Goal: Information Seeking & Learning: Understand process/instructions

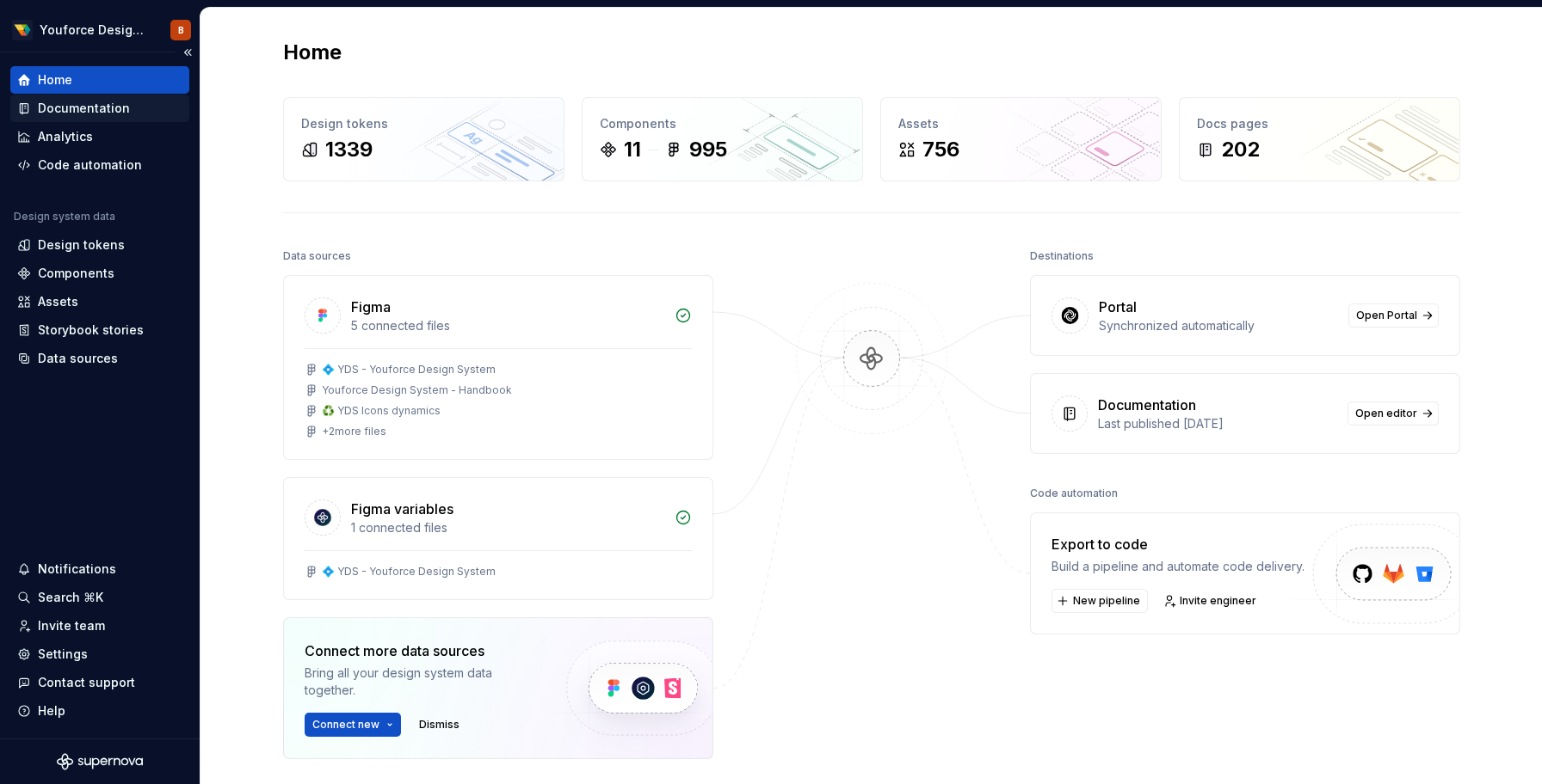
click at [100, 110] on div "Documentation" at bounding box center [84, 108] width 92 height 17
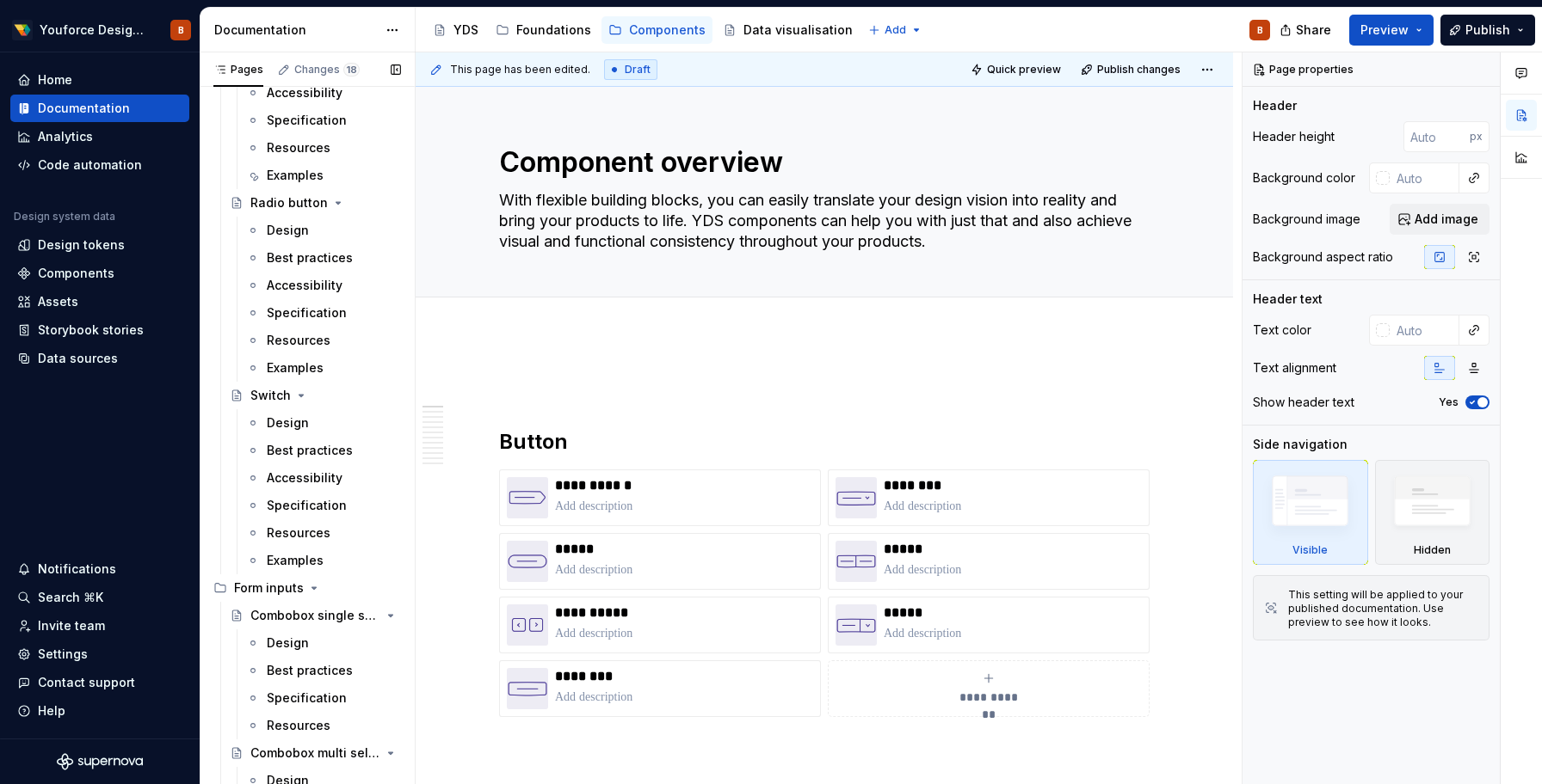
scroll to position [3064, 0]
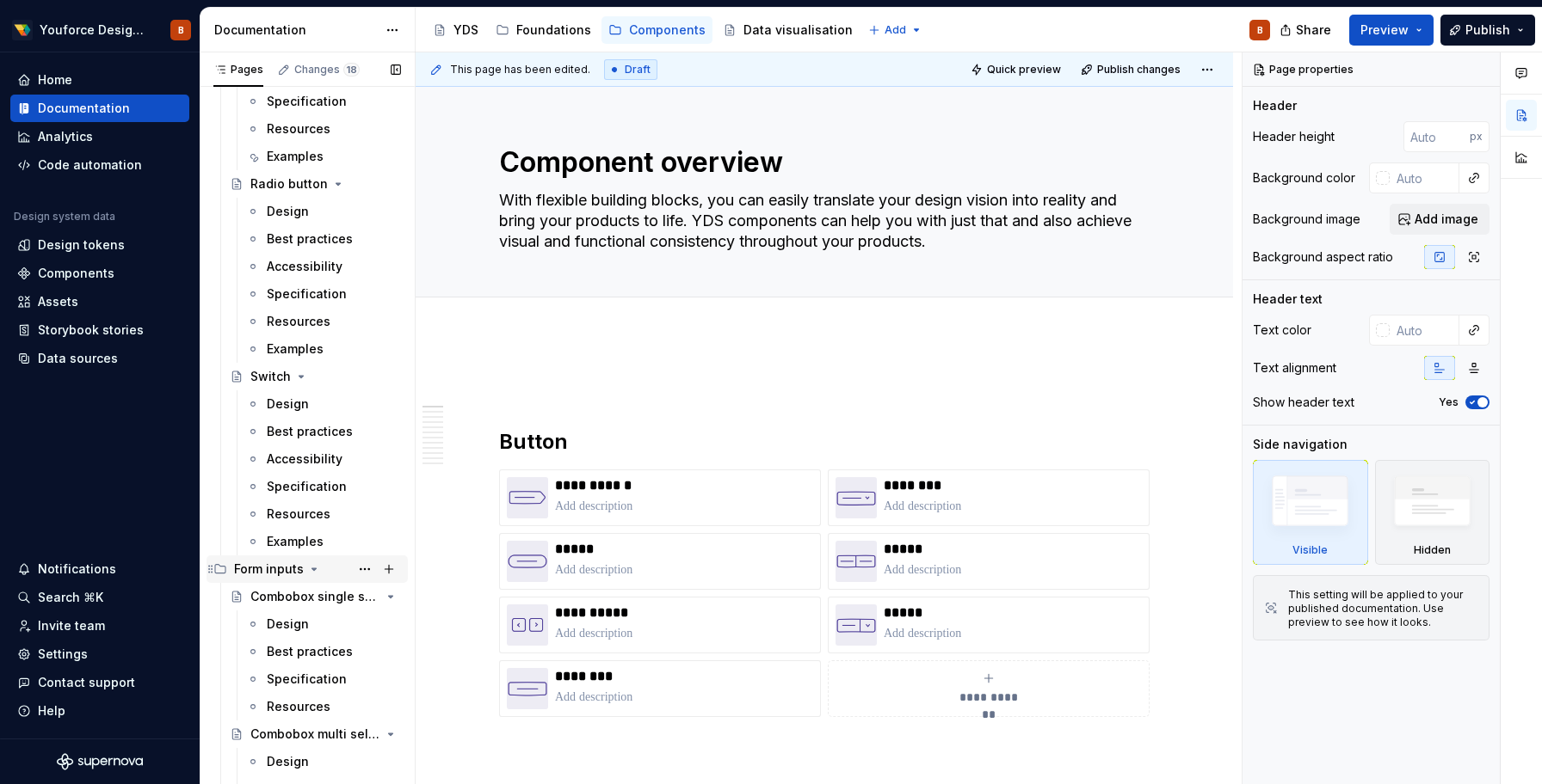
click at [276, 564] on div "Form inputs" at bounding box center [268, 569] width 70 height 17
click at [276, 574] on div "Form inputs" at bounding box center [268, 569] width 70 height 17
click at [266, 571] on div "Form inputs" at bounding box center [268, 569] width 70 height 17
click at [276, 598] on div "Combobox single select" at bounding box center [291, 596] width 82 height 17
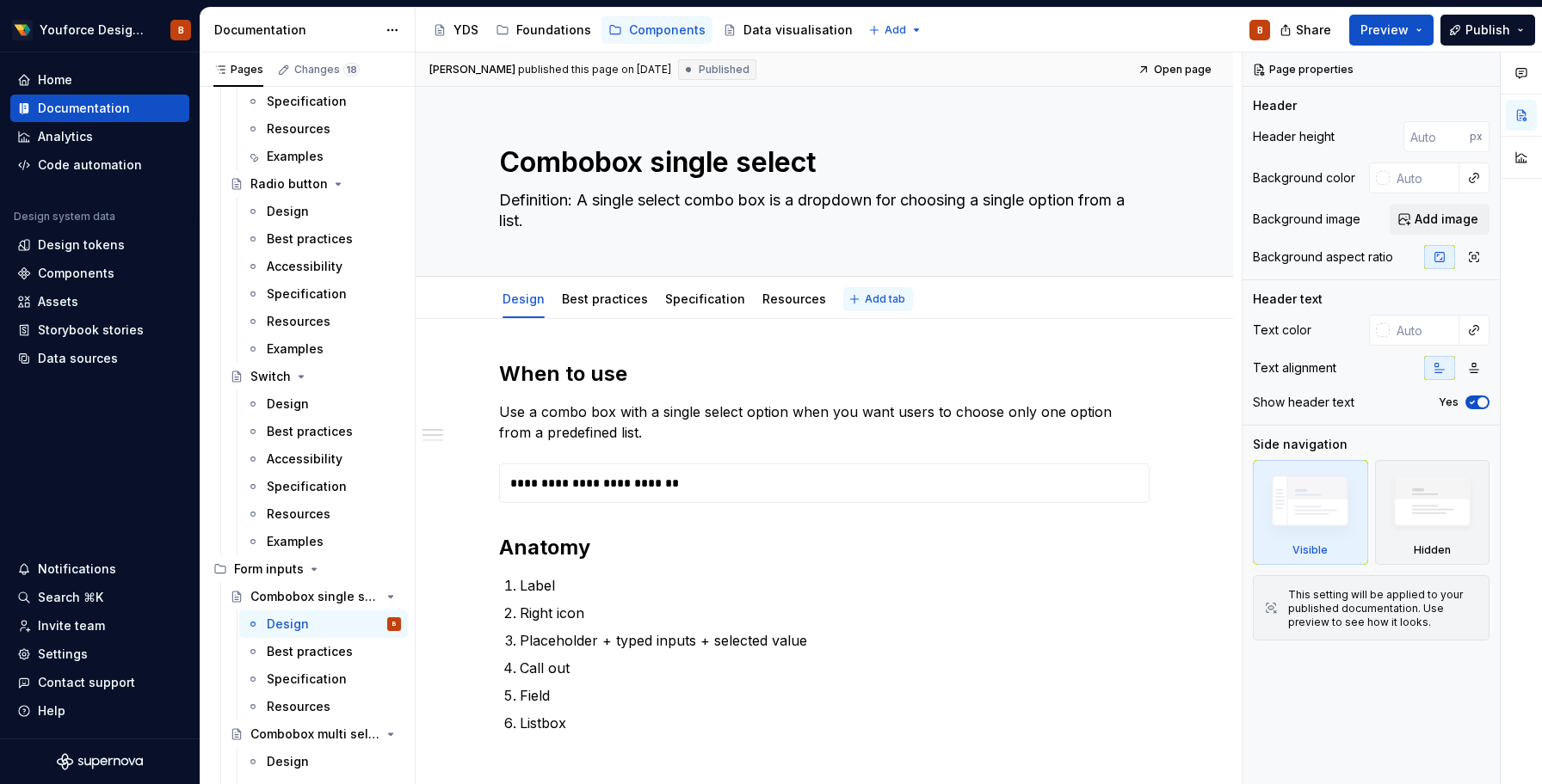
type textarea "*"
click at [868, 296] on span "Add tab" at bounding box center [885, 299] width 41 height 14
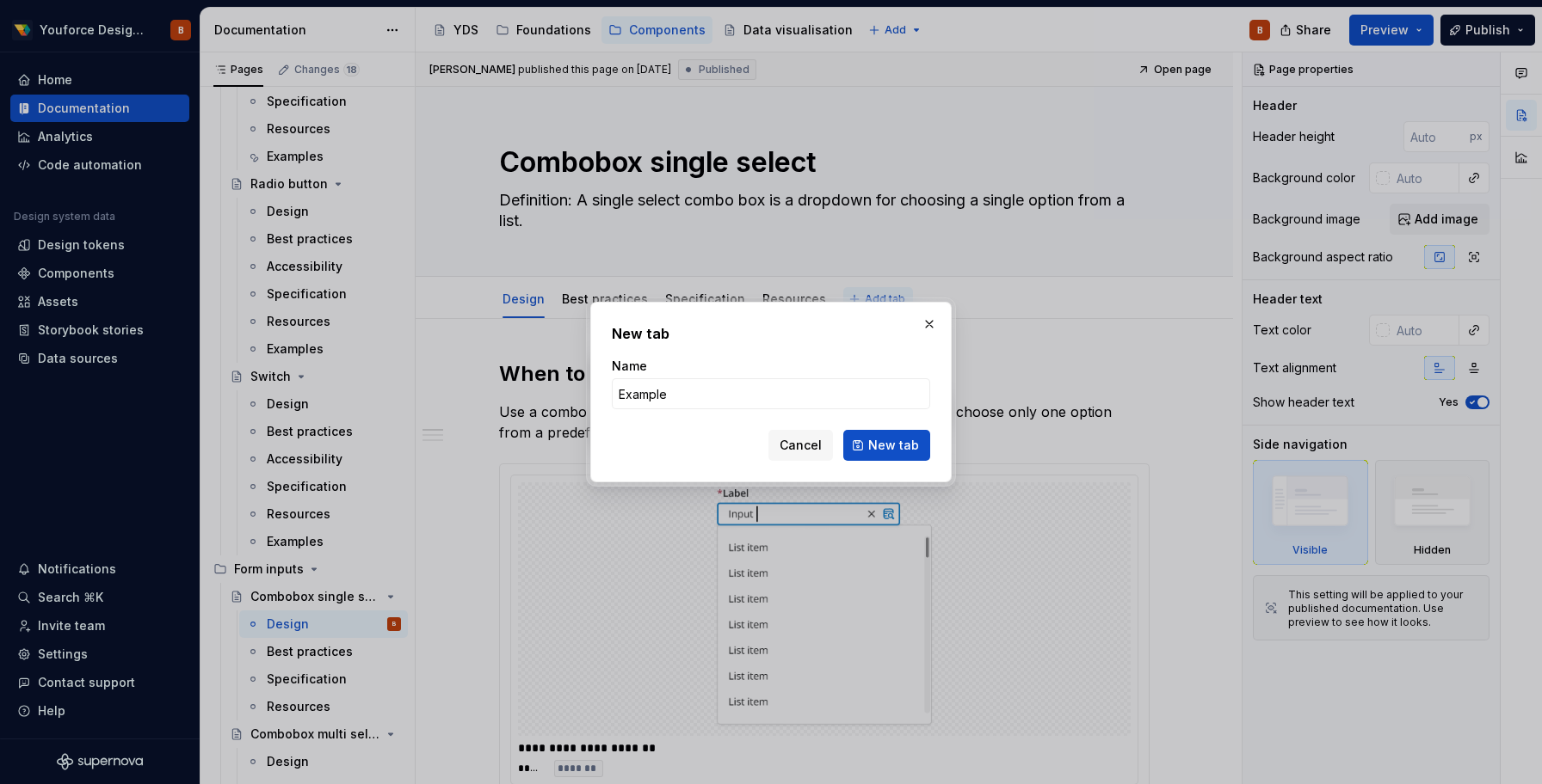
type input "Examples"
click at [909, 451] on span "New tab" at bounding box center [894, 445] width 51 height 17
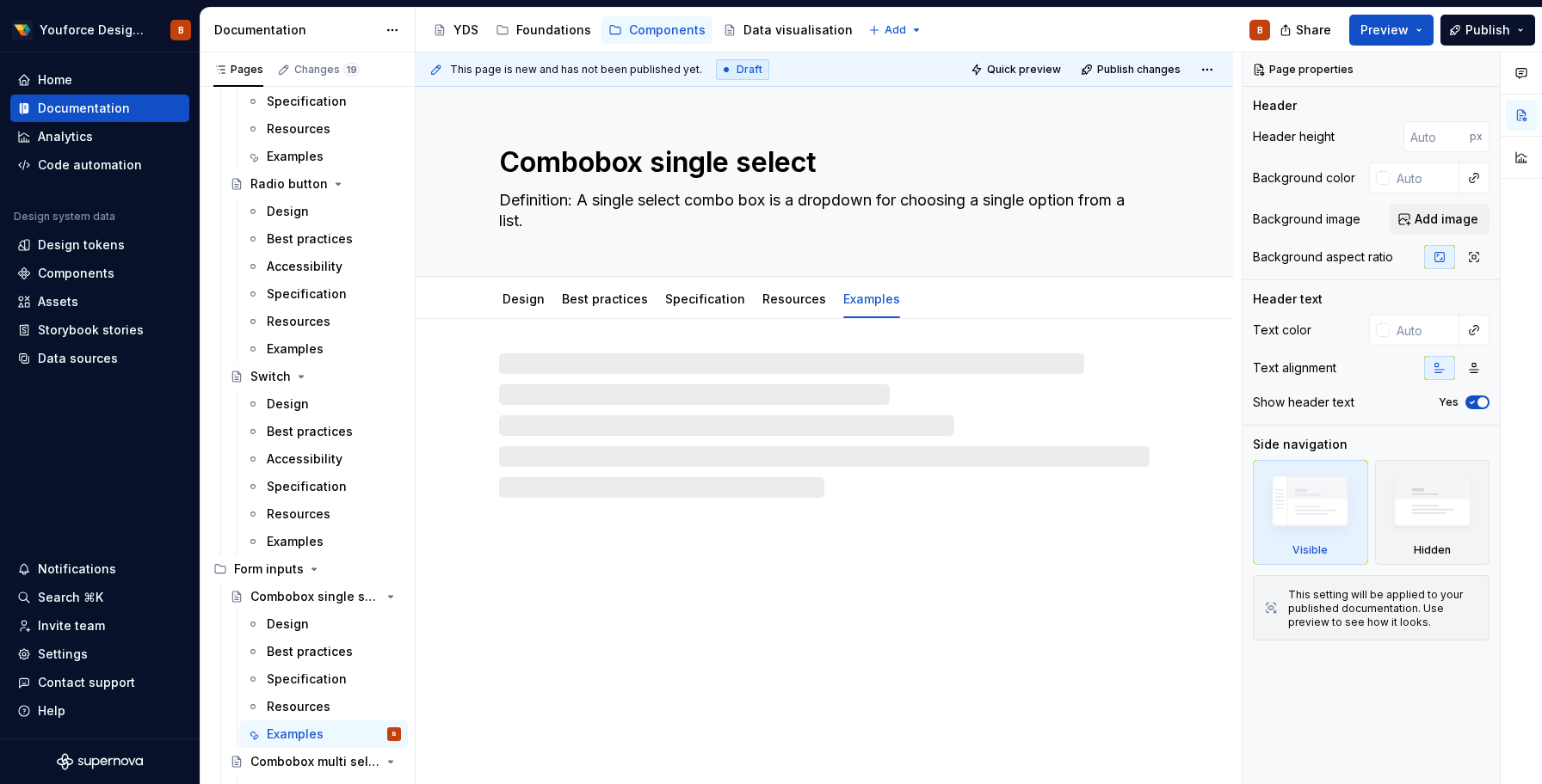
type textarea "*"
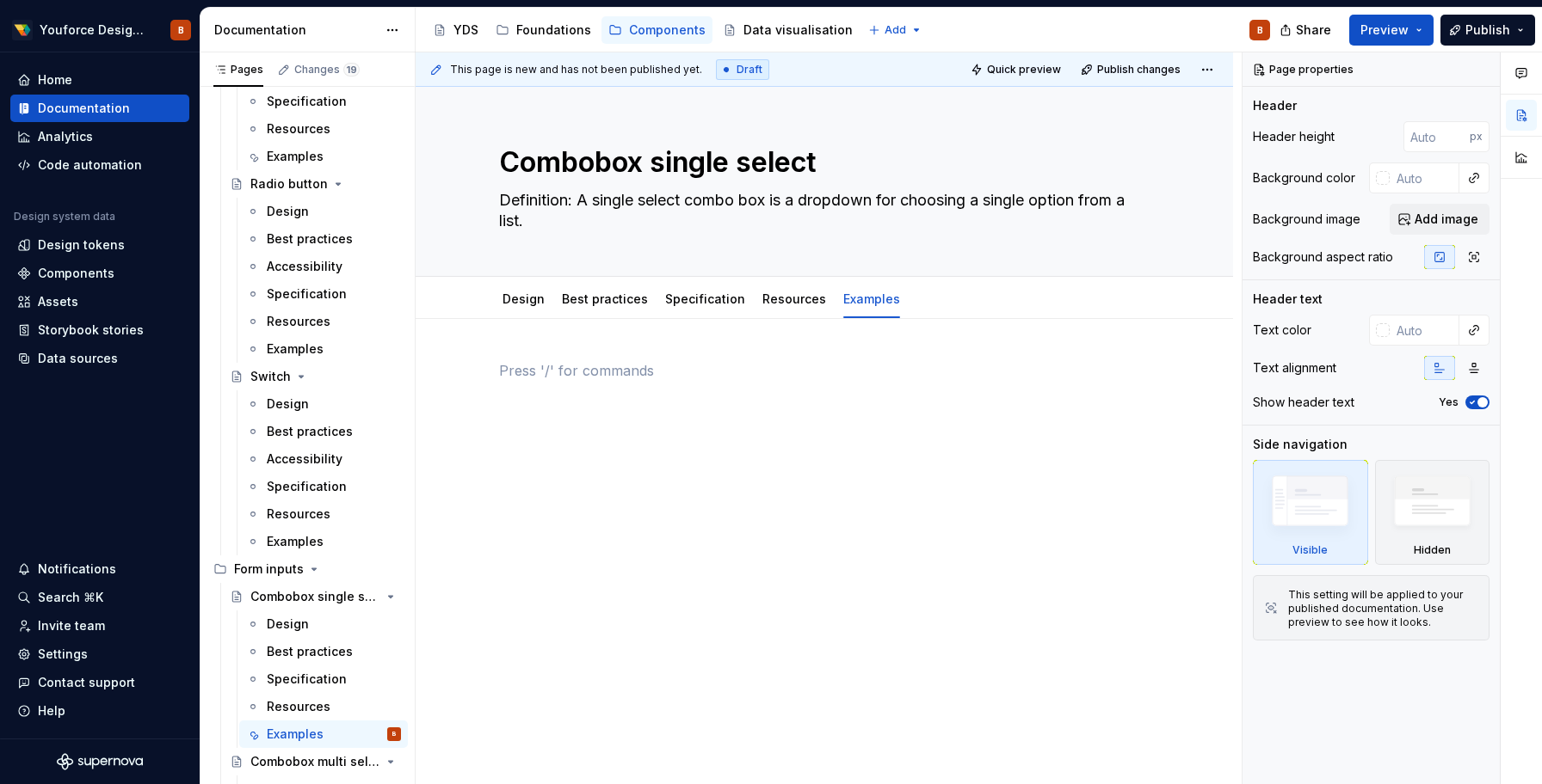
click at [629, 411] on div at bounding box center [823, 393] width 650 height 65
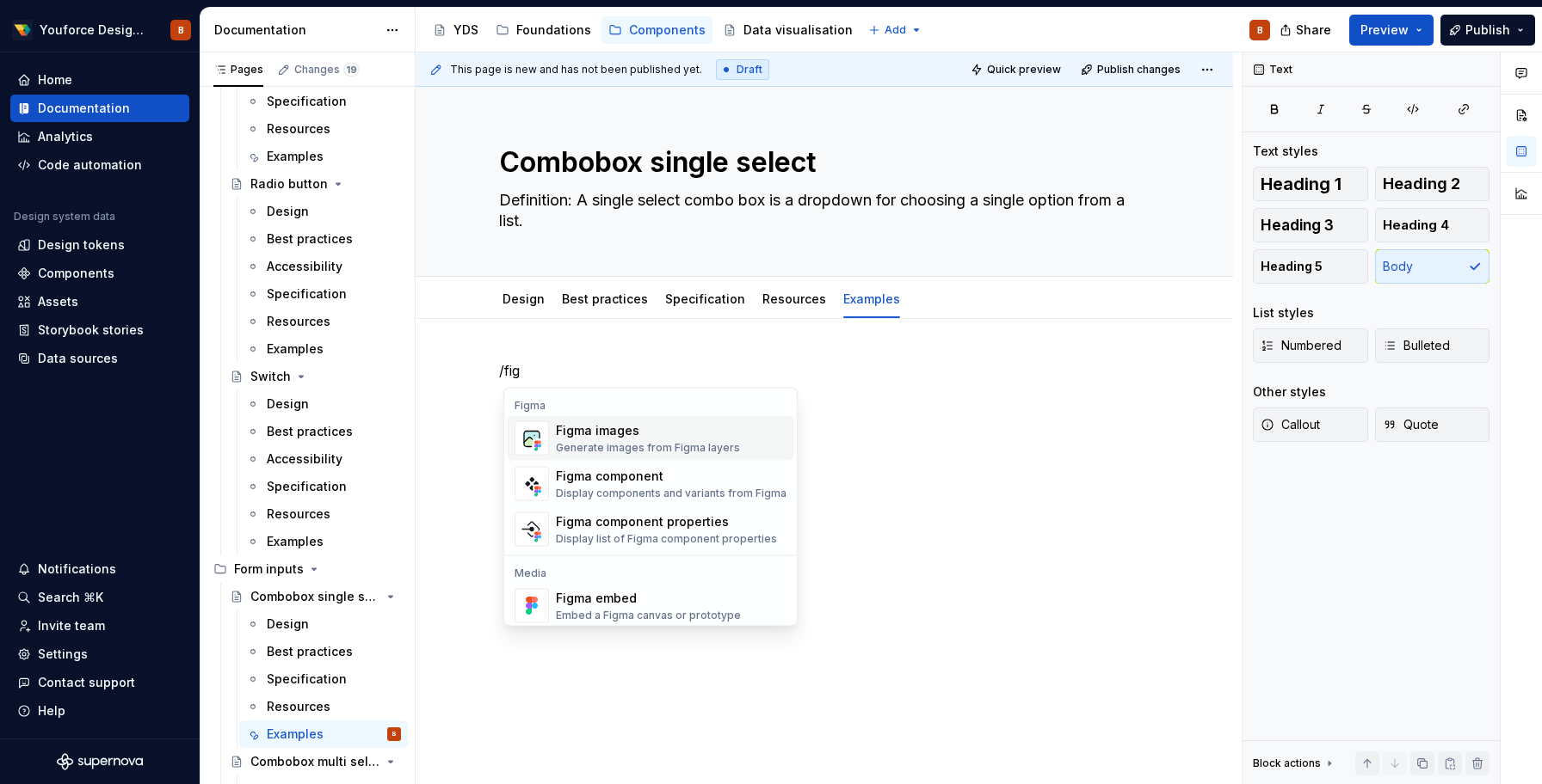
click at [654, 436] on div "Figma images" at bounding box center [647, 431] width 184 height 17
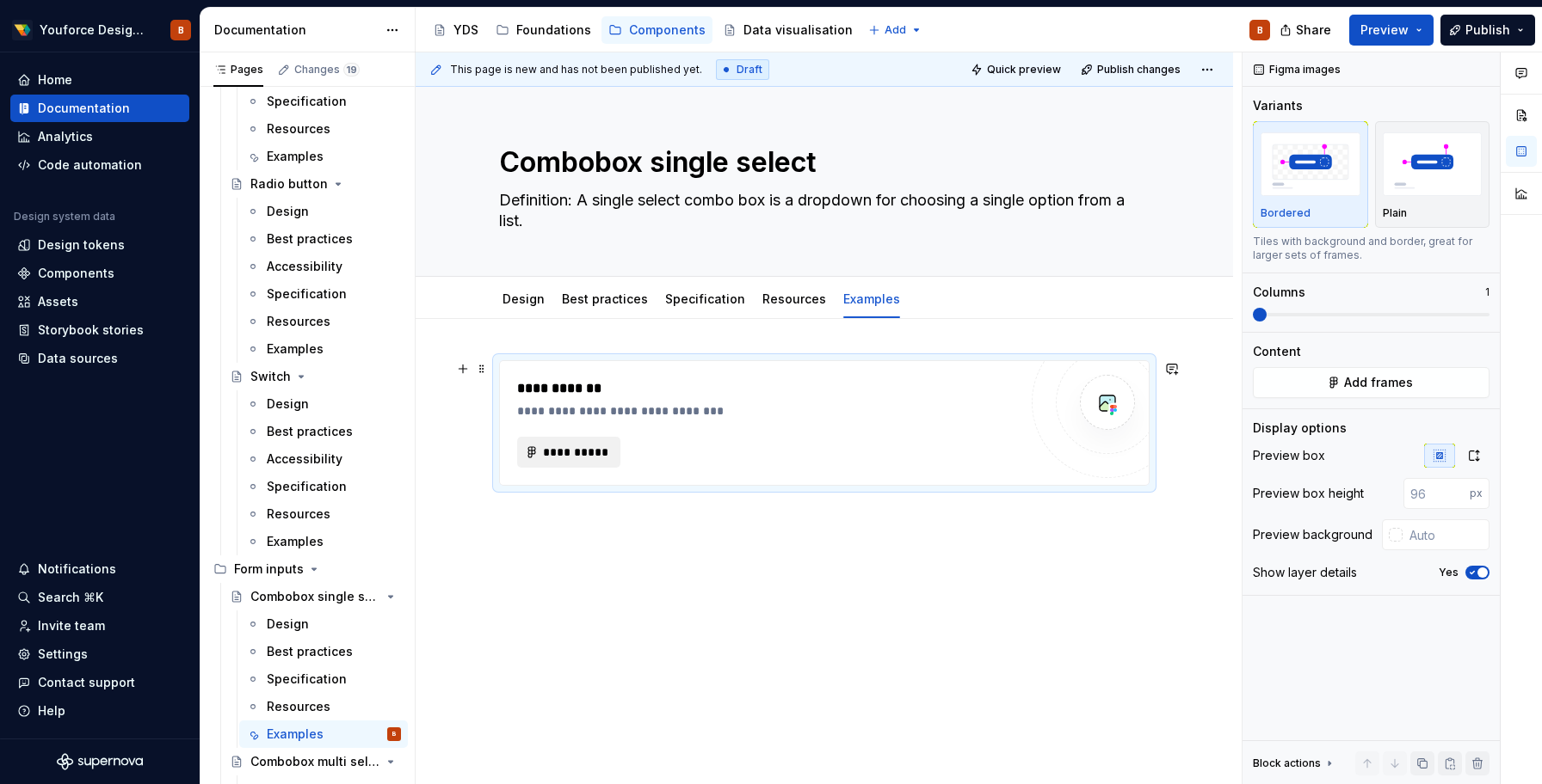
click at [578, 451] on span "**********" at bounding box center [576, 452] width 67 height 17
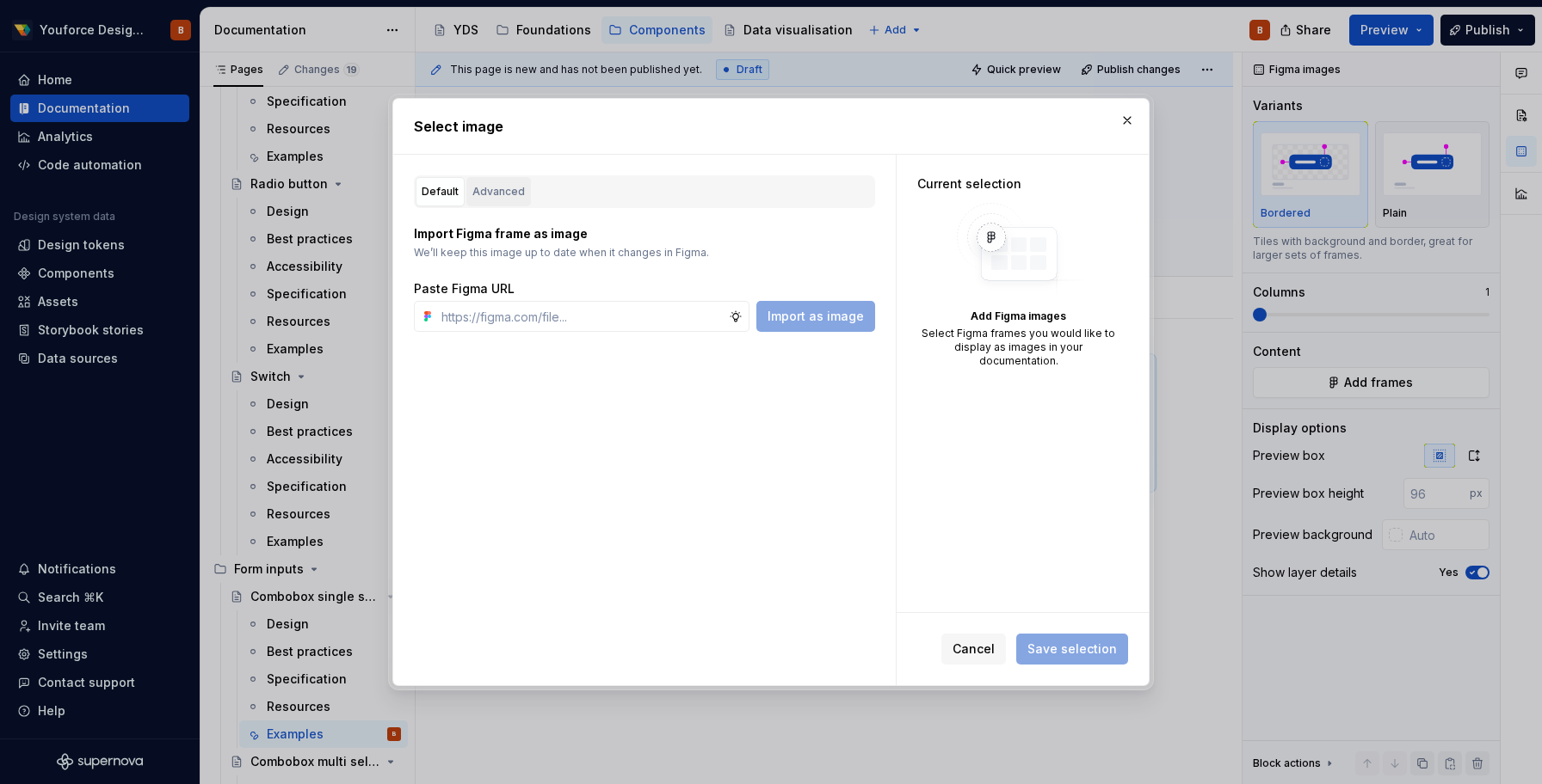
click at [489, 191] on div "Advanced" at bounding box center [499, 191] width 53 height 17
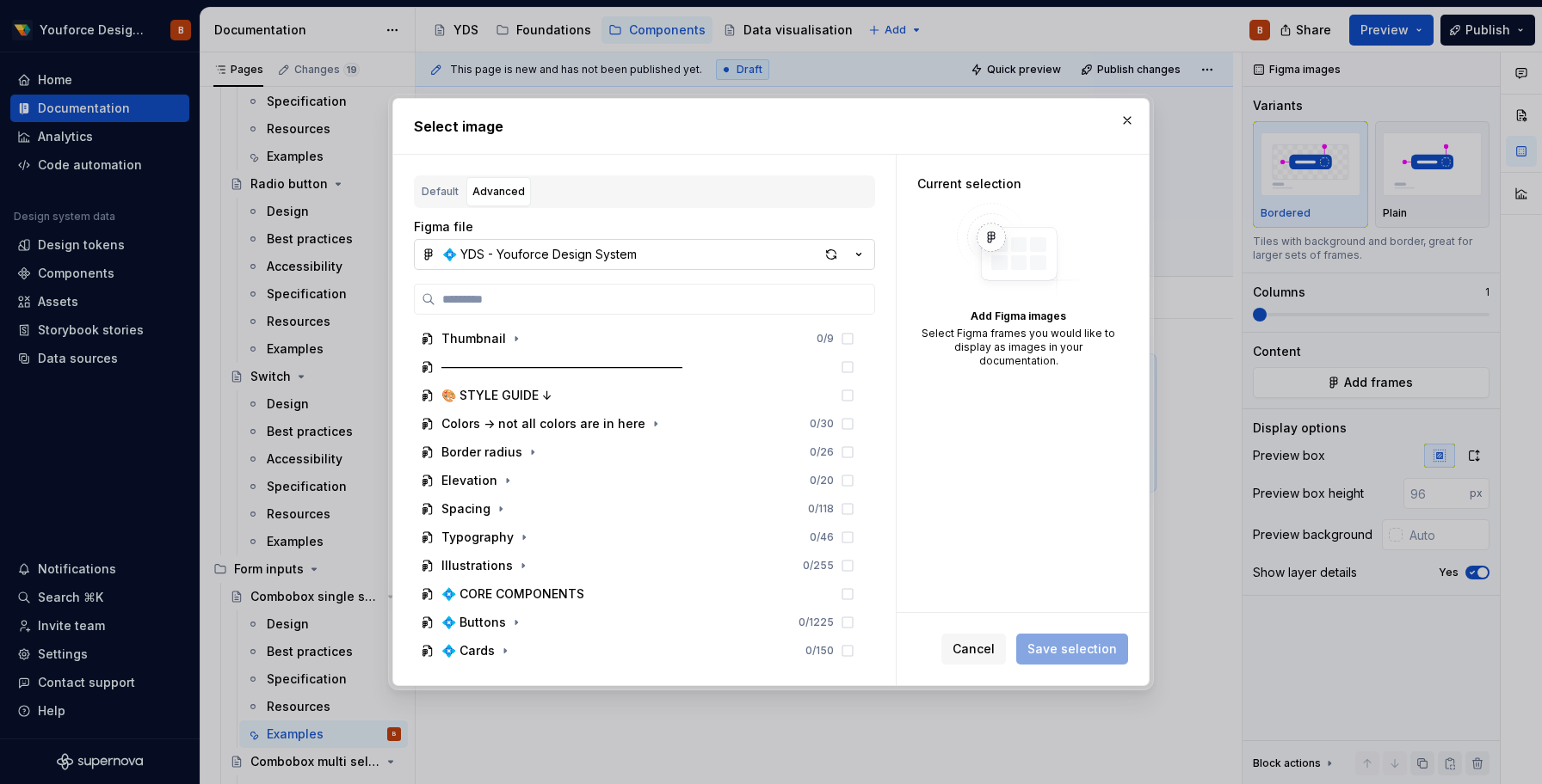
click at [533, 253] on div "💠 YDS - Youforce Design System" at bounding box center [539, 254] width 194 height 17
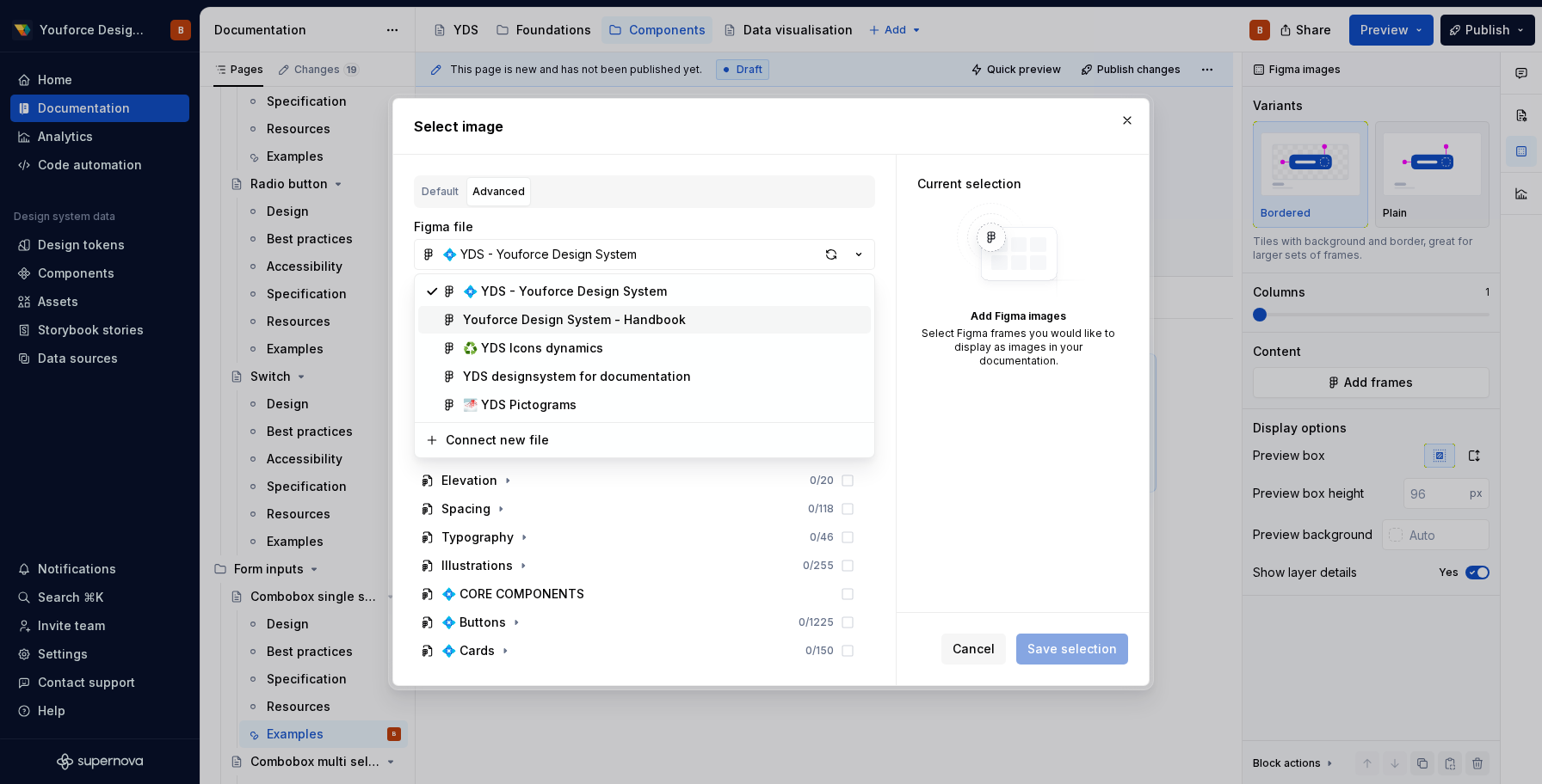
click at [545, 317] on div "Youforce Design System - Handbook" at bounding box center [575, 320] width 223 height 17
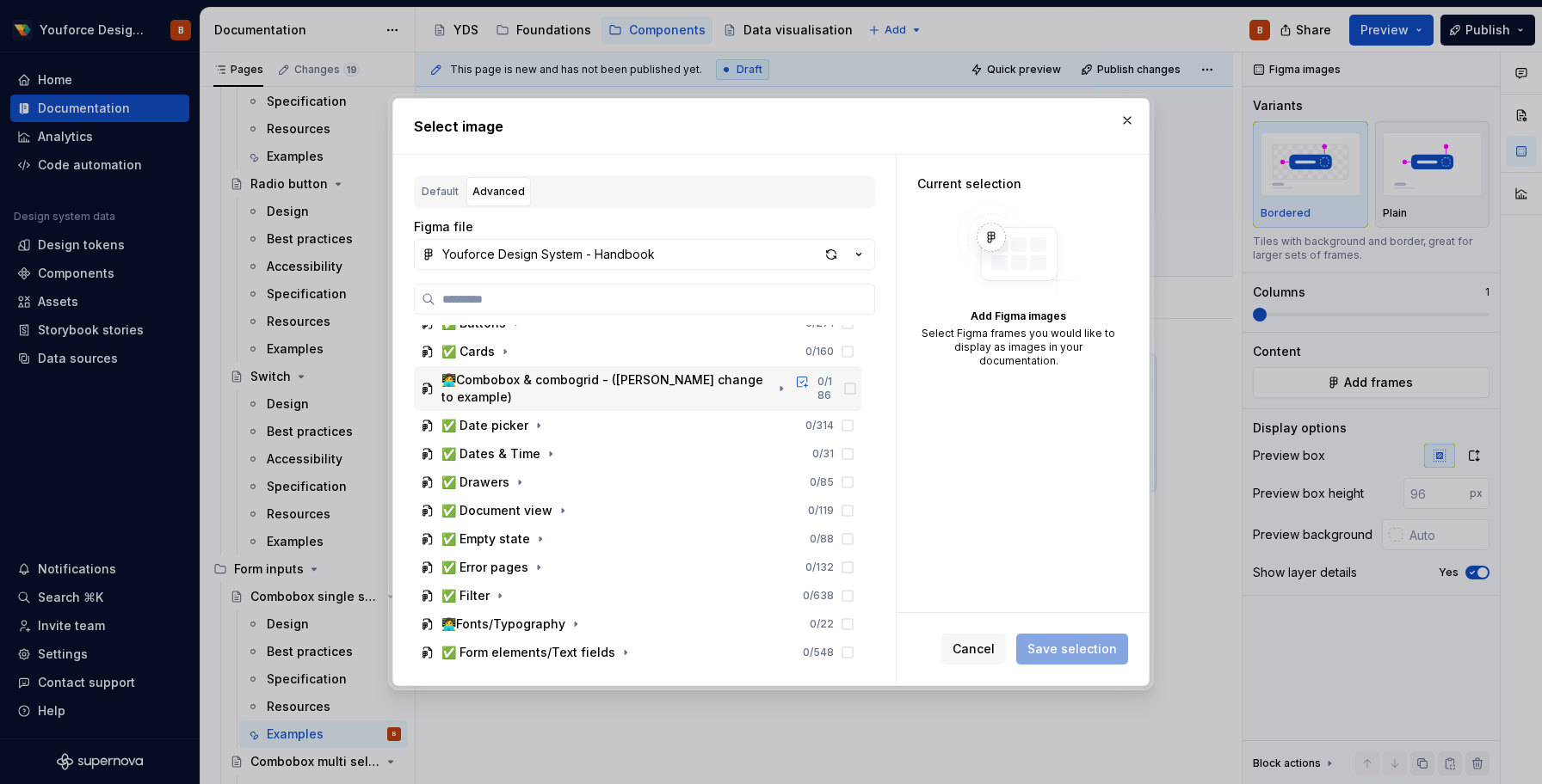
scroll to position [168, 0]
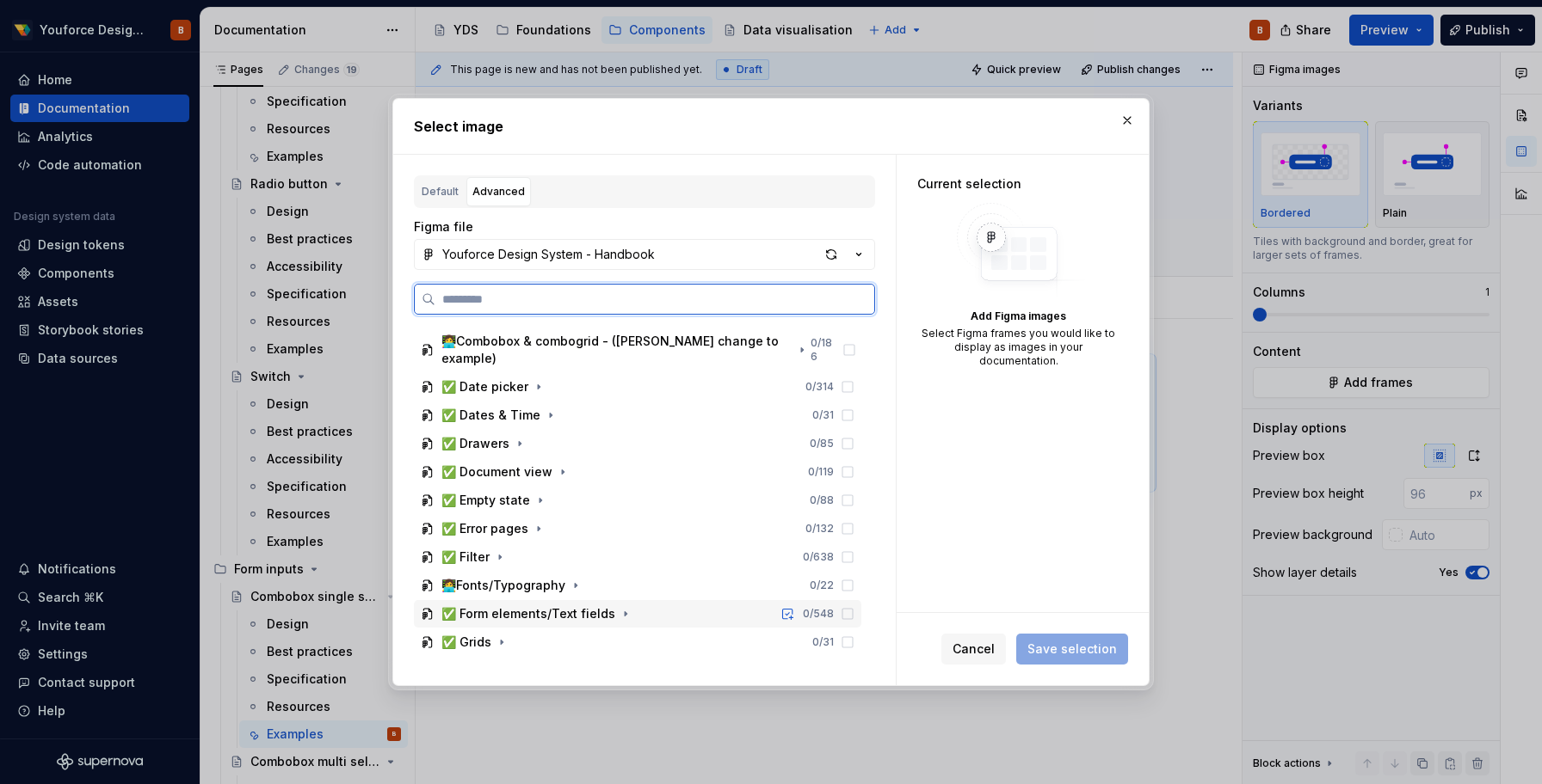
click at [481, 605] on div "✅ Form elements/Text fields" at bounding box center [529, 614] width 174 height 17
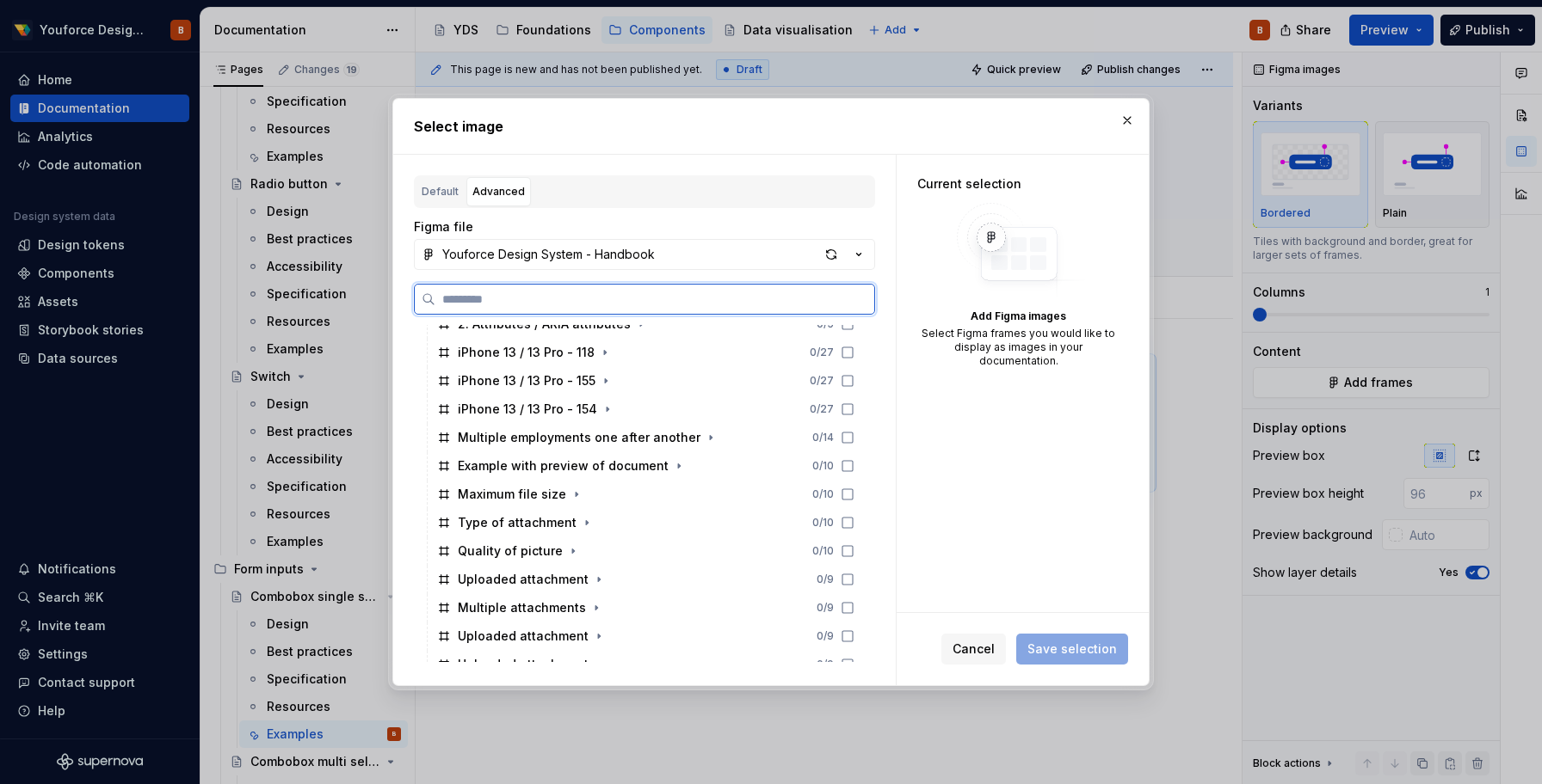
scroll to position [555, 0]
click at [1124, 121] on button "button" at bounding box center [1127, 121] width 24 height 24
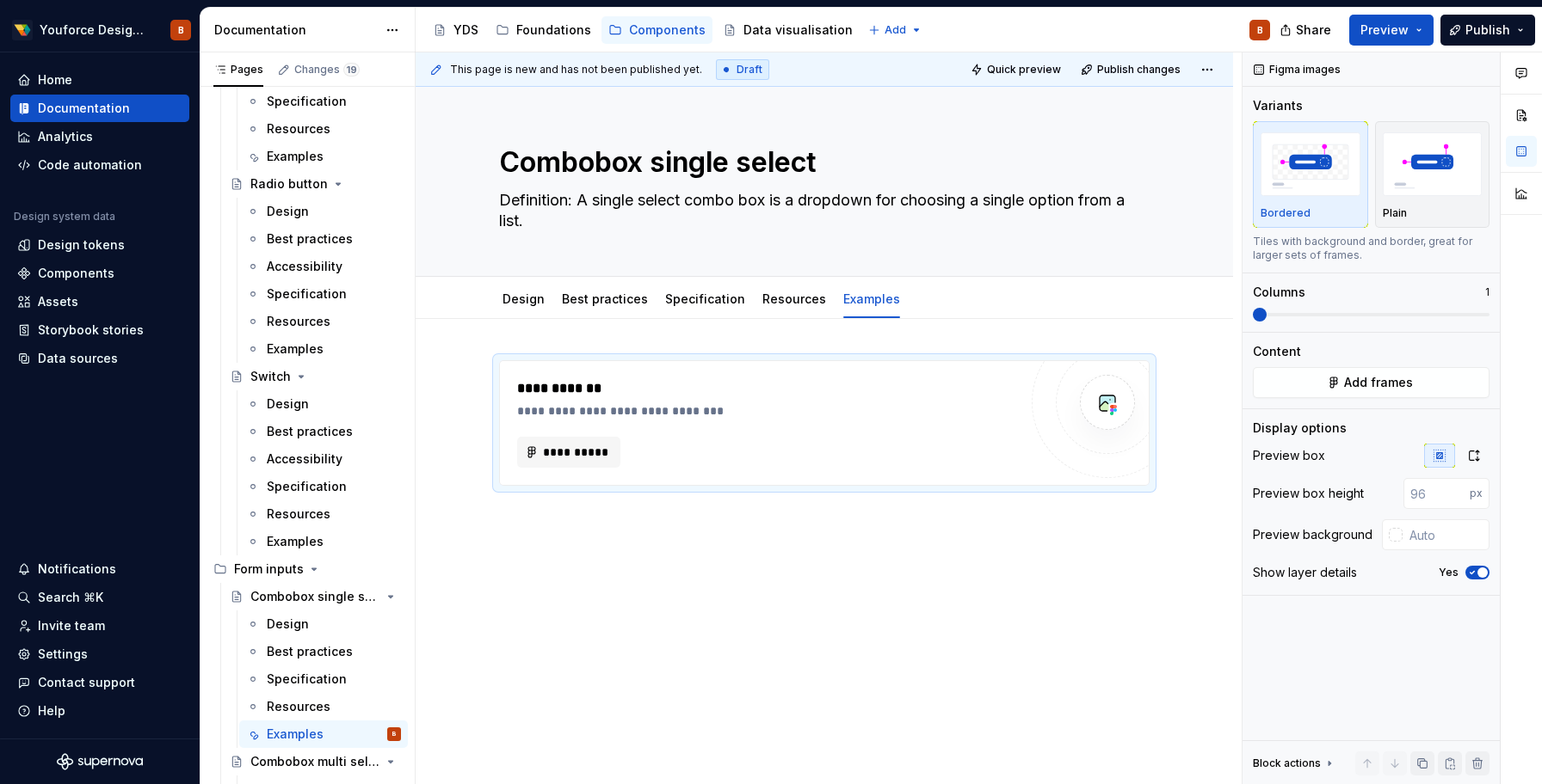
click at [549, 343] on div "**********" at bounding box center [824, 530] width 818 height 423
click at [547, 334] on div "**********" at bounding box center [824, 530] width 818 height 423
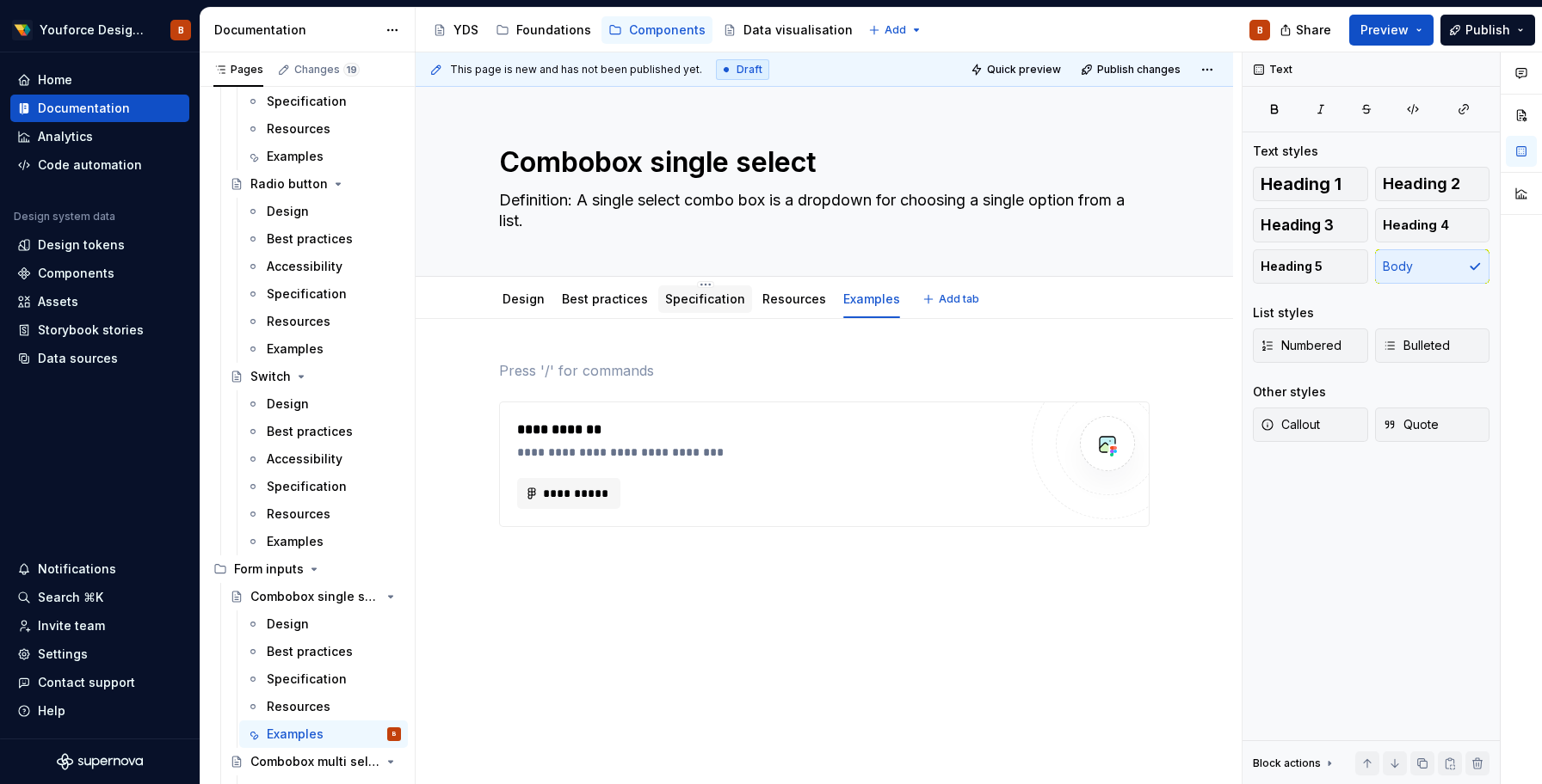
click at [710, 308] on div "Specification" at bounding box center [705, 299] width 80 height 21
click at [598, 297] on link "Best practices" at bounding box center [605, 299] width 86 height 15
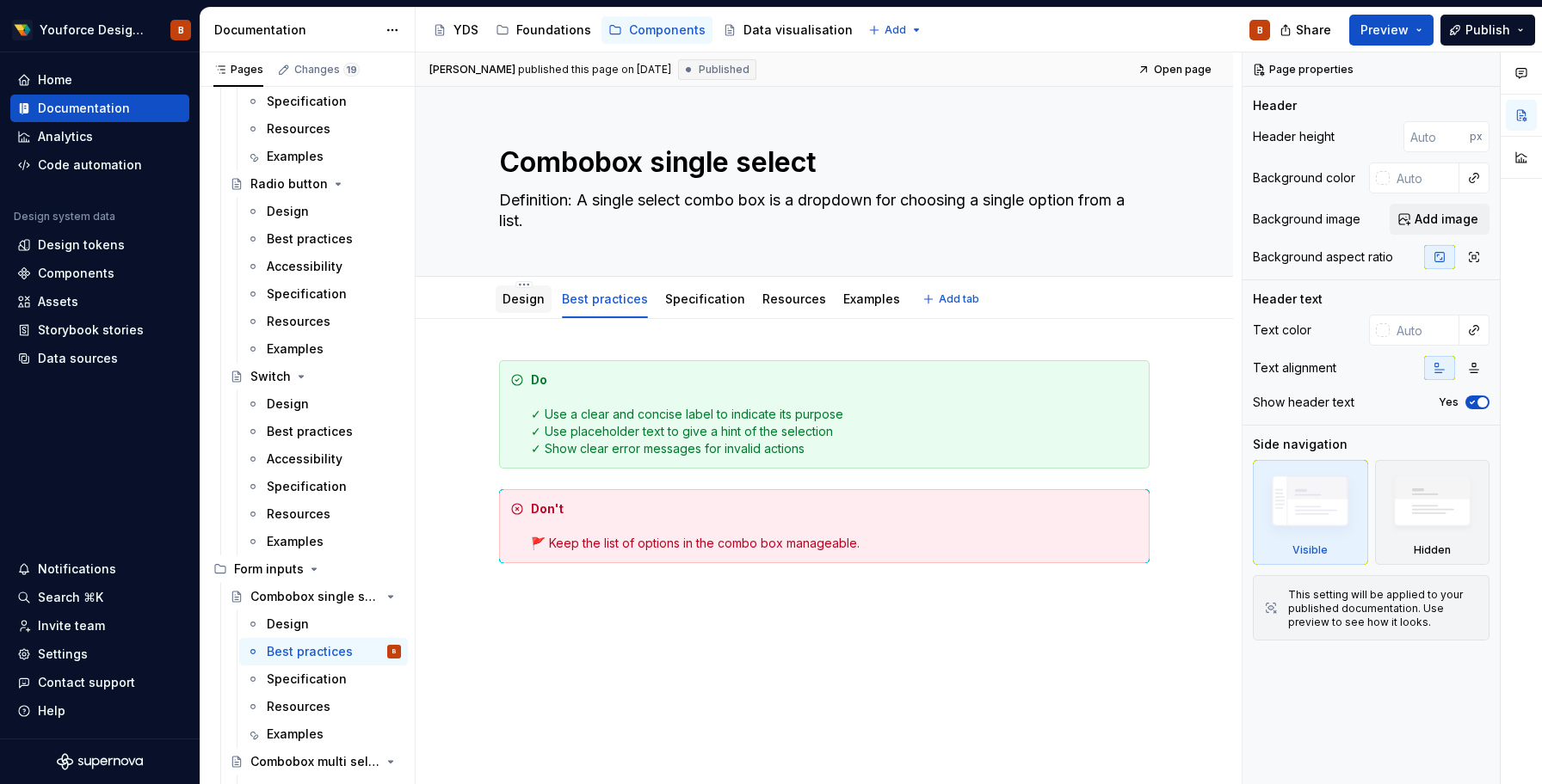
click at [523, 300] on link "Design" at bounding box center [523, 299] width 42 height 15
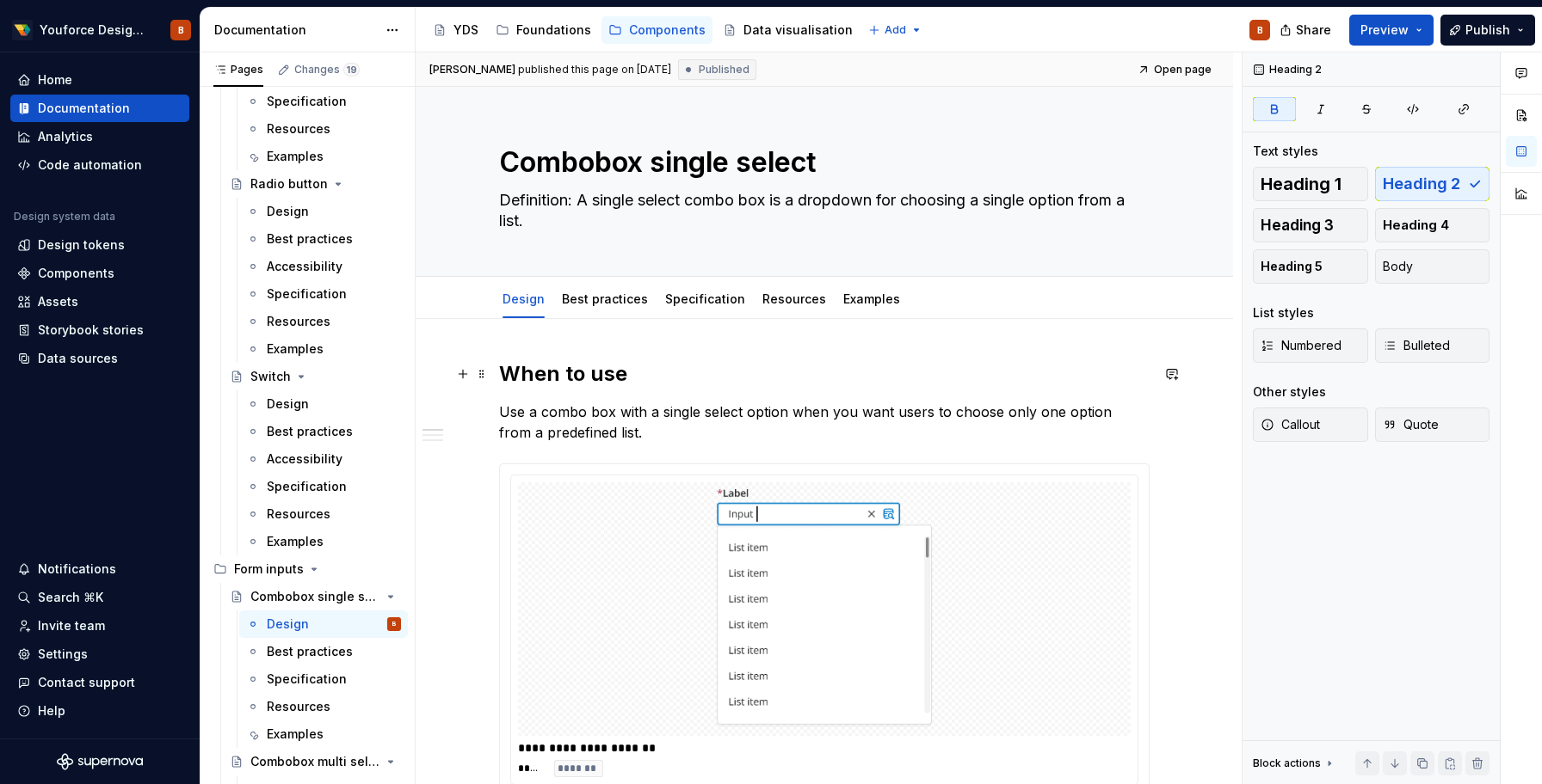
click at [604, 379] on strong "When to use" at bounding box center [562, 374] width 128 height 25
click at [858, 299] on link "Examples" at bounding box center [871, 299] width 57 height 15
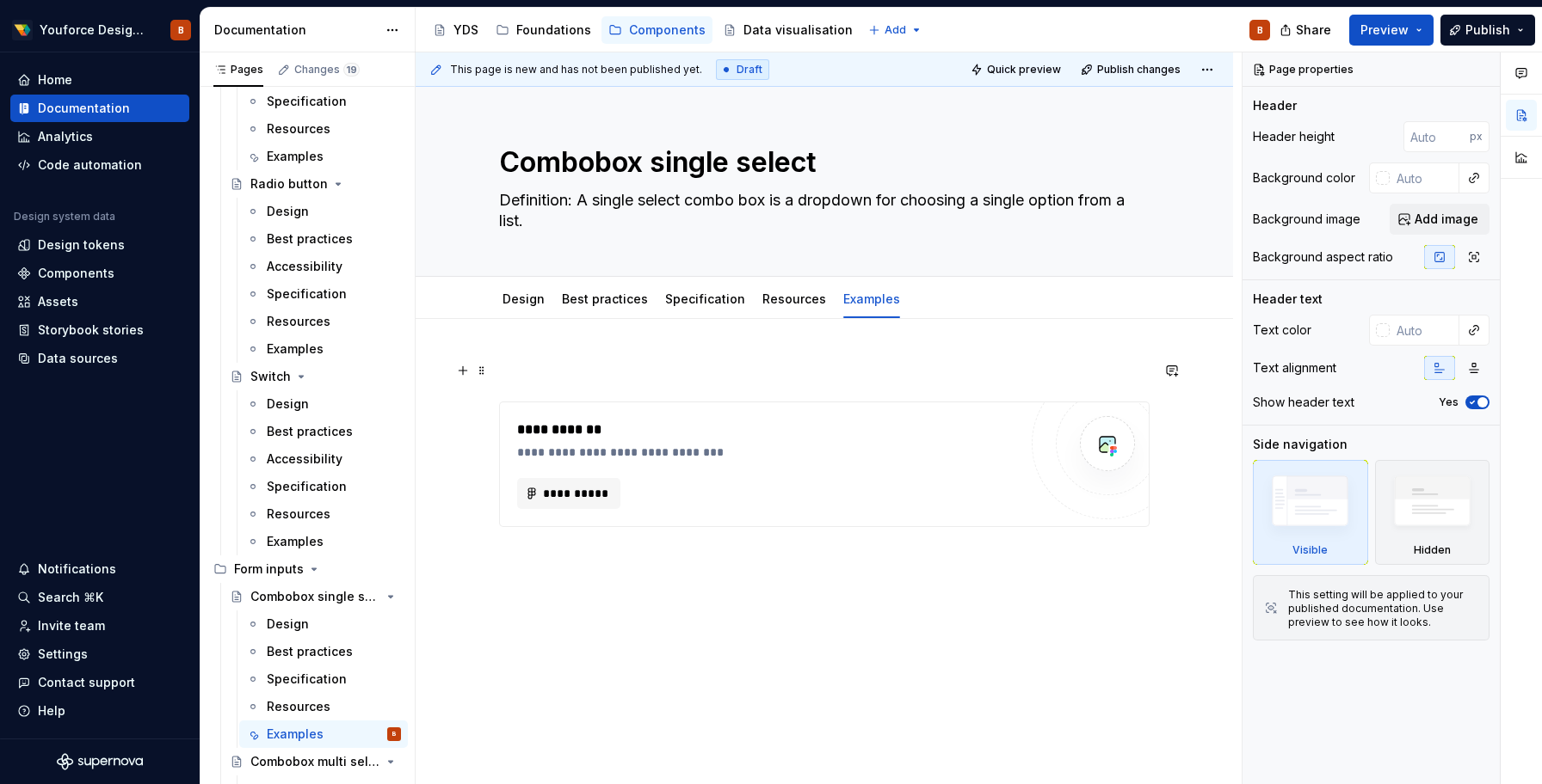
click at [560, 361] on p at bounding box center [823, 371] width 650 height 21
type textarea "*"
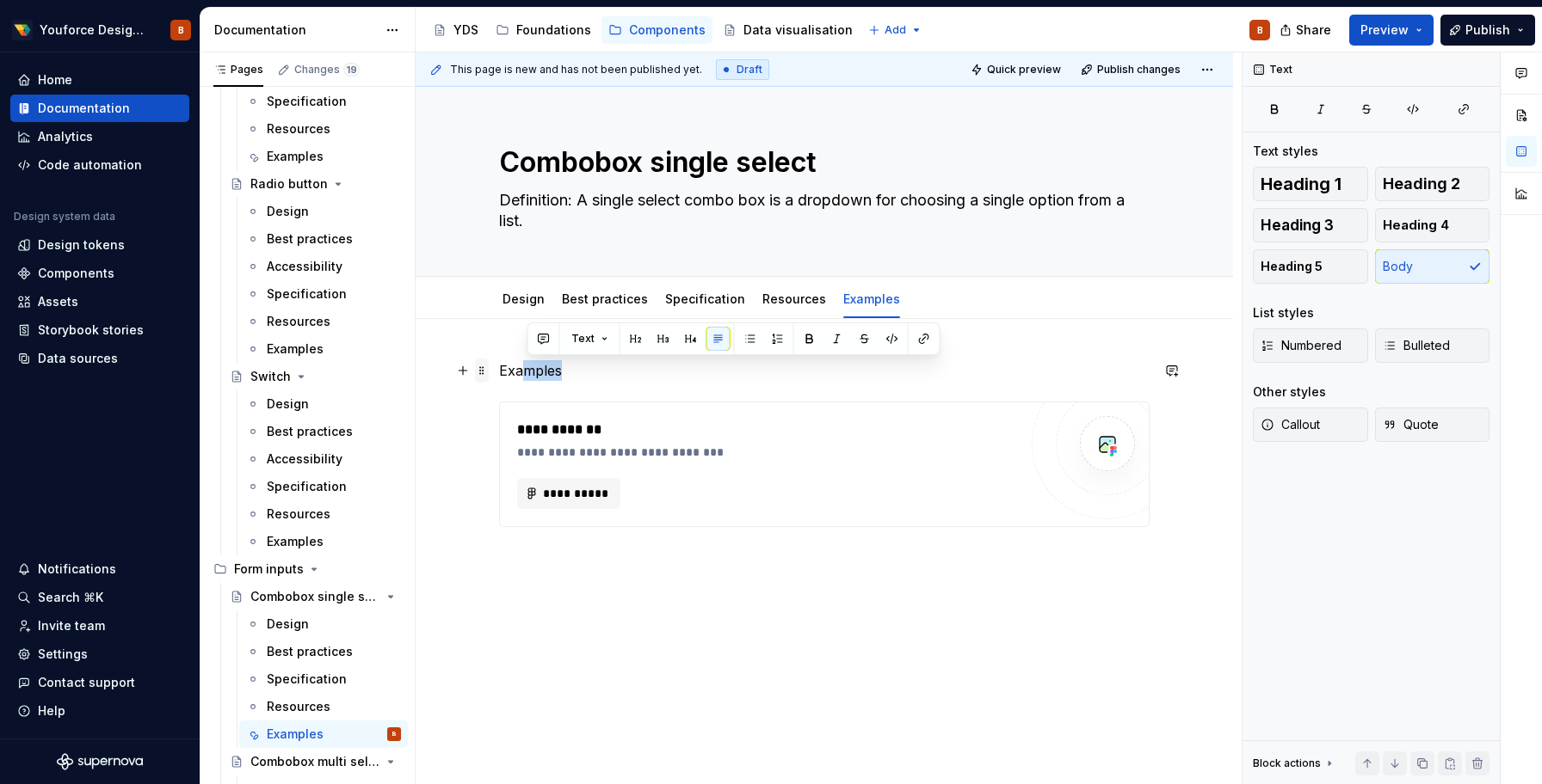
drag, startPoint x: 575, startPoint y: 372, endPoint x: 486, endPoint y: 366, distance: 89.2
click at [499, 367] on div "**********" at bounding box center [823, 454] width 650 height 188
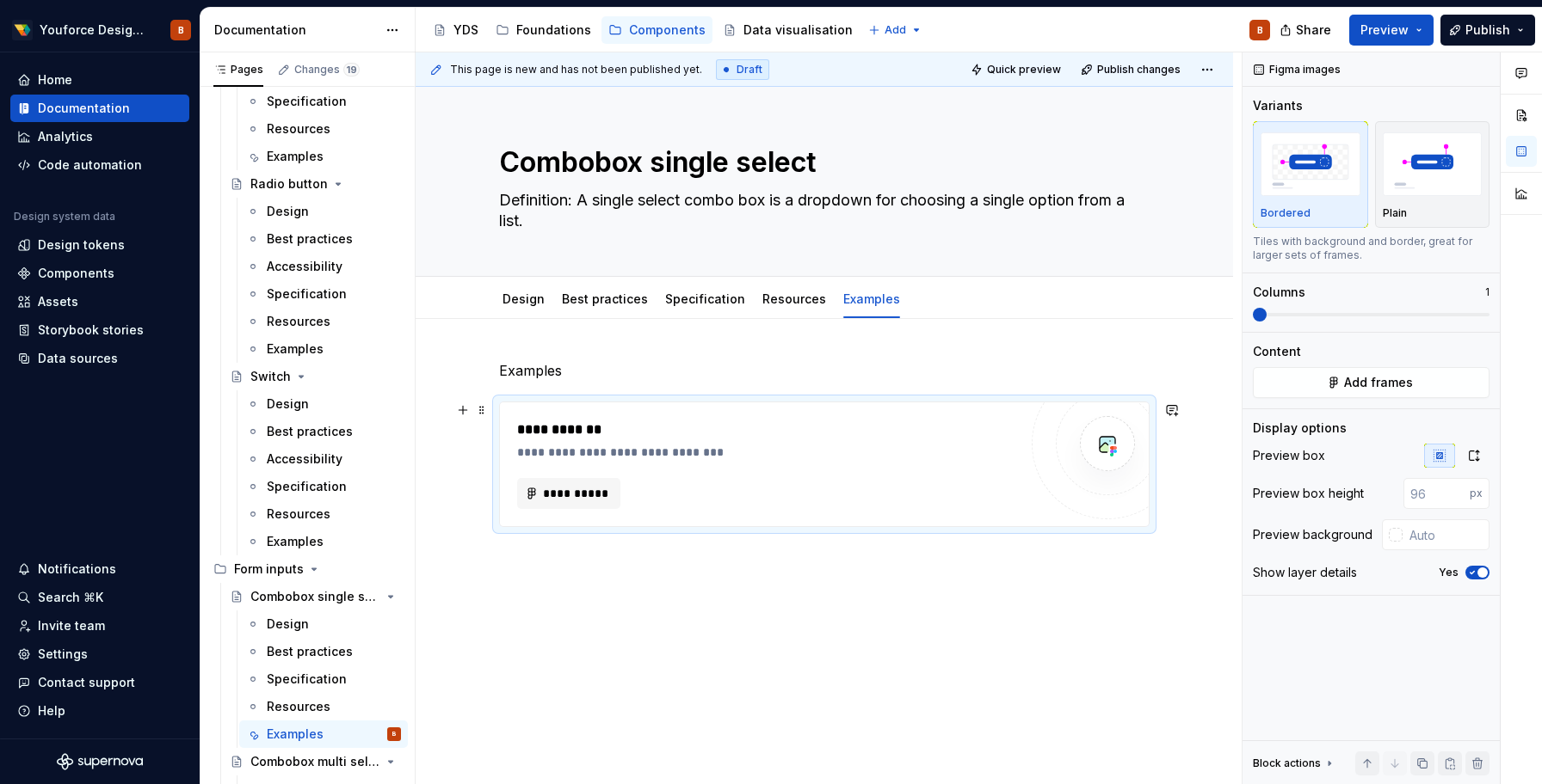
click at [574, 402] on div "**********" at bounding box center [823, 464] width 650 height 126
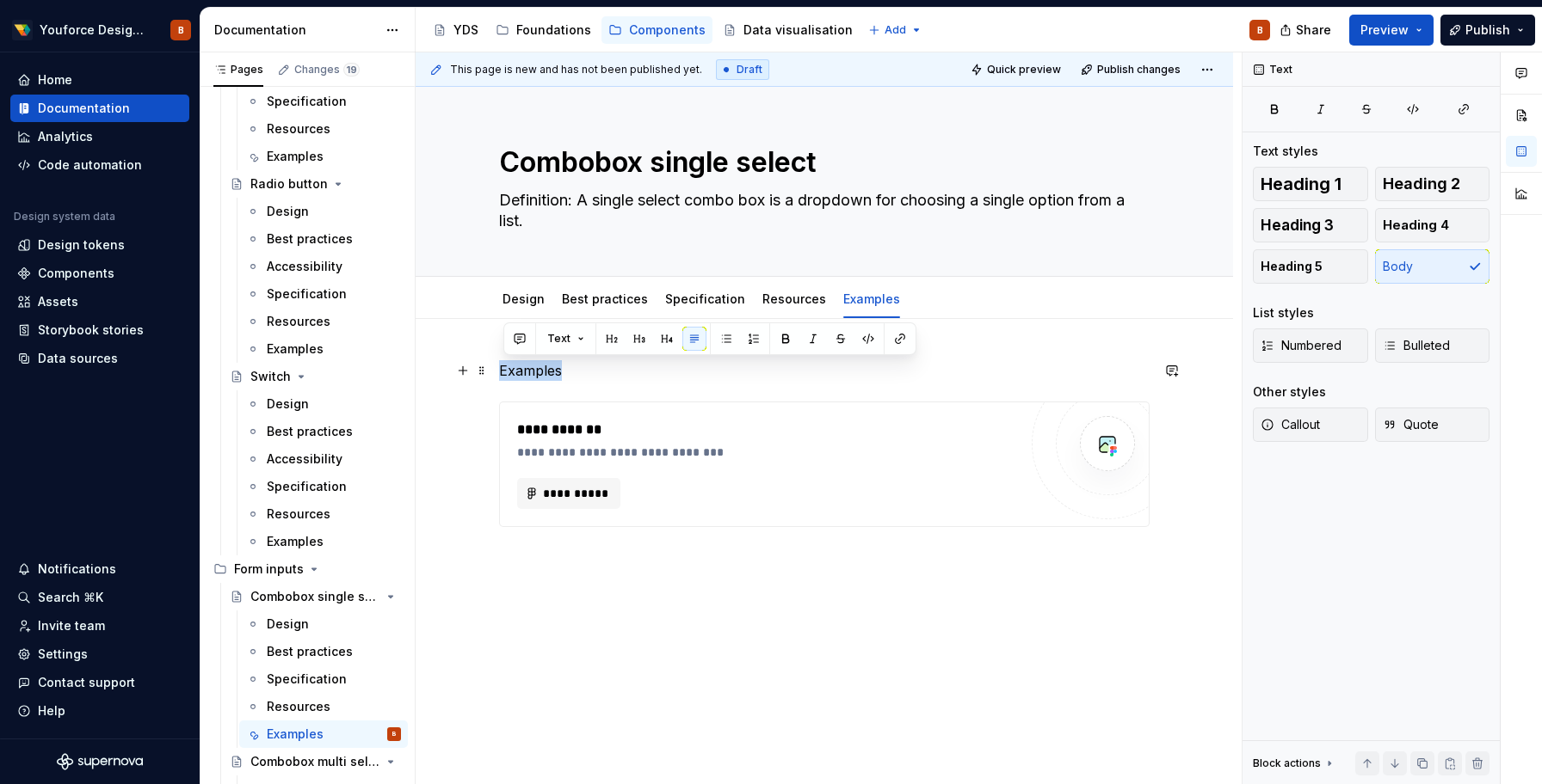
drag, startPoint x: 573, startPoint y: 373, endPoint x: 505, endPoint y: 369, distance: 68.1
click at [505, 369] on p "Examples" at bounding box center [823, 371] width 650 height 21
click at [1391, 188] on span "Heading 2" at bounding box center [1421, 184] width 77 height 17
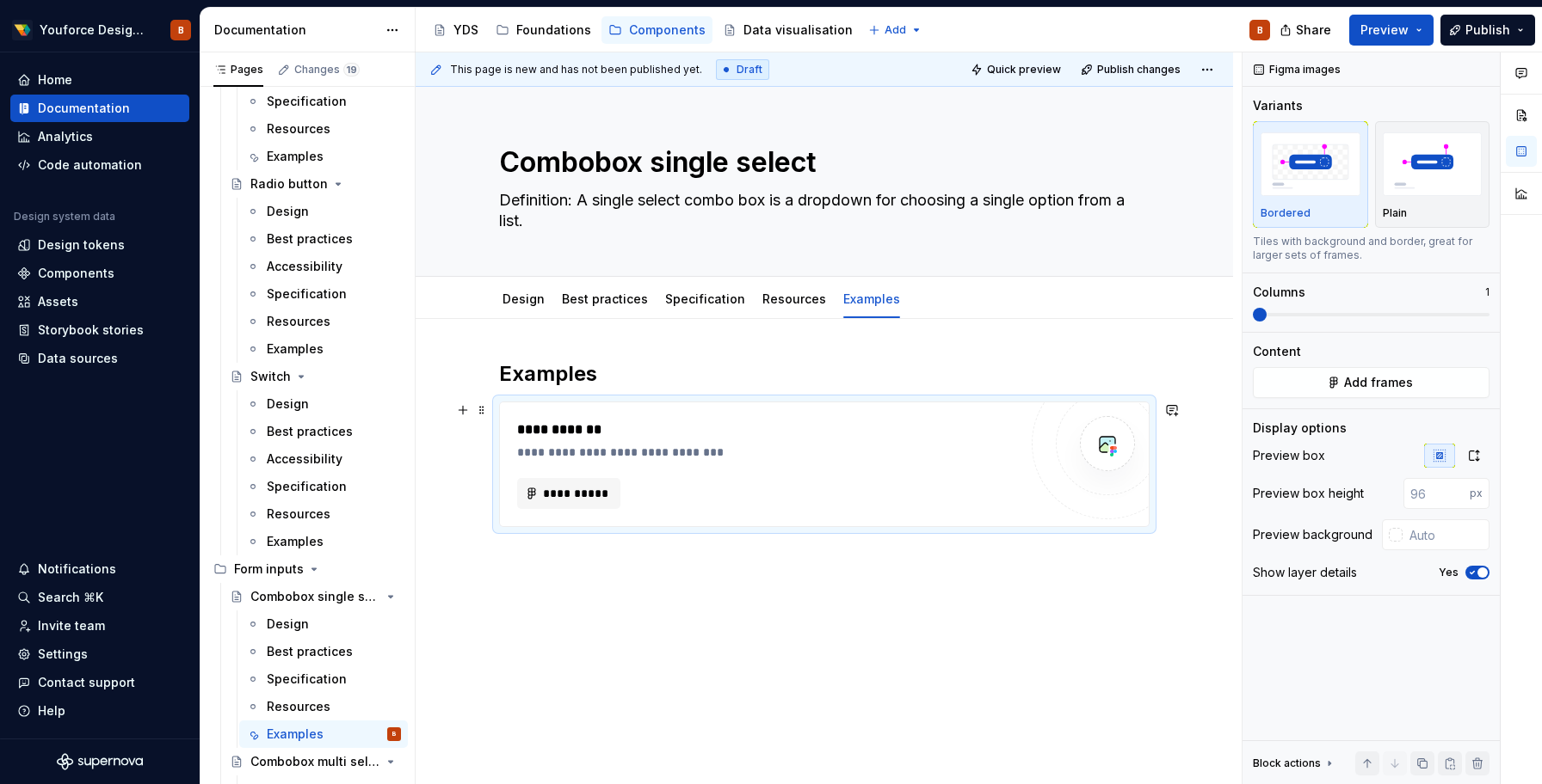
click at [1092, 450] on div at bounding box center [1107, 443] width 55 height 55
click at [551, 498] on span "**********" at bounding box center [576, 493] width 67 height 17
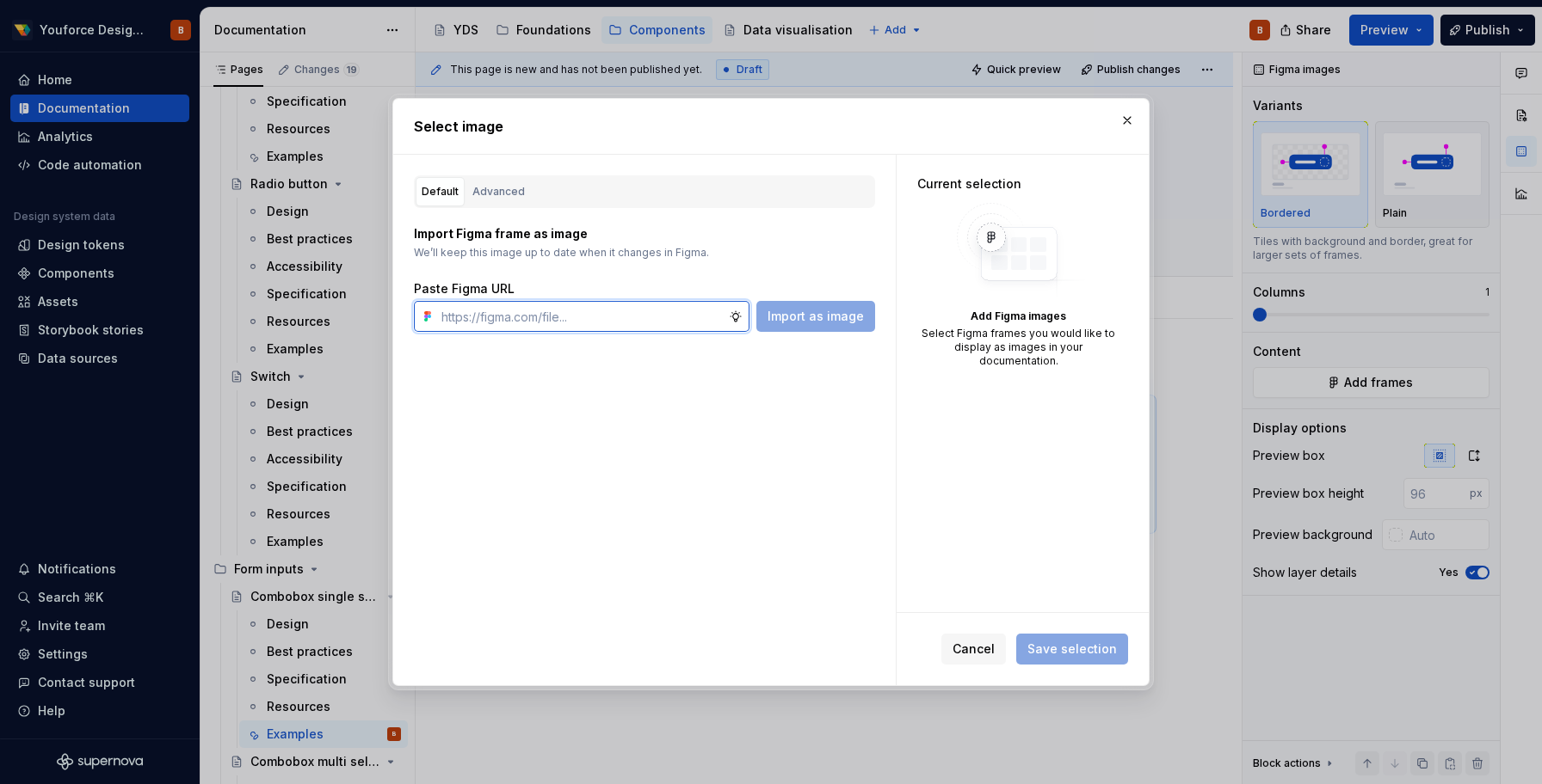
click at [674, 308] on input "text" at bounding box center [581, 316] width 295 height 31
click at [635, 325] on input "text" at bounding box center [581, 316] width 295 height 31
click at [494, 196] on div "Advanced" at bounding box center [499, 191] width 53 height 17
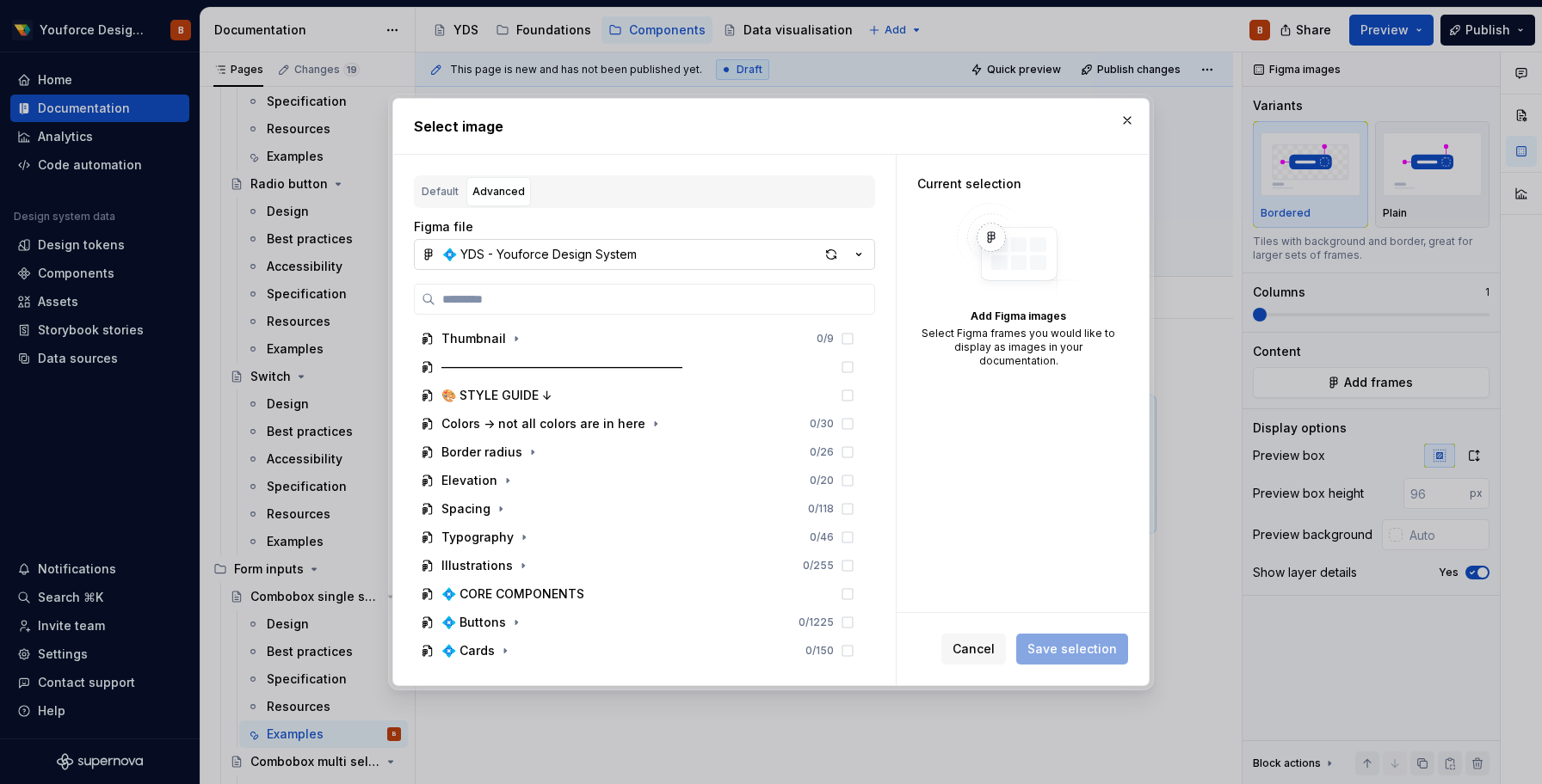
click at [614, 242] on button "💠 YDS - Youforce Design System" at bounding box center [644, 255] width 461 height 31
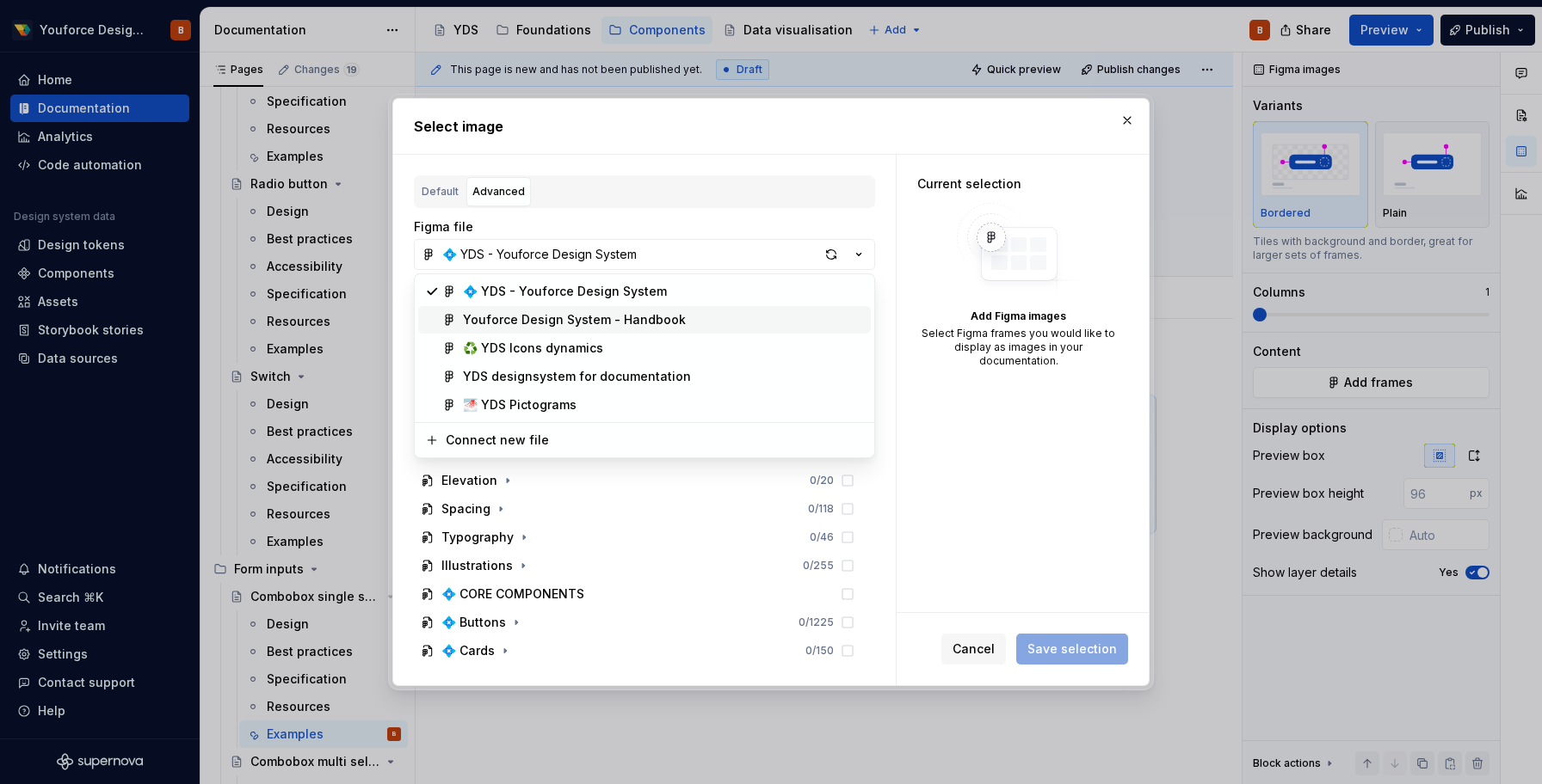
click at [585, 321] on div "Youforce Design System - Handbook" at bounding box center [575, 320] width 223 height 17
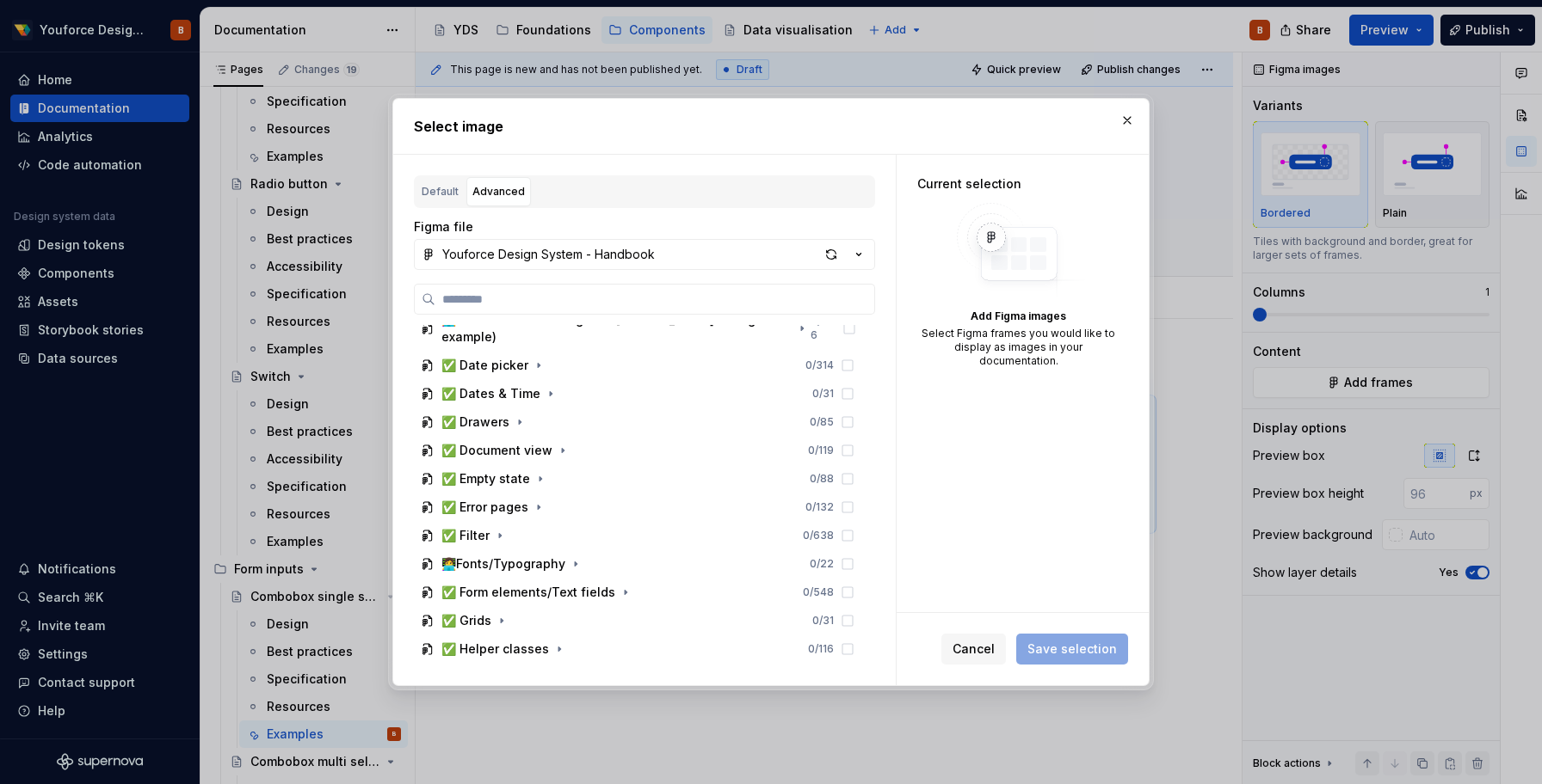
scroll to position [191, 0]
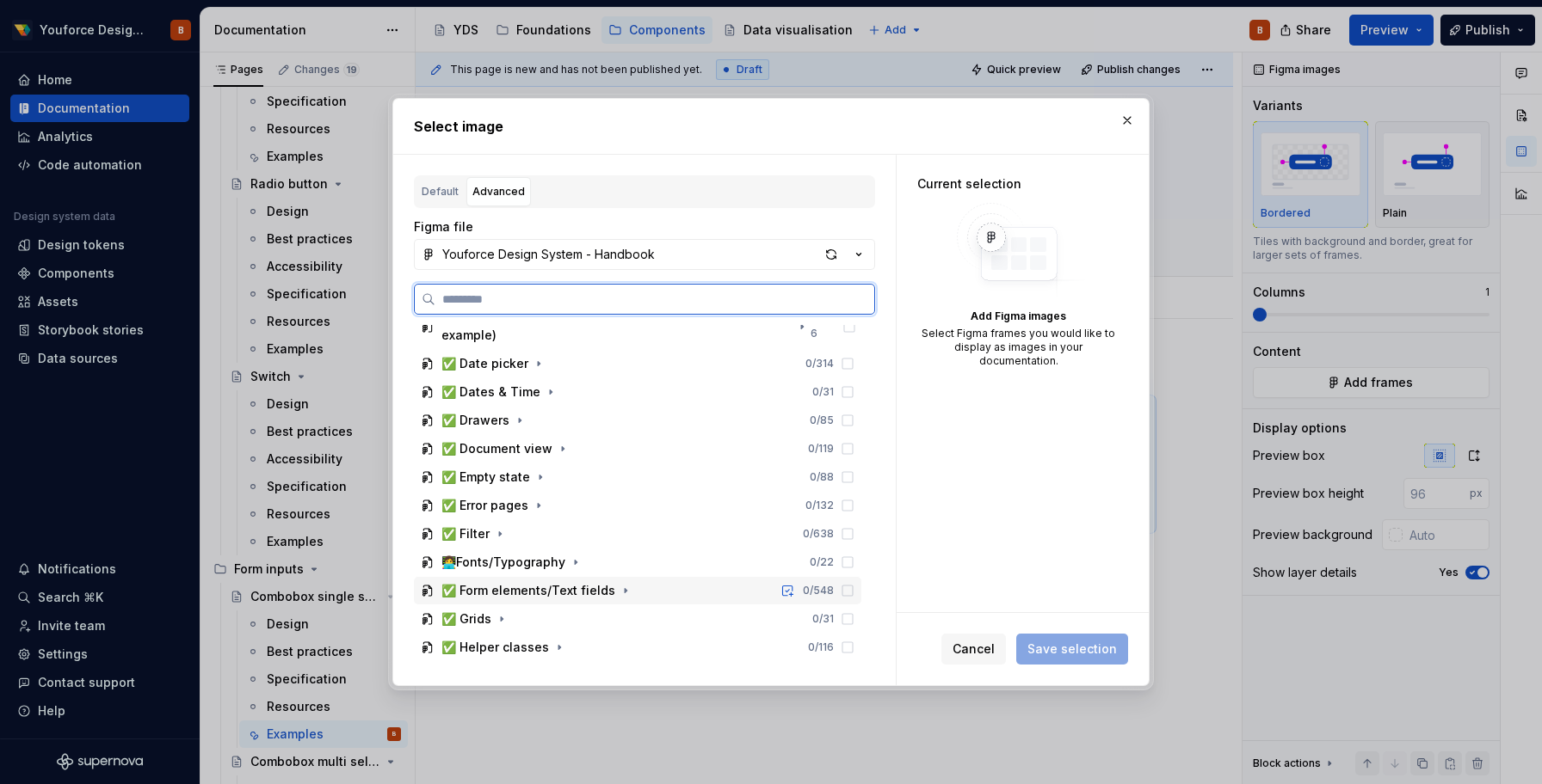
click at [497, 582] on div "✅ Form elements/Text fields" at bounding box center [529, 590] width 174 height 17
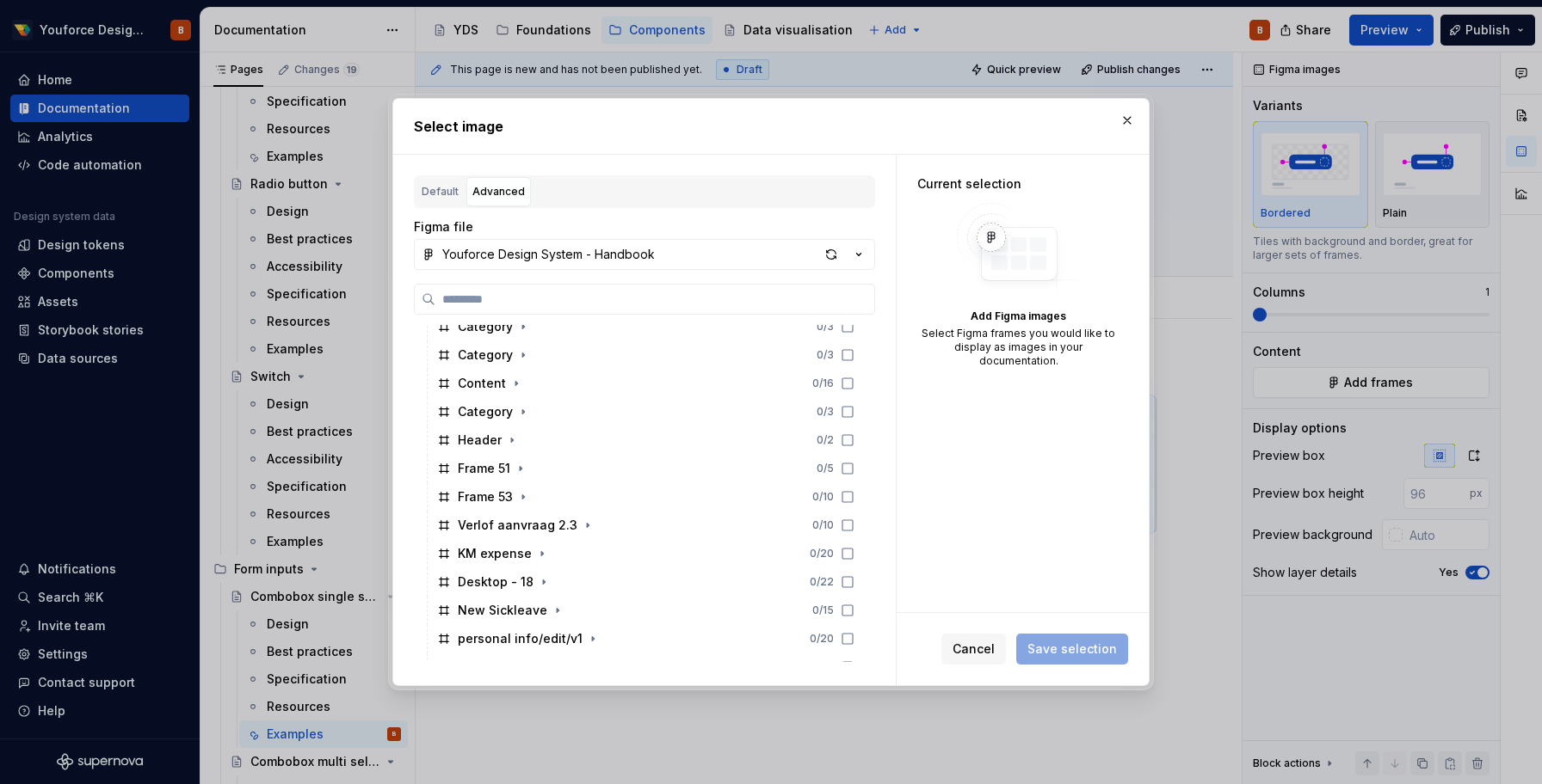
scroll to position [1043, 0]
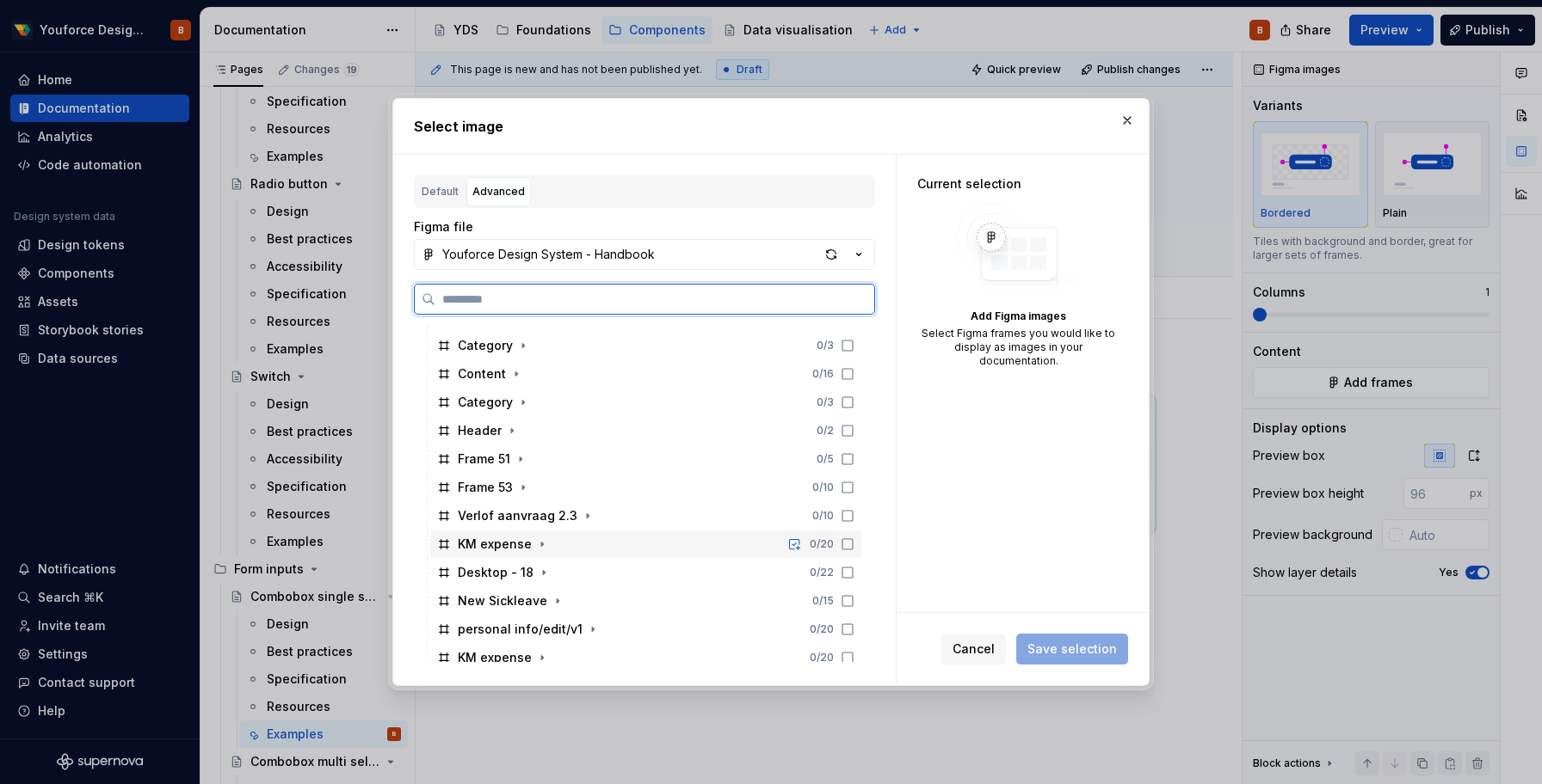
click at [509, 544] on div "KM expense" at bounding box center [495, 544] width 74 height 17
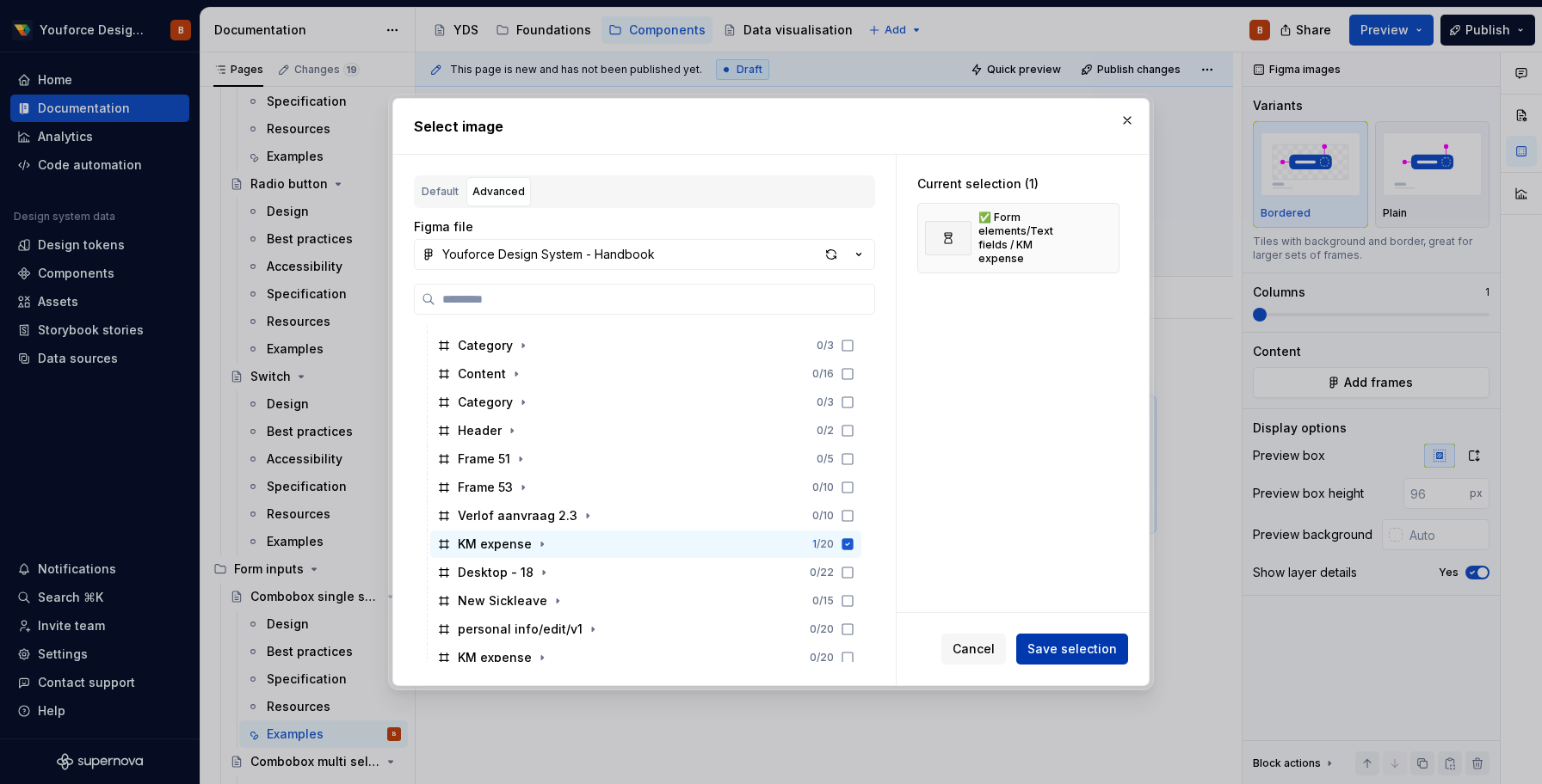
click at [1089, 652] on span "Save selection" at bounding box center [1072, 649] width 90 height 17
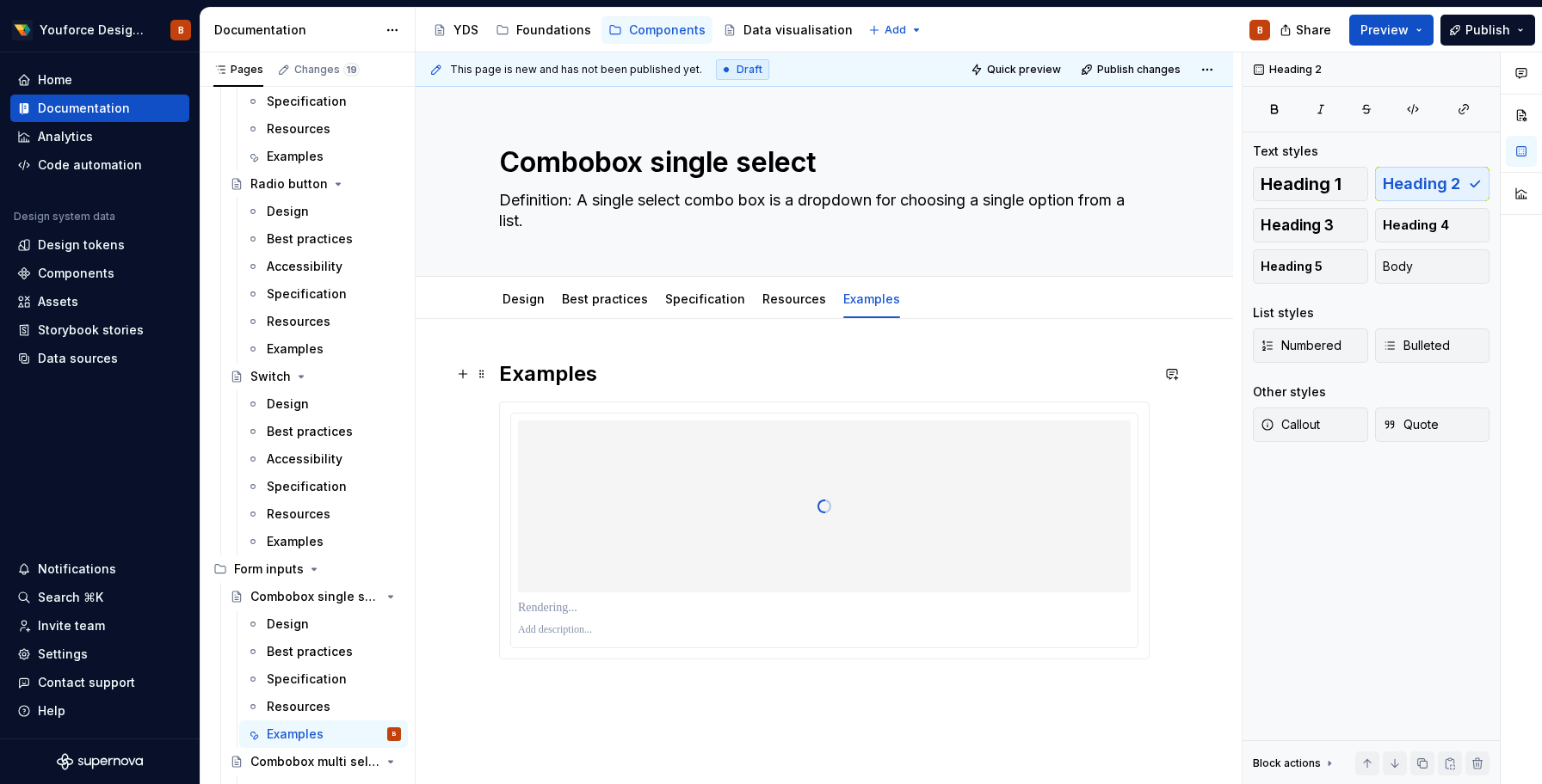
click at [605, 377] on h2 "Examples" at bounding box center [823, 374] width 650 height 27
click at [1327, 228] on span "Heading 3" at bounding box center [1296, 225] width 73 height 17
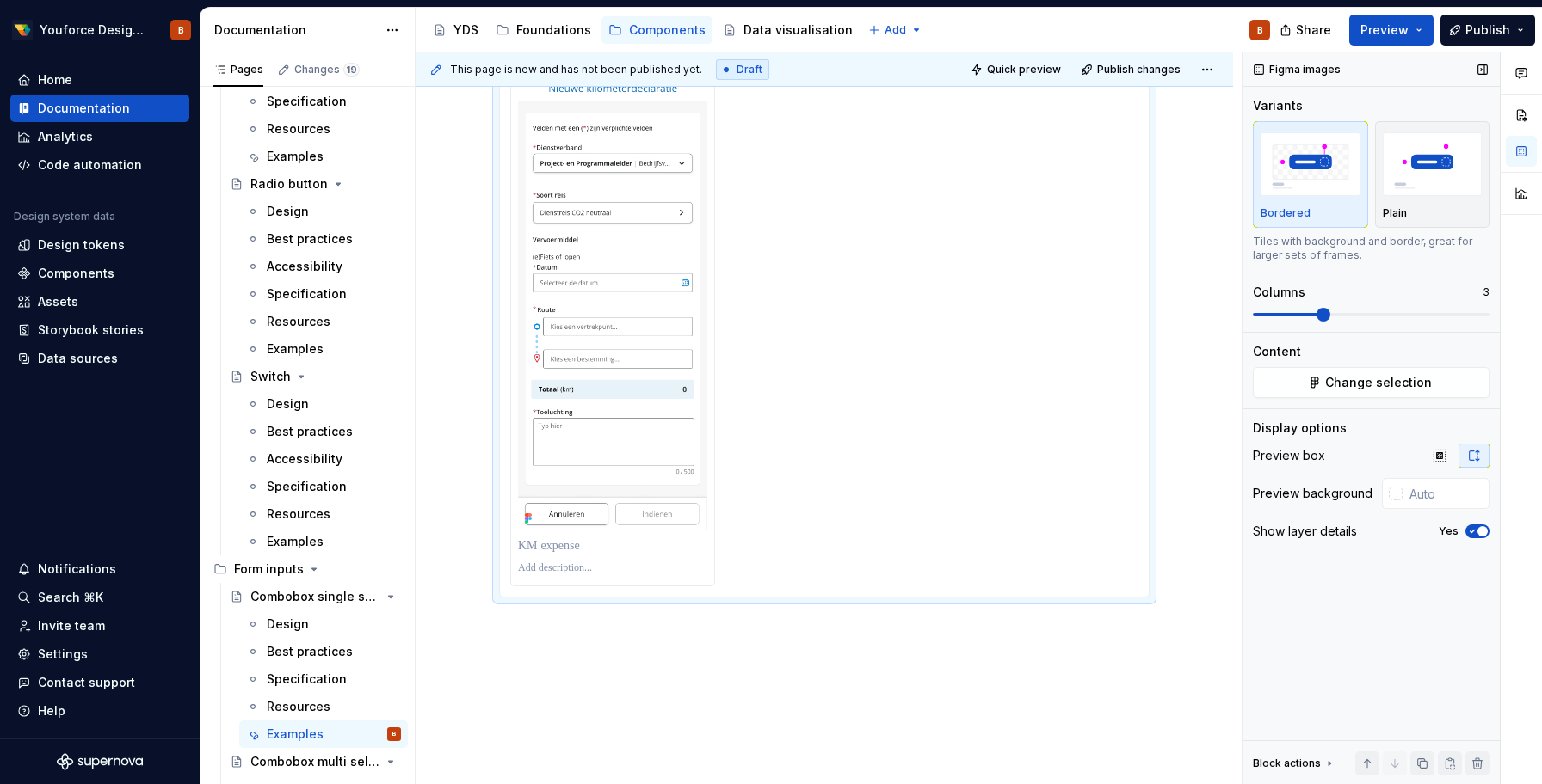
scroll to position [310, 0]
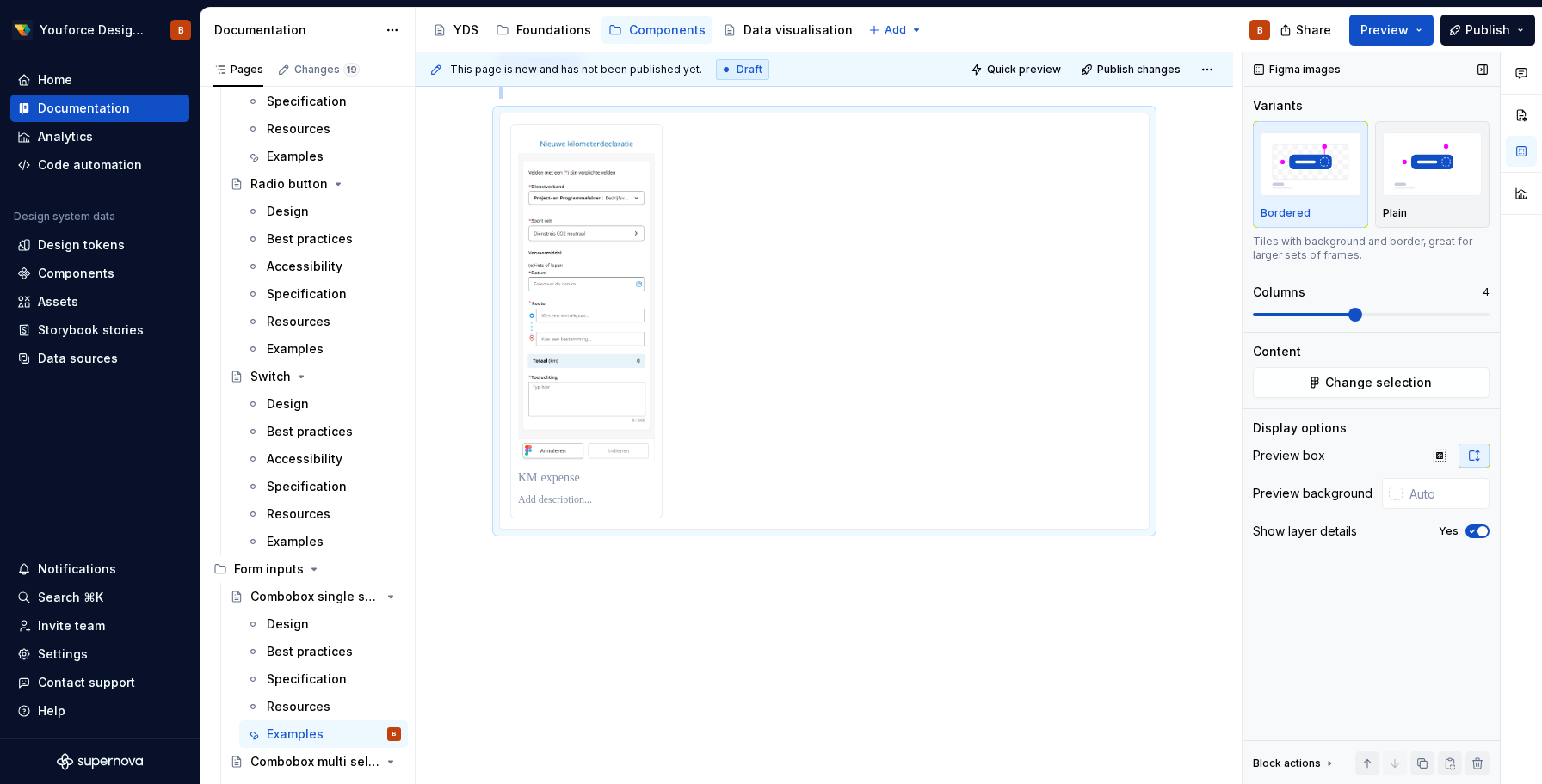
click at [1348, 315] on span at bounding box center [1371, 315] width 237 height 4
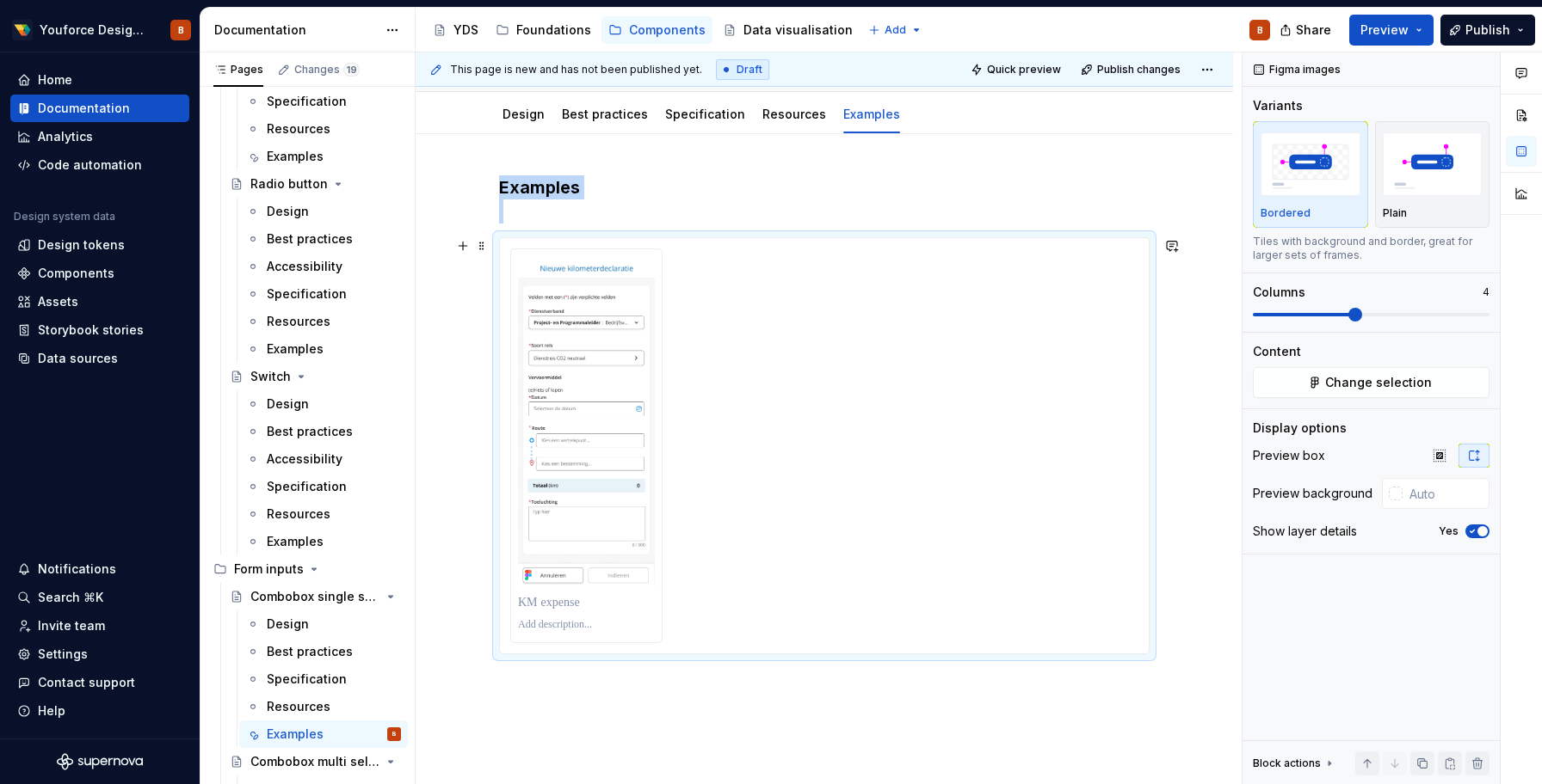
scroll to position [183, 0]
click at [868, 387] on div at bounding box center [824, 448] width 628 height 395
click at [464, 248] on button "button" at bounding box center [462, 247] width 24 height 24
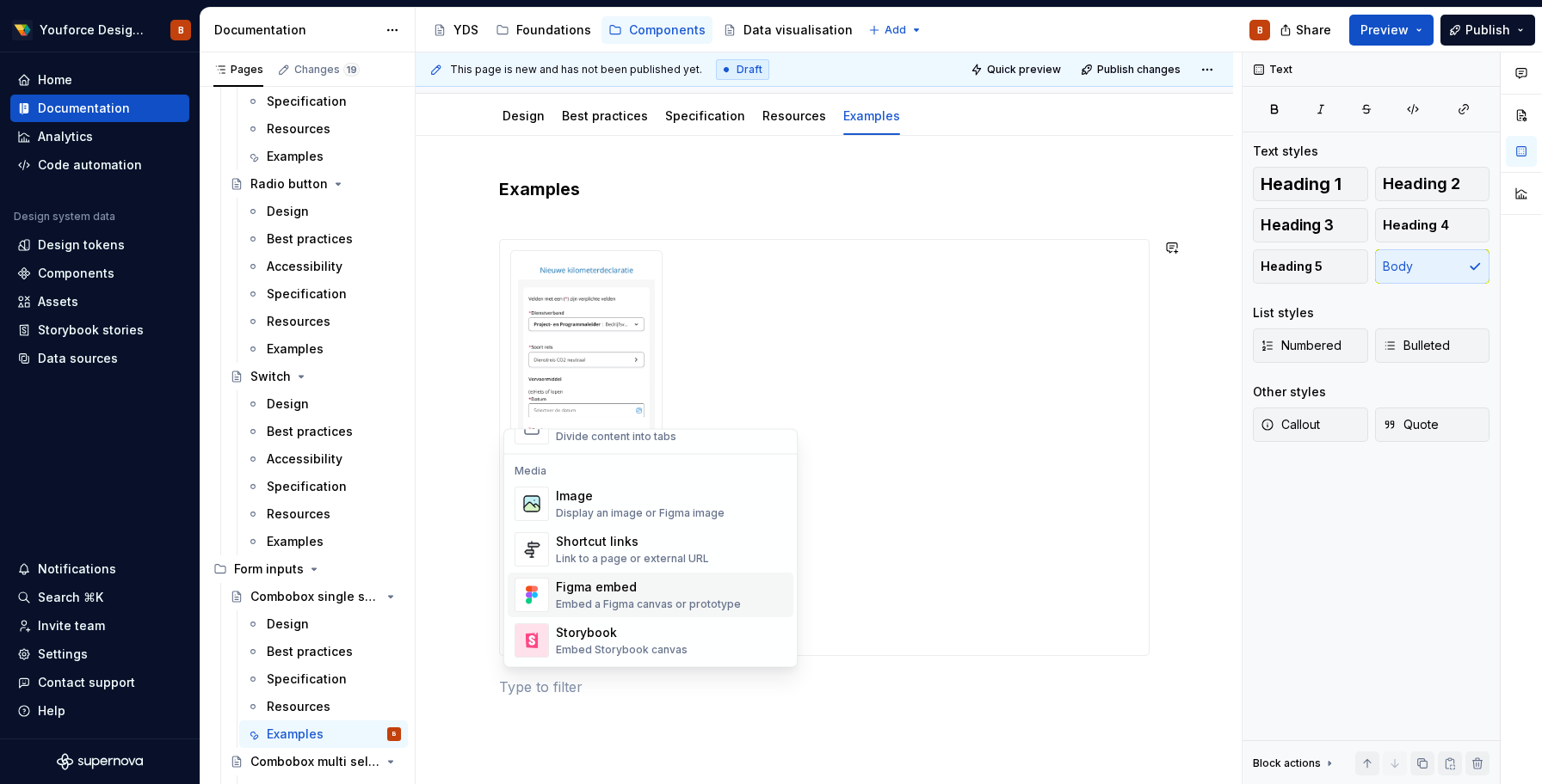
scroll to position [702, 0]
click at [590, 504] on div "Image" at bounding box center [640, 500] width 169 height 17
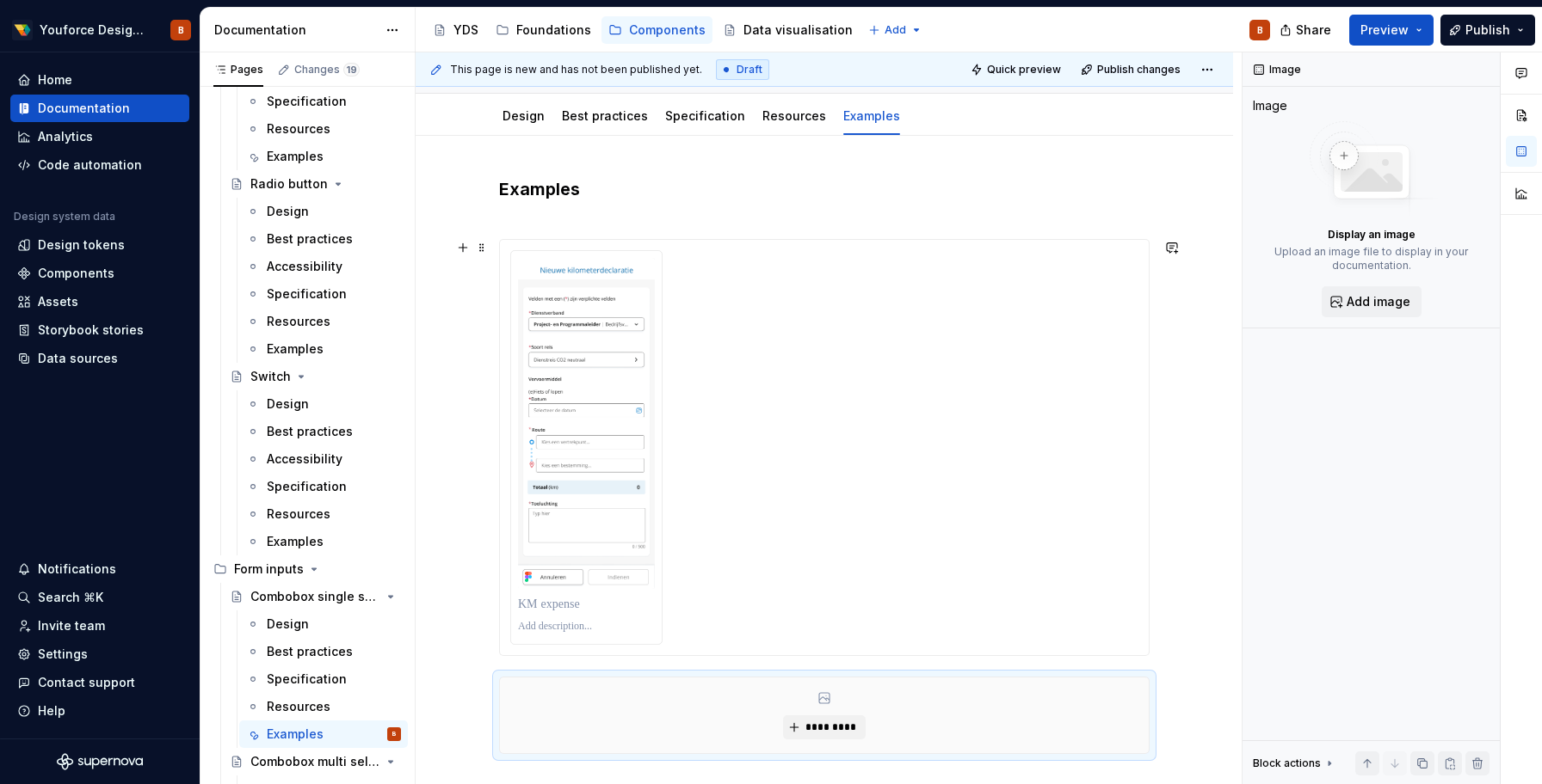
drag, startPoint x: 713, startPoint y: 725, endPoint x: 813, endPoint y: 449, distance: 293.6
click at [813, 449] on div "Examples *********" at bounding box center [823, 465] width 650 height 577
click at [837, 731] on span "*********" at bounding box center [830, 727] width 53 height 14
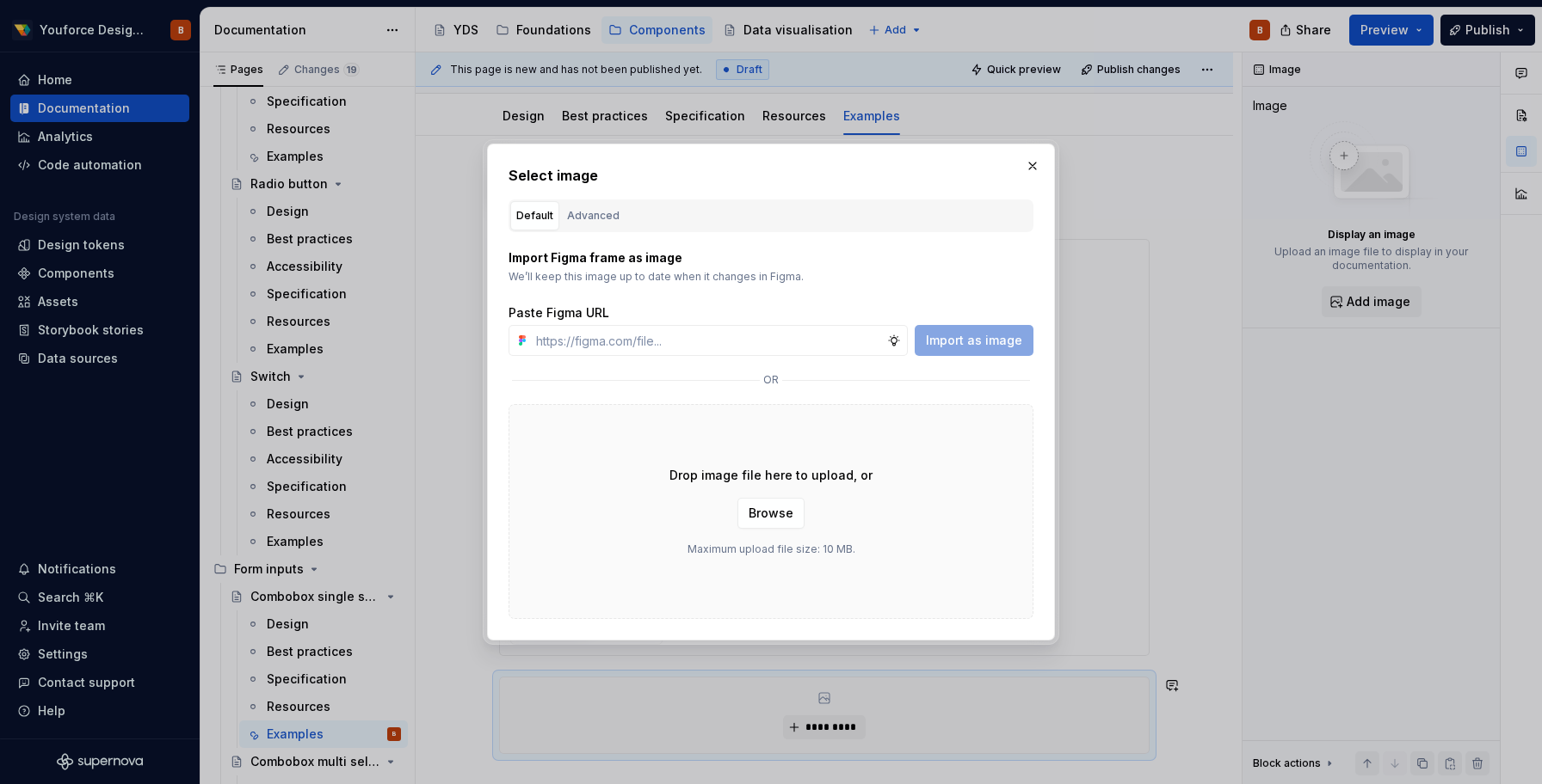
drag, startPoint x: 775, startPoint y: 514, endPoint x: 897, endPoint y: 419, distance: 154.6
click at [897, 419] on div "Drop image file here to upload, or Browse Maximum upload file size: 10 MB." at bounding box center [771, 511] width 525 height 215
click at [614, 209] on div "Advanced" at bounding box center [593, 216] width 53 height 17
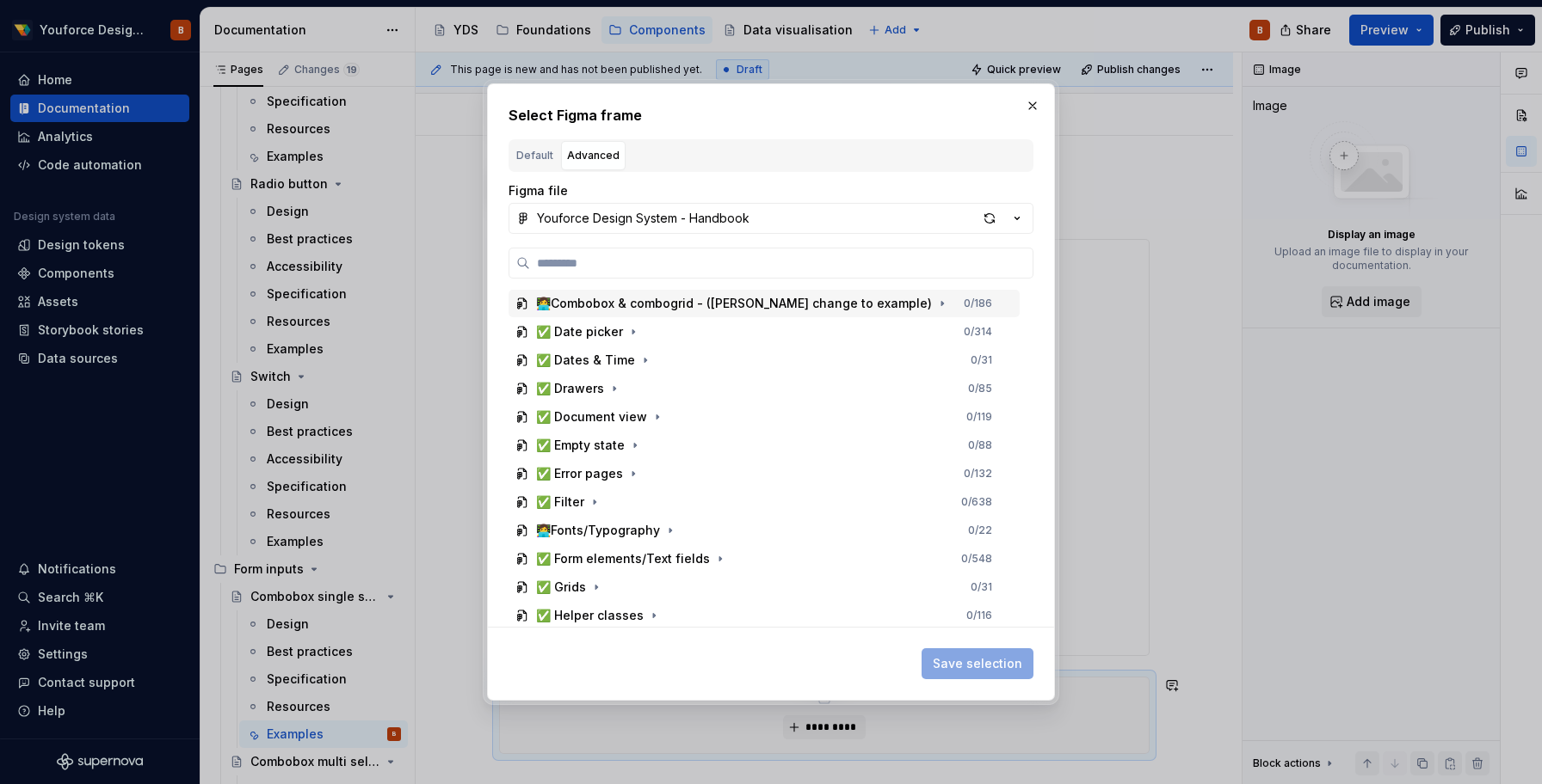
scroll to position [184, 0]
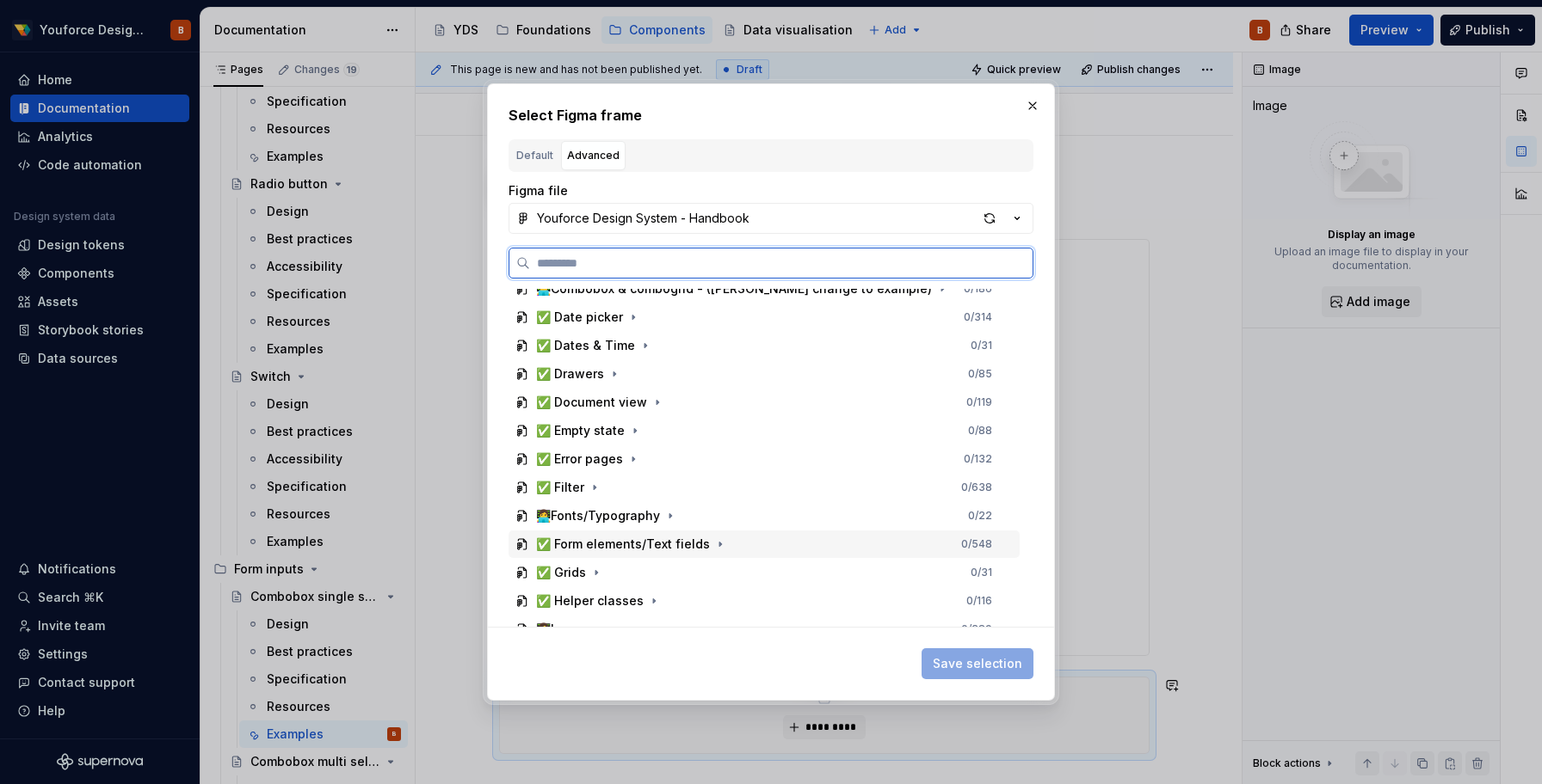
click at [647, 546] on div "✅ Form elements/Text fields" at bounding box center [623, 544] width 174 height 17
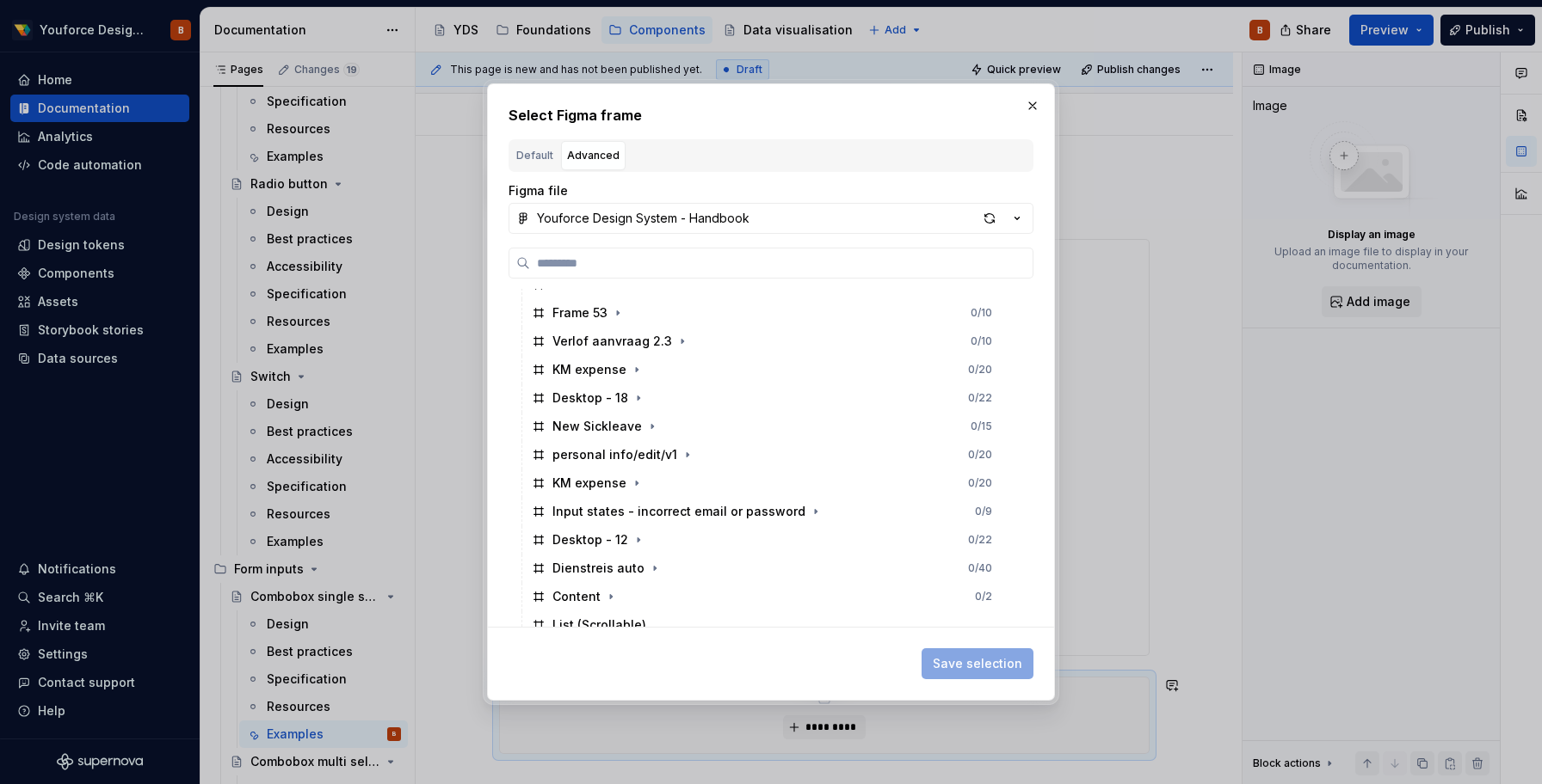
scroll to position [1183, 0]
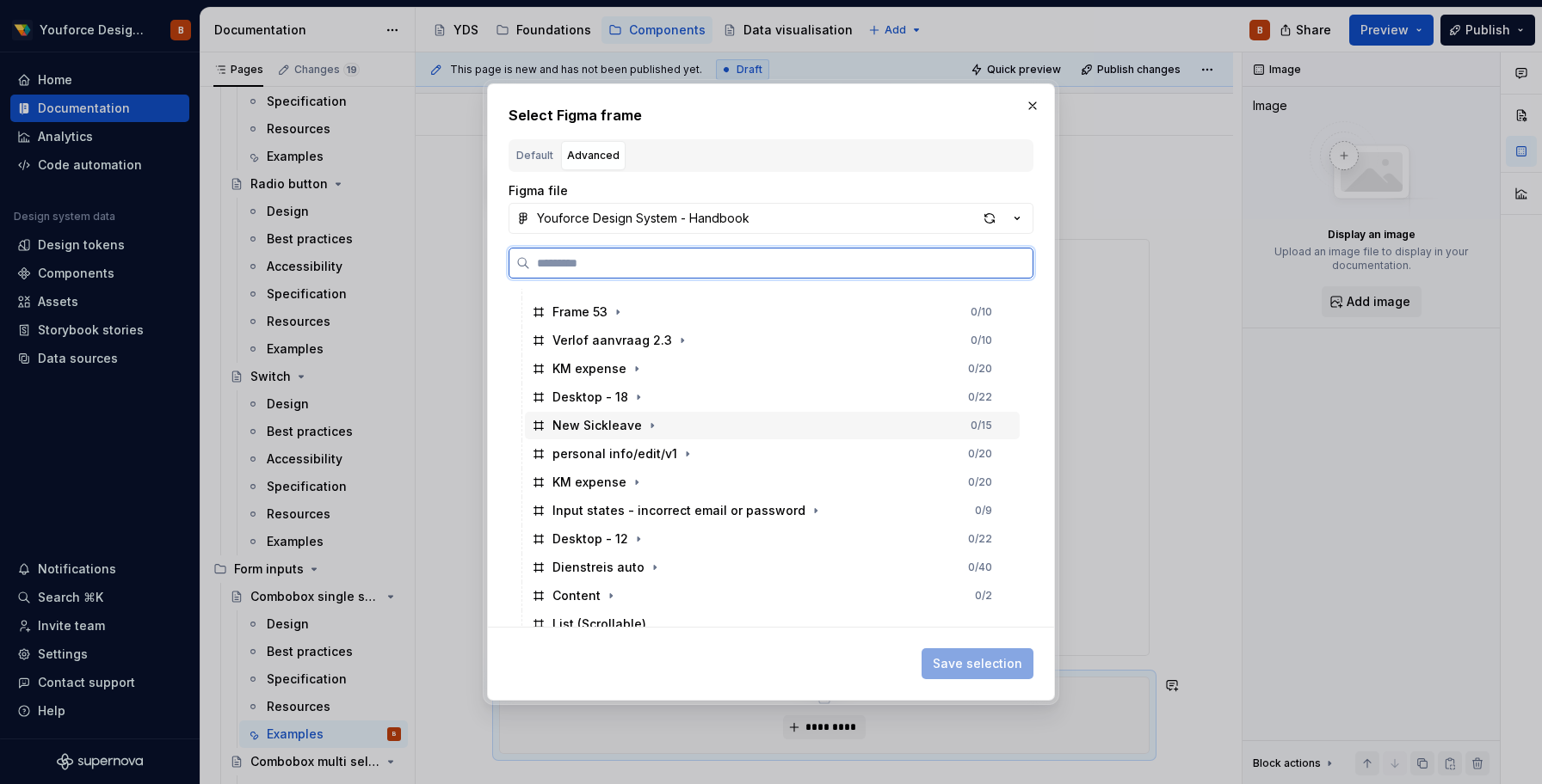
click at [584, 431] on div "New Sickleave" at bounding box center [596, 425] width 90 height 17
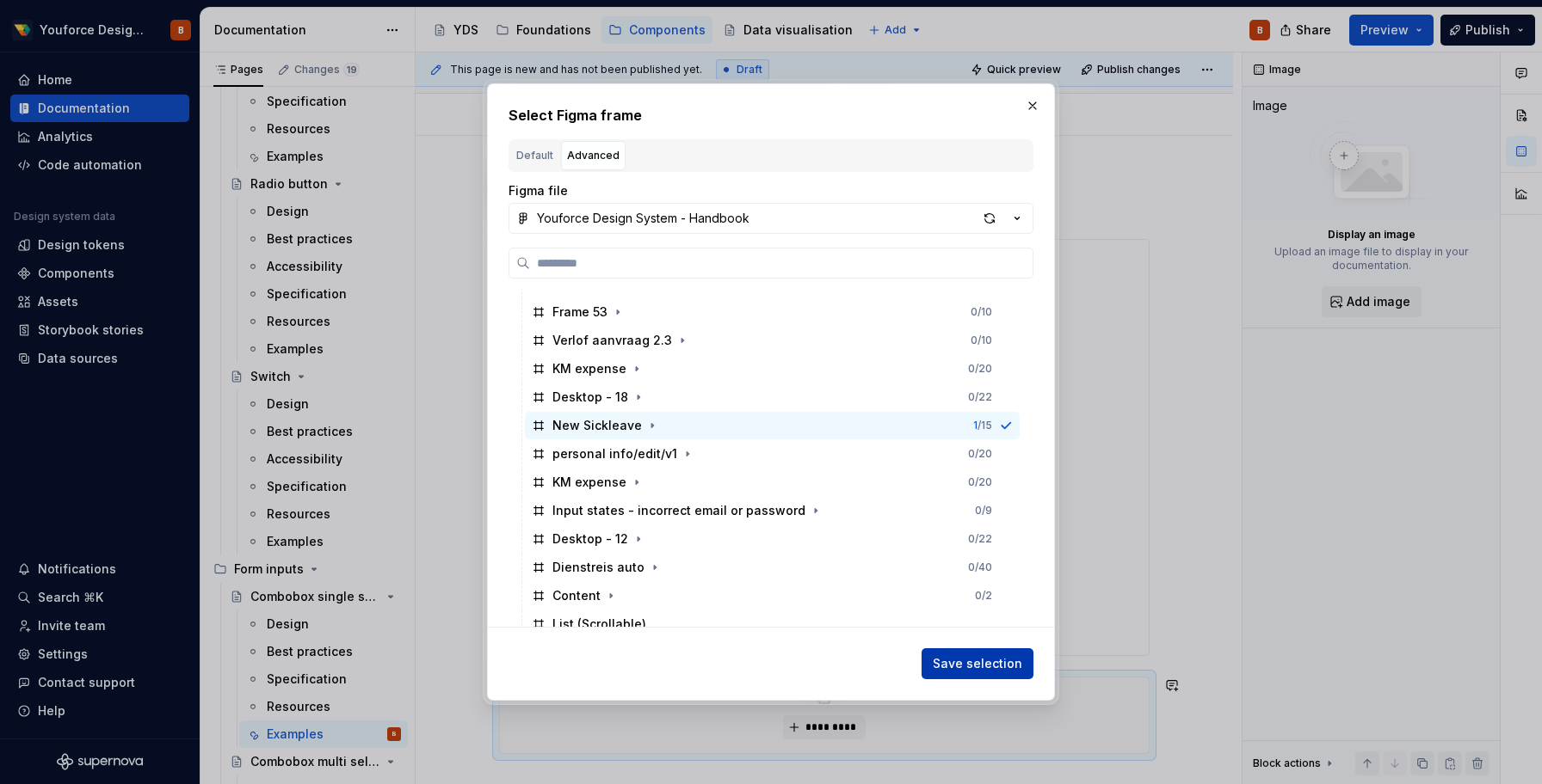
click at [961, 671] on span "Save selection" at bounding box center [977, 663] width 90 height 17
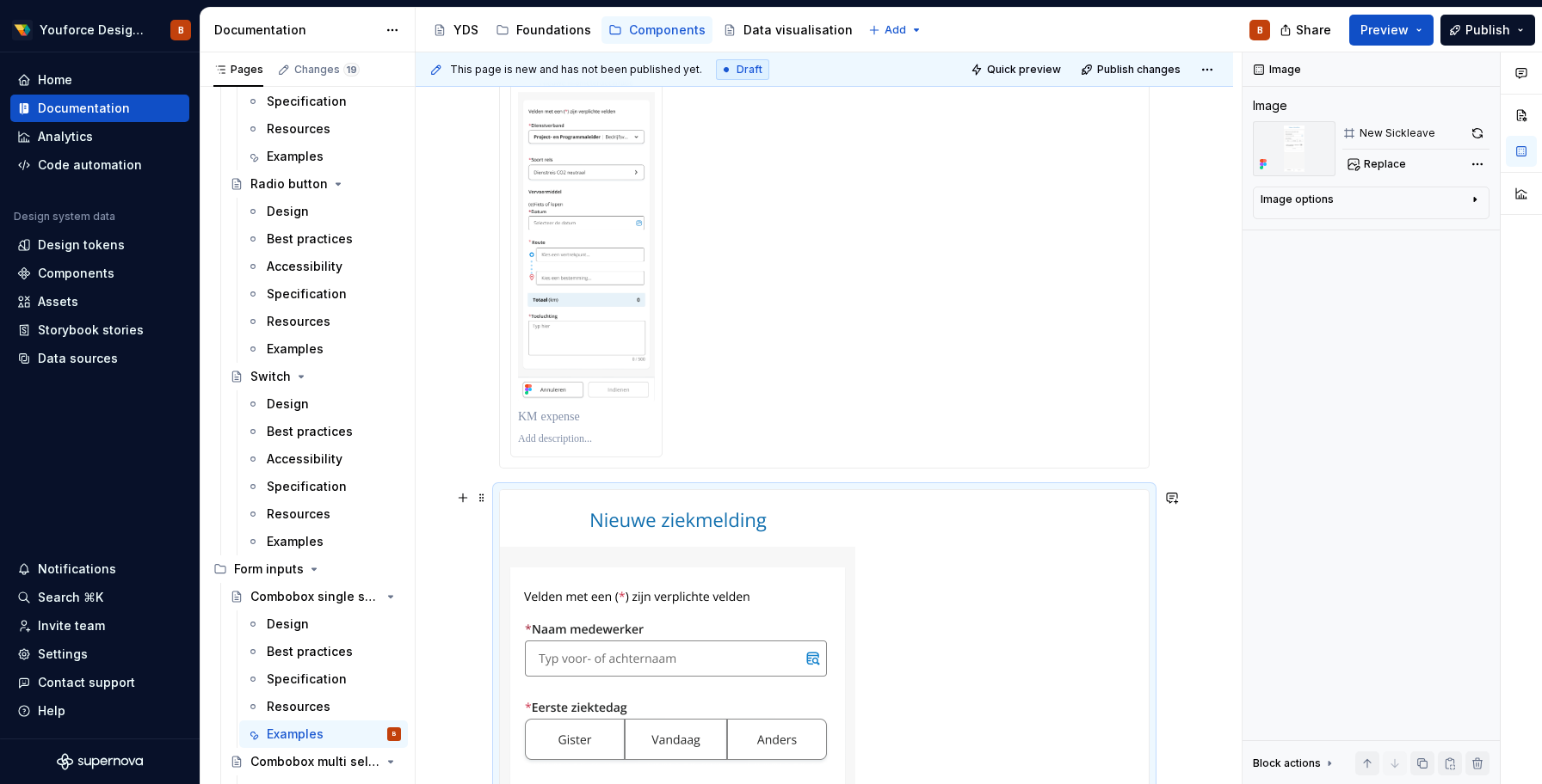
scroll to position [383, 0]
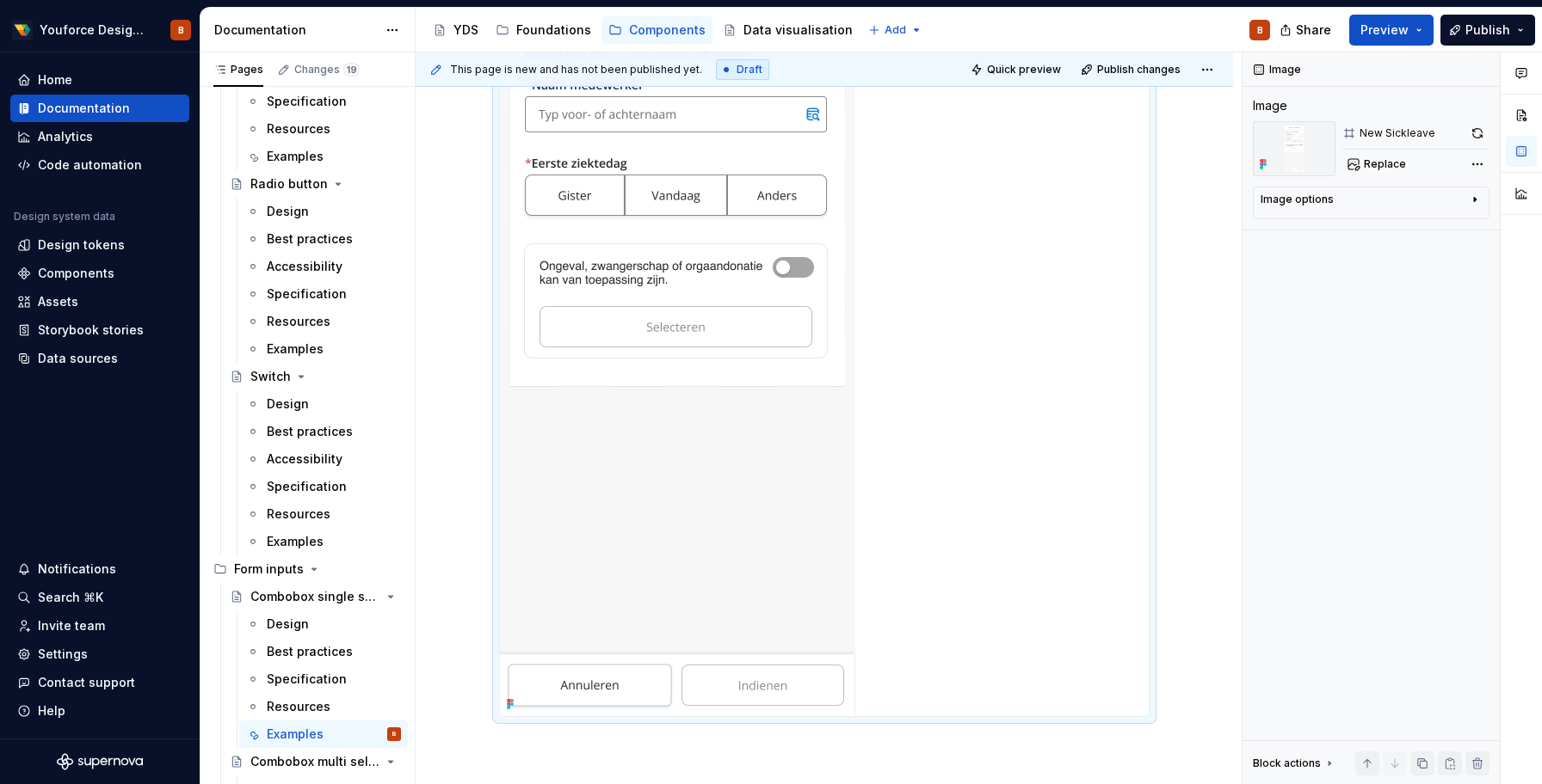
scroll to position [922, 0]
click at [701, 652] on img at bounding box center [677, 324] width 355 height 770
click at [1314, 202] on div "Image options" at bounding box center [1296, 199] width 73 height 14
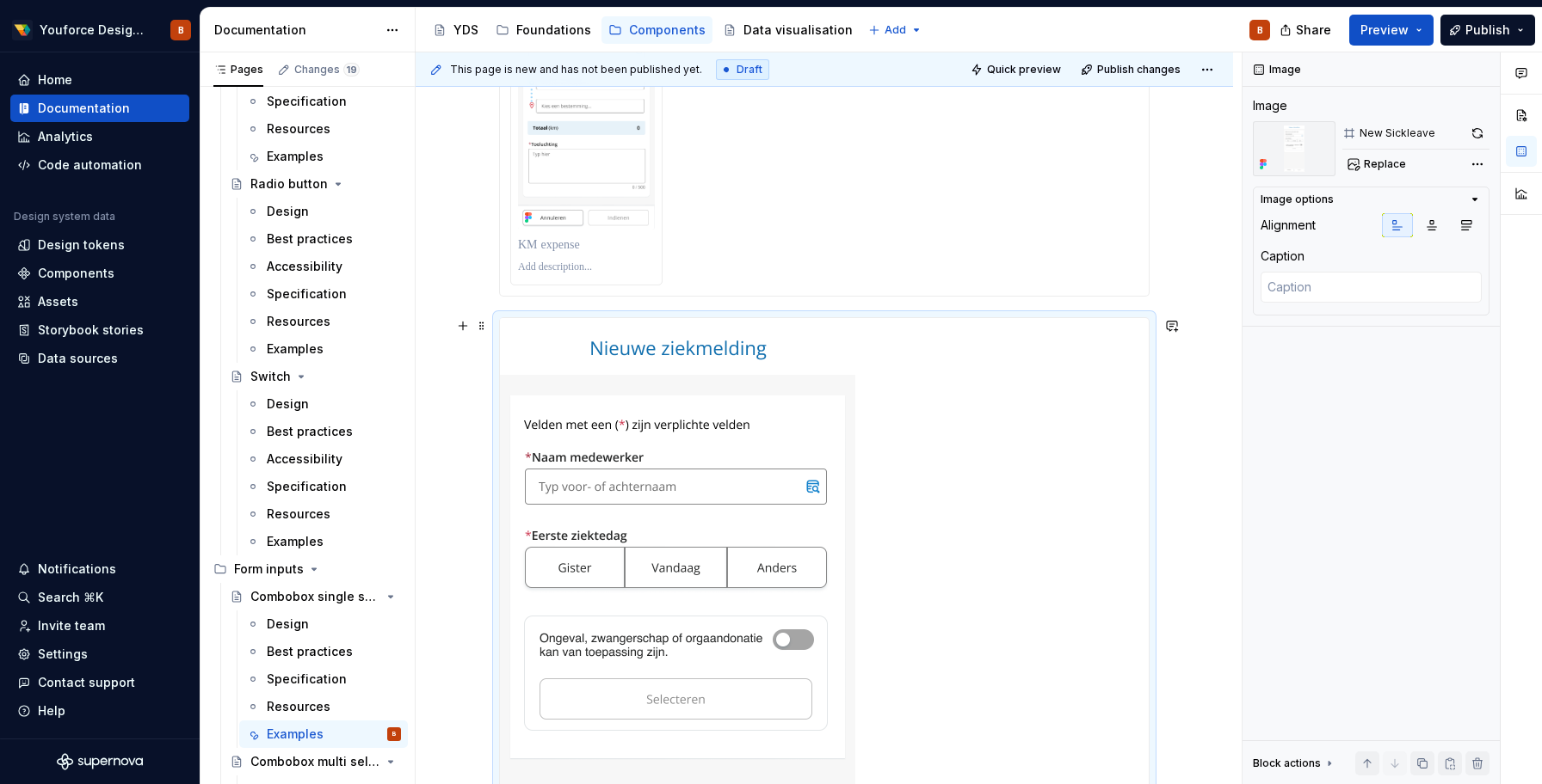
scroll to position [531, 0]
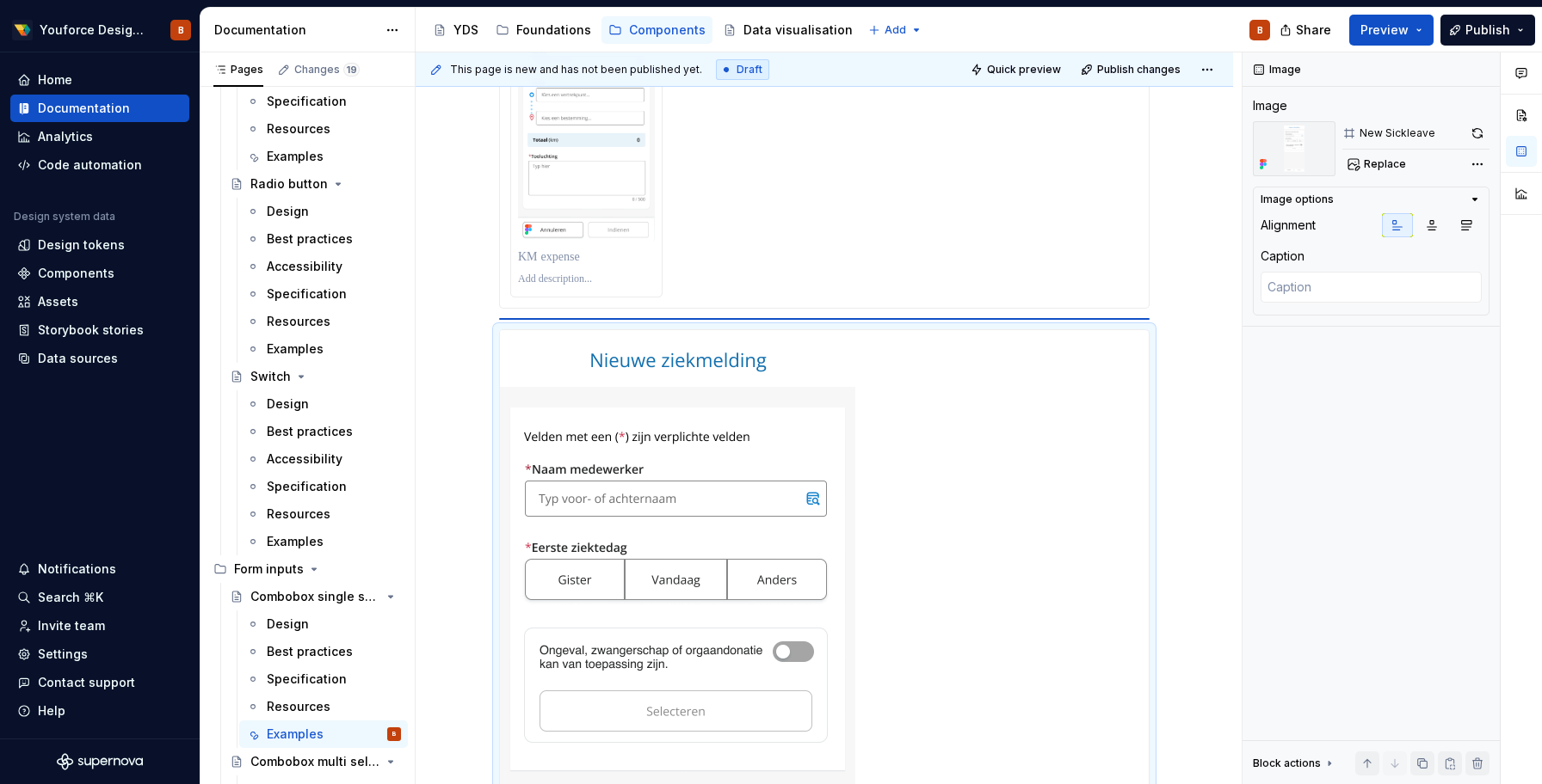
drag, startPoint x: 599, startPoint y: 500, endPoint x: 742, endPoint y: 189, distance: 342.3
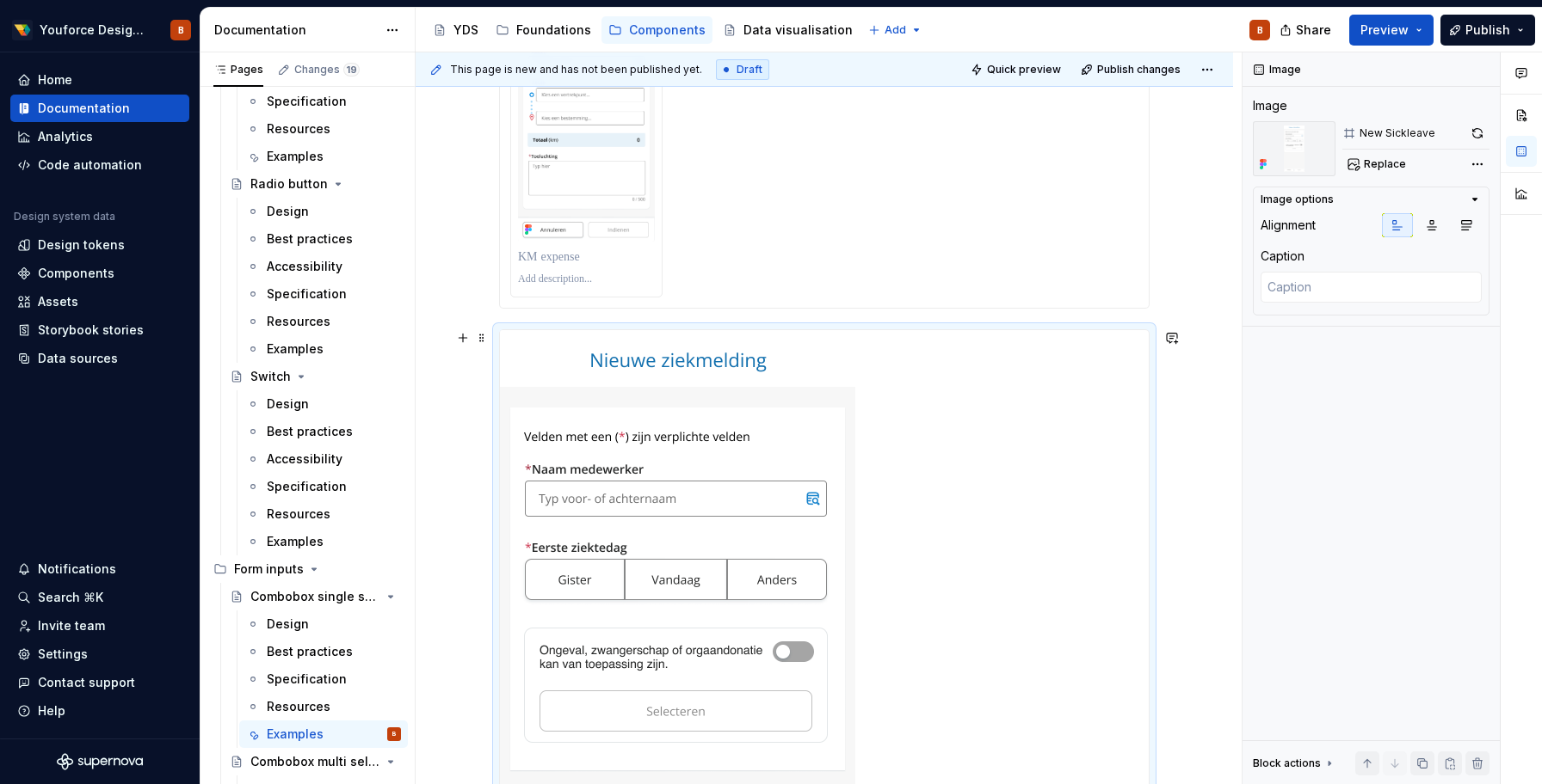
click at [701, 569] on img at bounding box center [677, 715] width 355 height 770
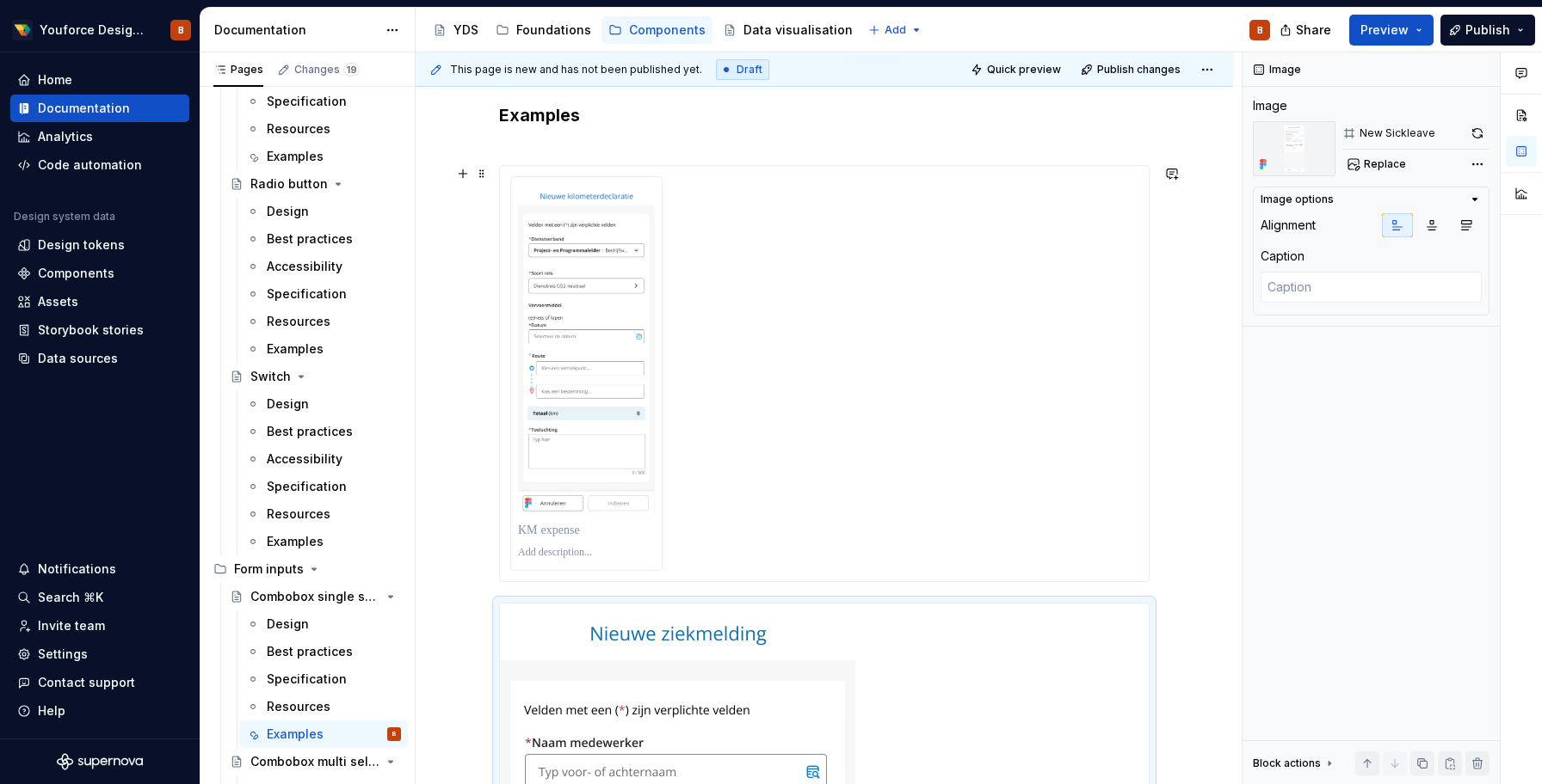
scroll to position [267, 0]
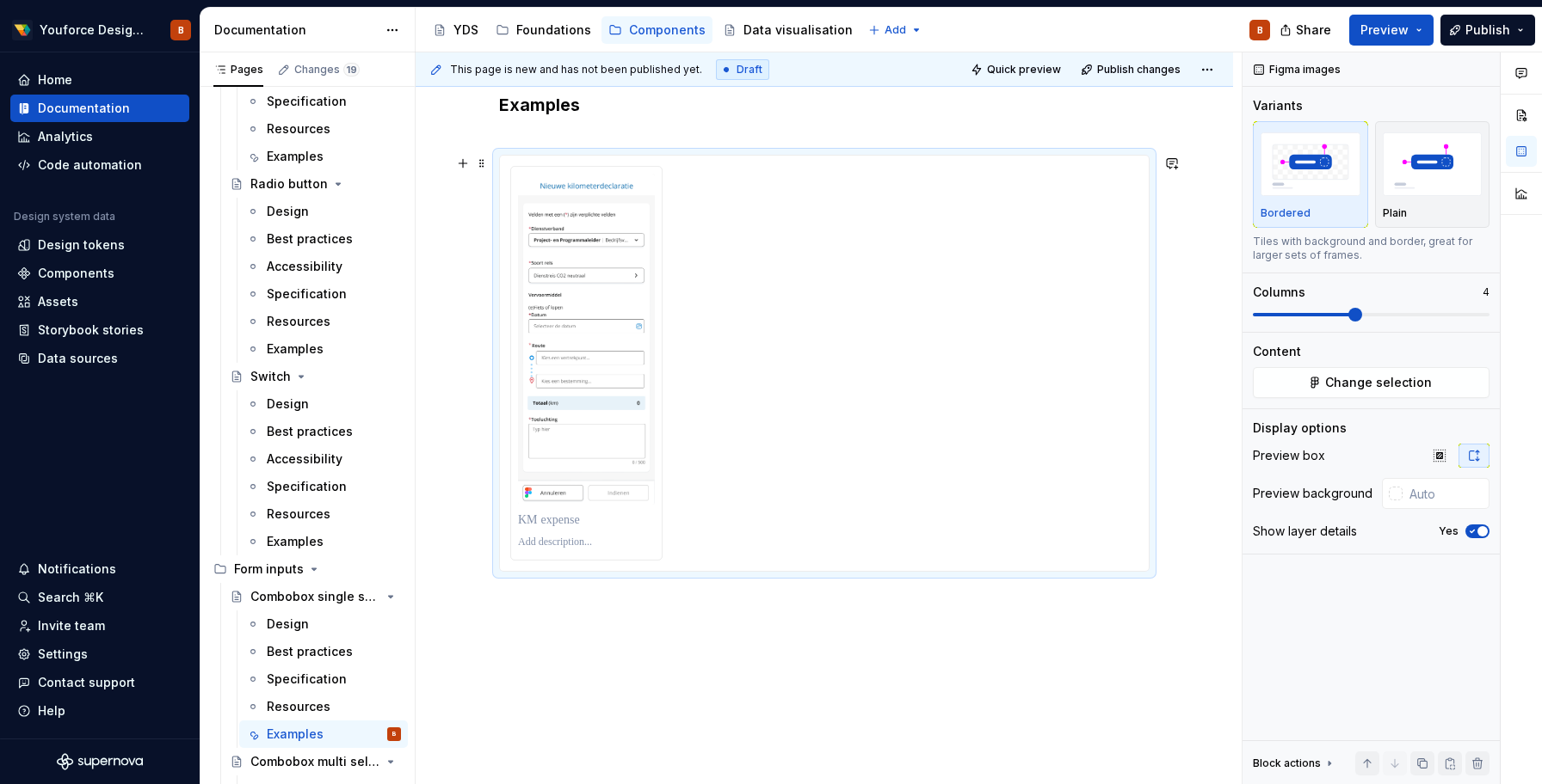
click at [856, 311] on div at bounding box center [824, 363] width 628 height 395
click at [1460, 66] on div "Figma images" at bounding box center [1371, 70] width 257 height 34
click at [1483, 73] on button "button" at bounding box center [1482, 70] width 24 height 24
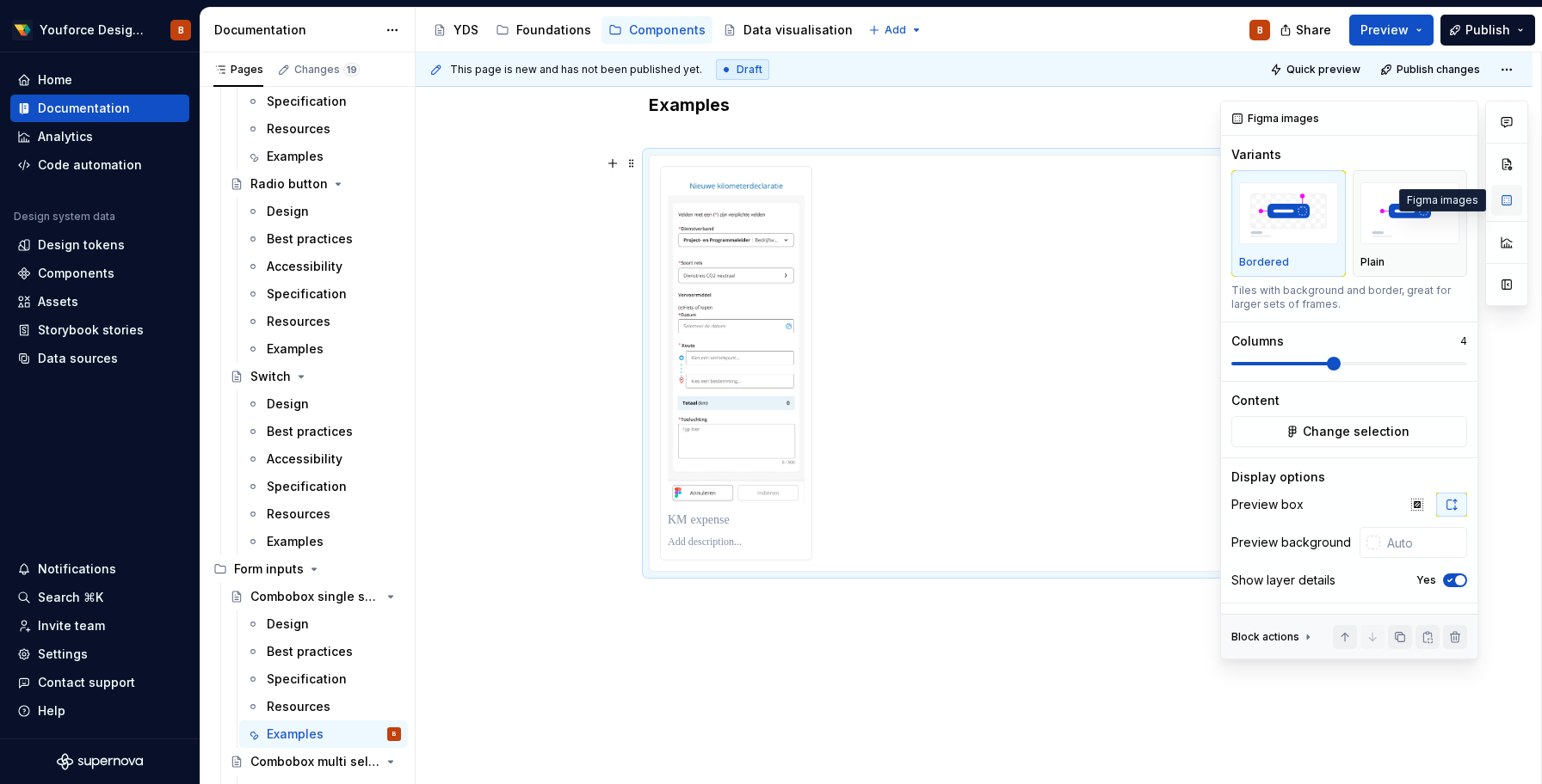
click at [1508, 207] on button "button" at bounding box center [1507, 200] width 31 height 31
click at [1512, 169] on button "button" at bounding box center [1507, 164] width 31 height 31
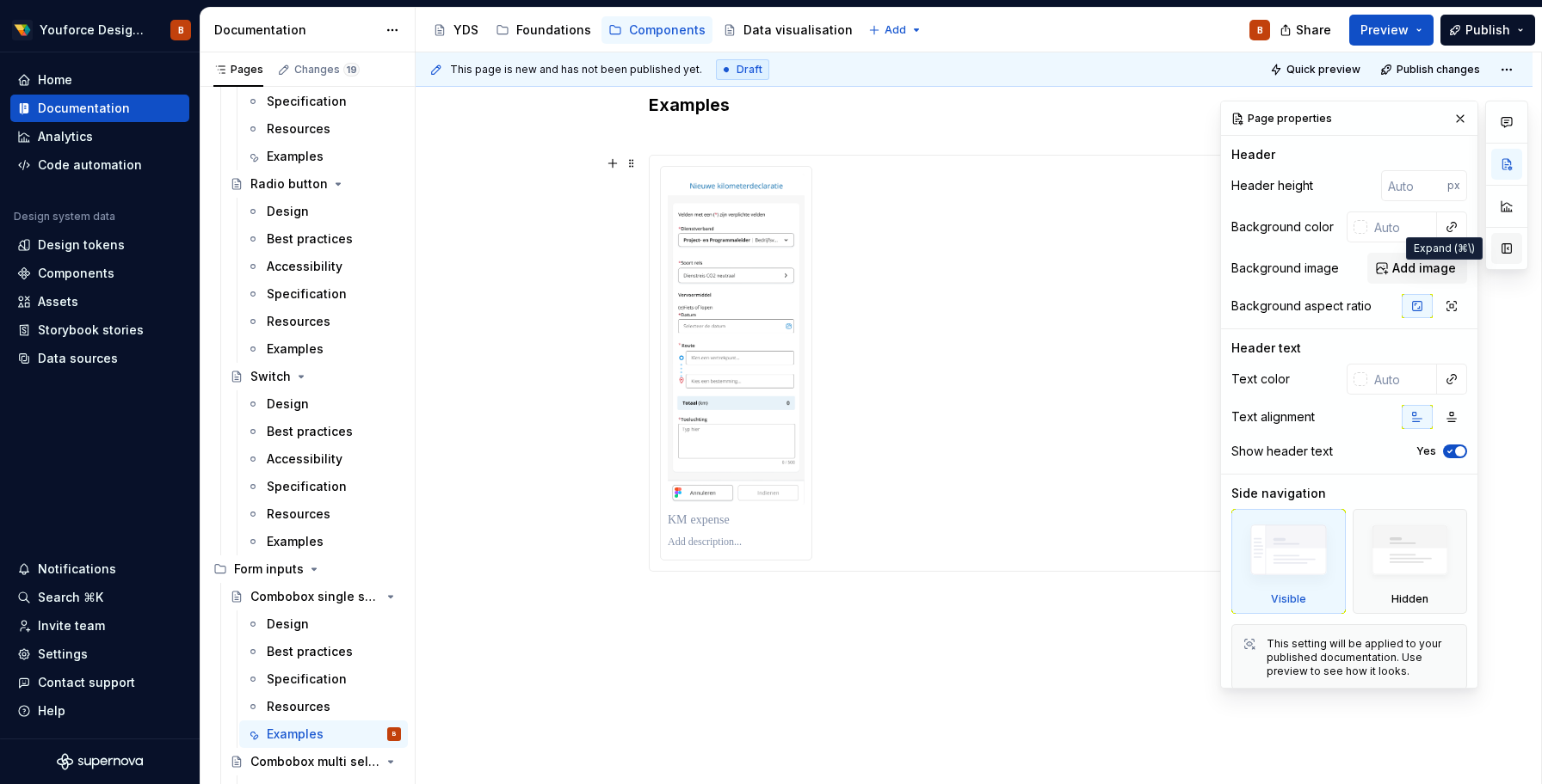
click at [1515, 254] on button "button" at bounding box center [1507, 248] width 31 height 31
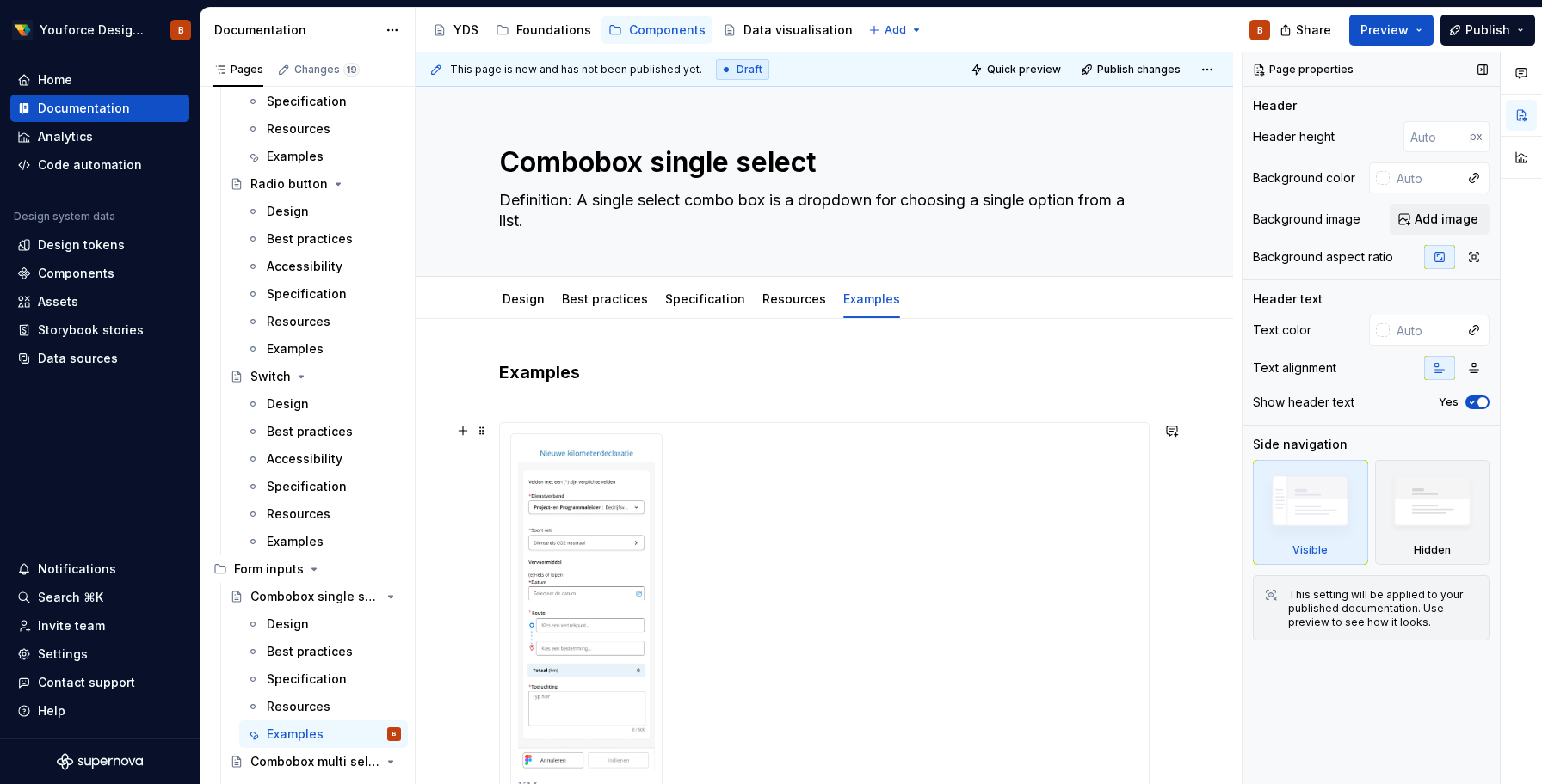
scroll to position [12, 0]
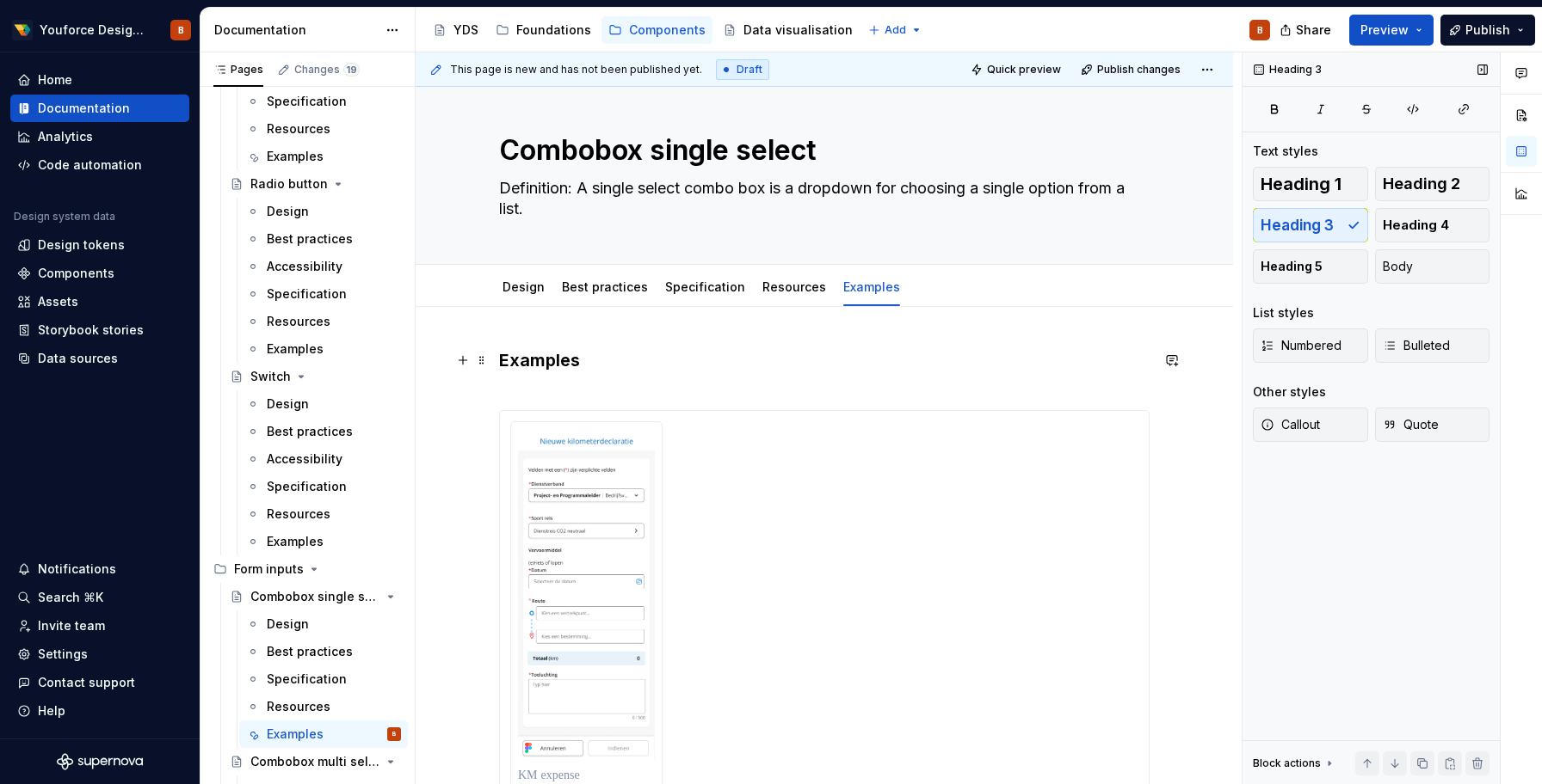
click at [564, 386] on h3 "Examples" at bounding box center [823, 372] width 650 height 48
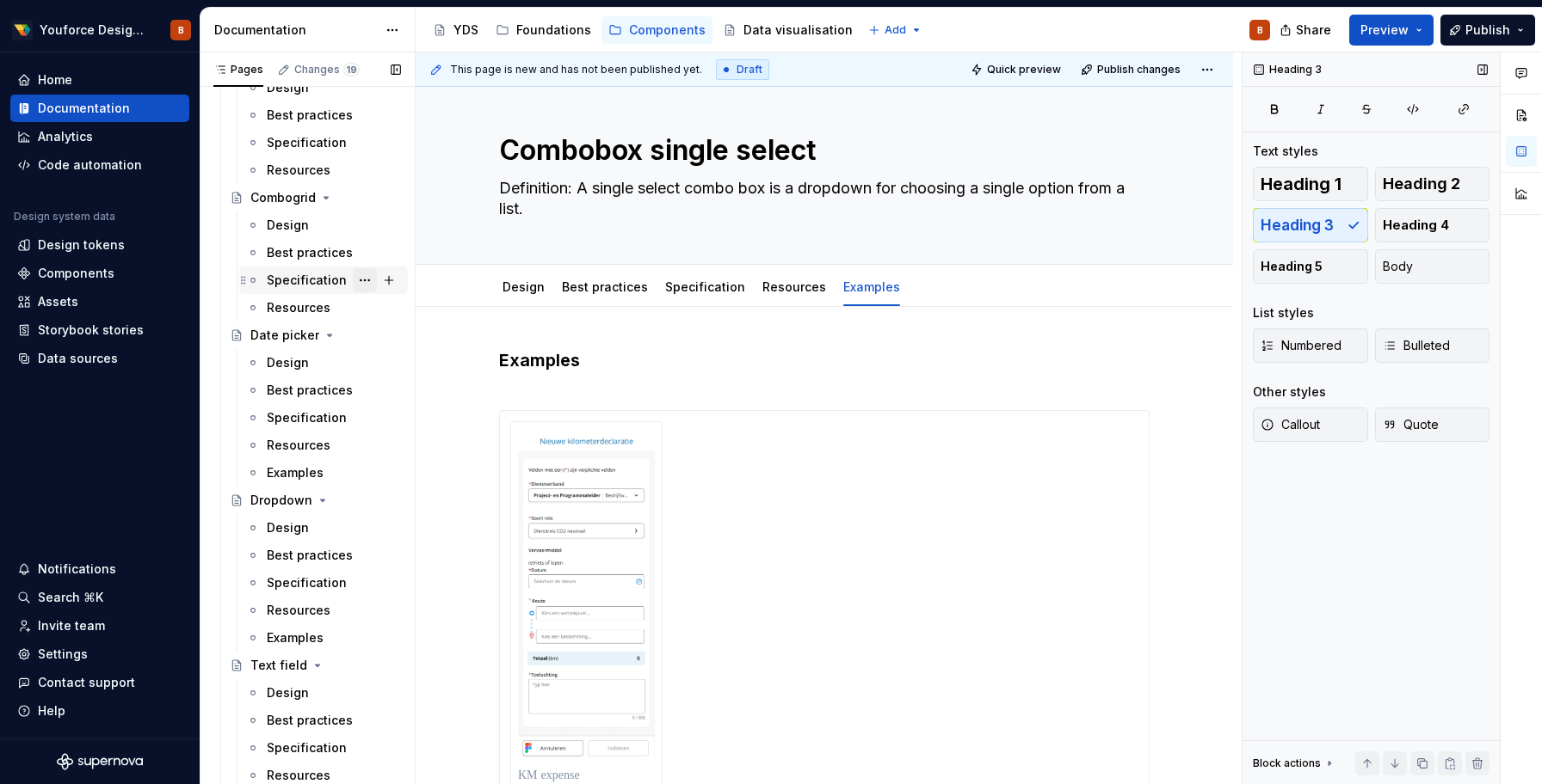
scroll to position [3741, 0]
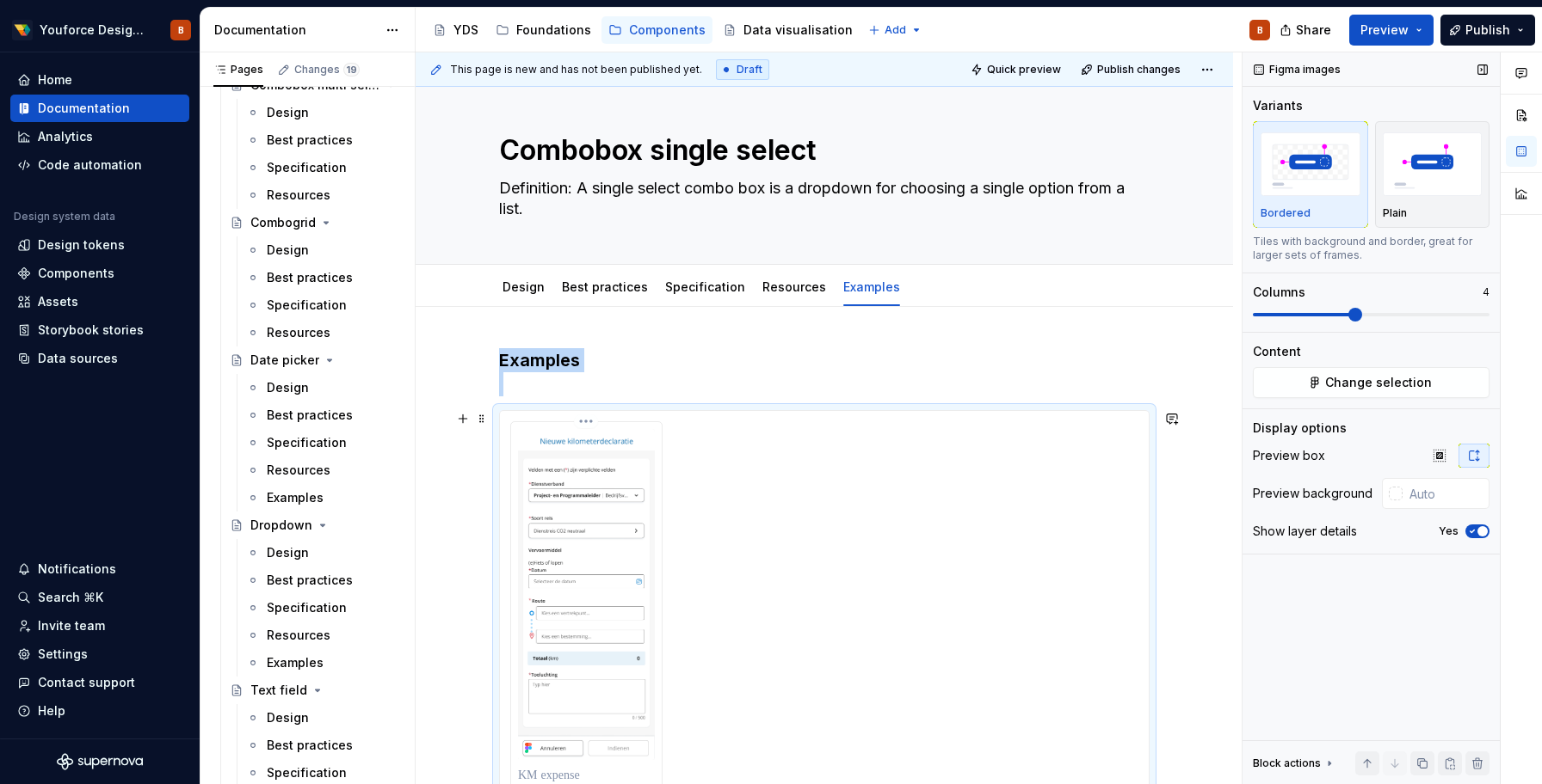
click at [613, 553] on img at bounding box center [586, 595] width 137 height 331
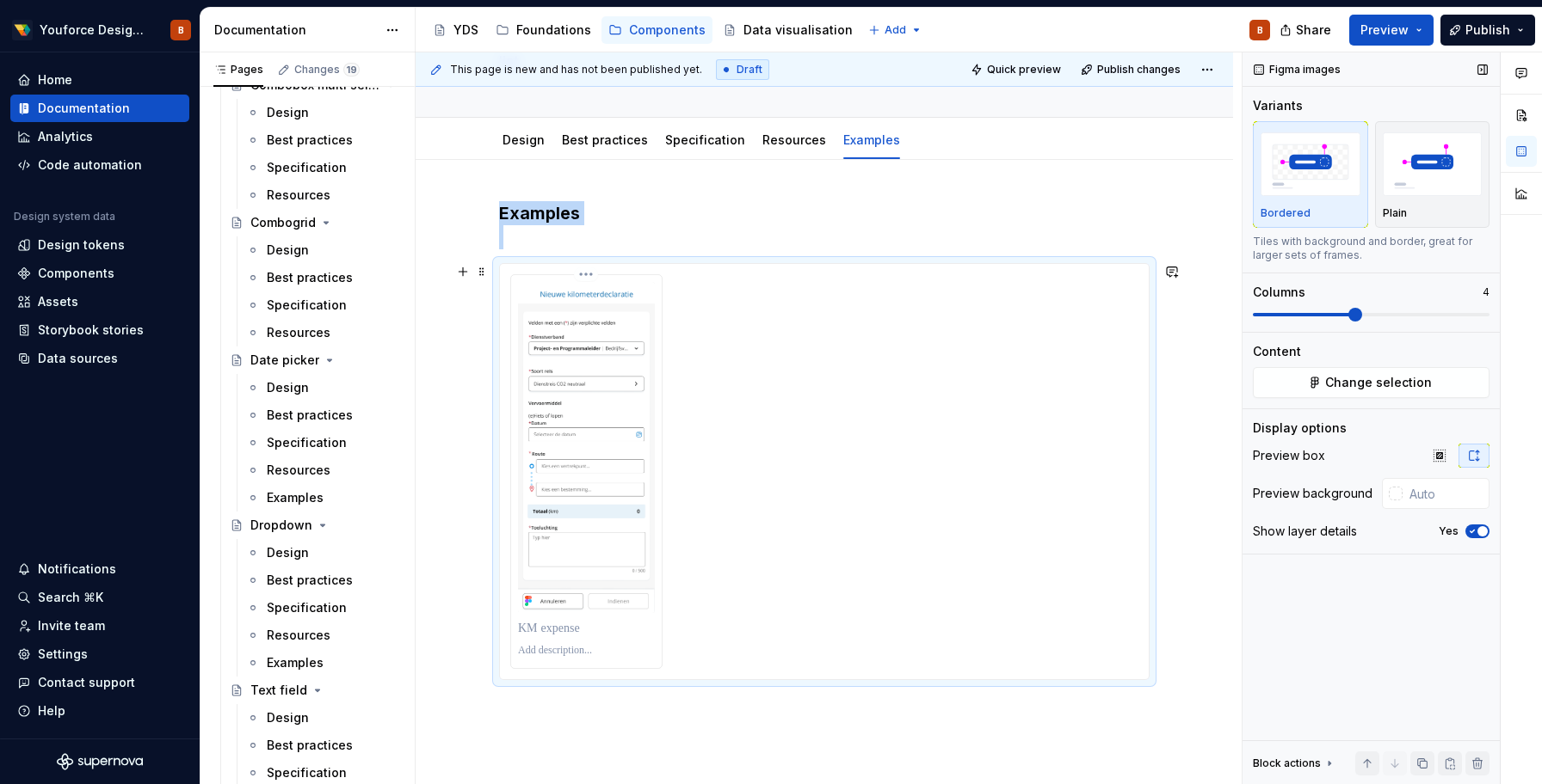
scroll to position [160, 0]
click at [548, 309] on img at bounding box center [586, 445] width 137 height 331
click at [578, 375] on img at bounding box center [586, 445] width 137 height 331
click at [489, 266] on span at bounding box center [481, 270] width 14 height 24
click at [538, 429] on div "Delete" at bounding box center [567, 421] width 112 height 17
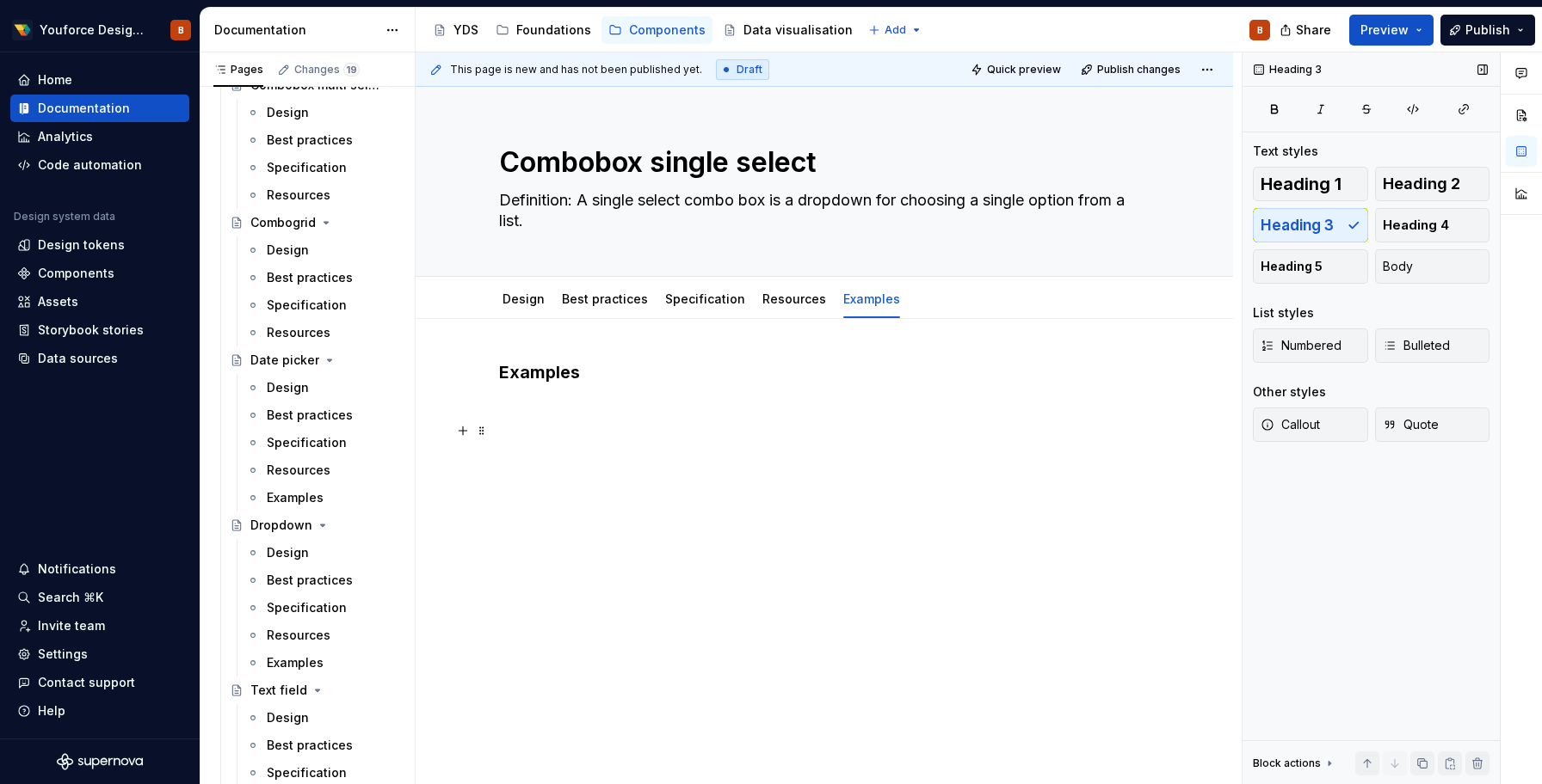
scroll to position [0, 0]
click at [522, 421] on div "Examples" at bounding box center [823, 393] width 650 height 65
click at [528, 575] on div "Examples" at bounding box center [824, 500] width 818 height 363
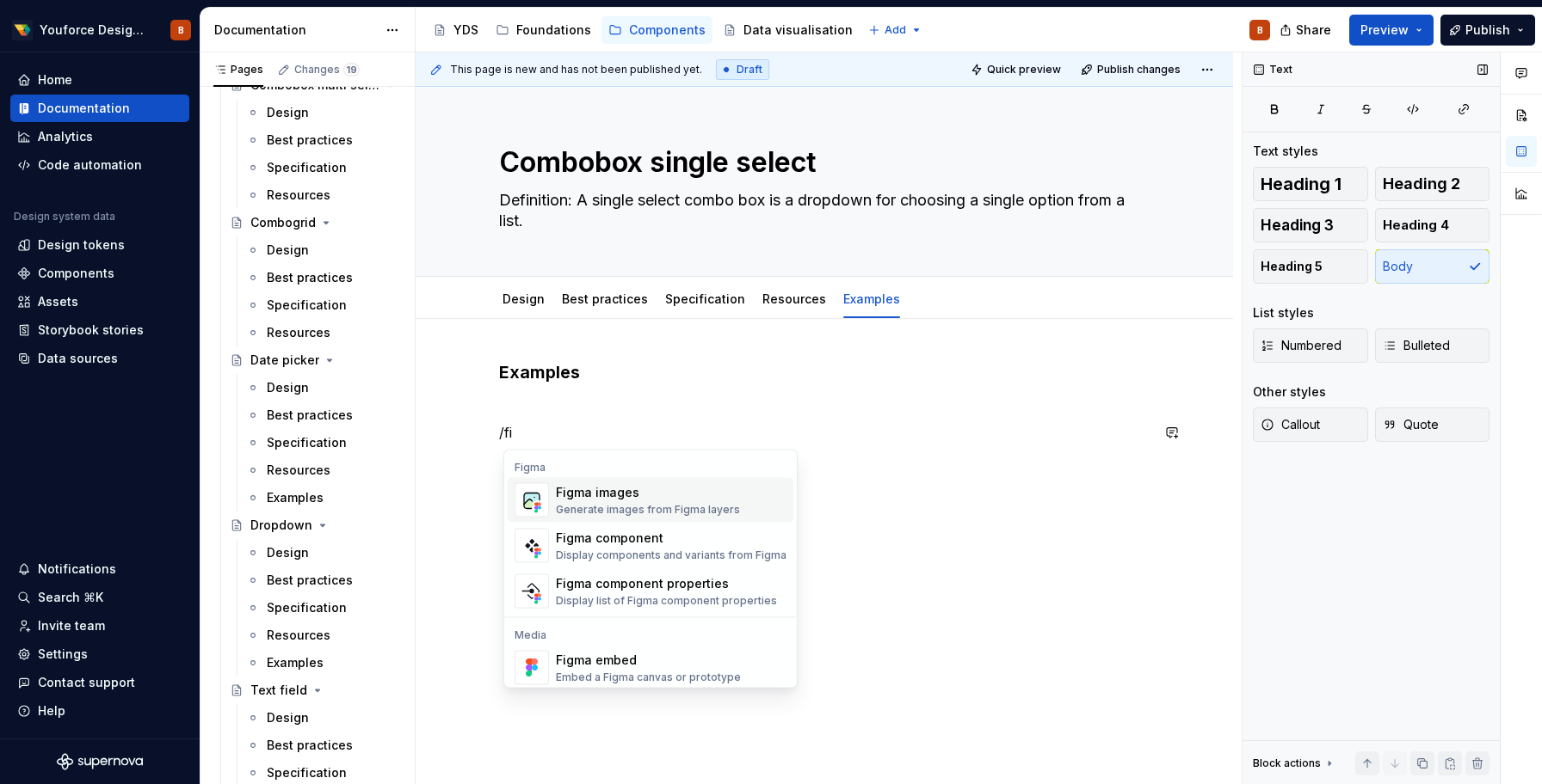
click at [574, 498] on div "Figma images" at bounding box center [647, 492] width 184 height 17
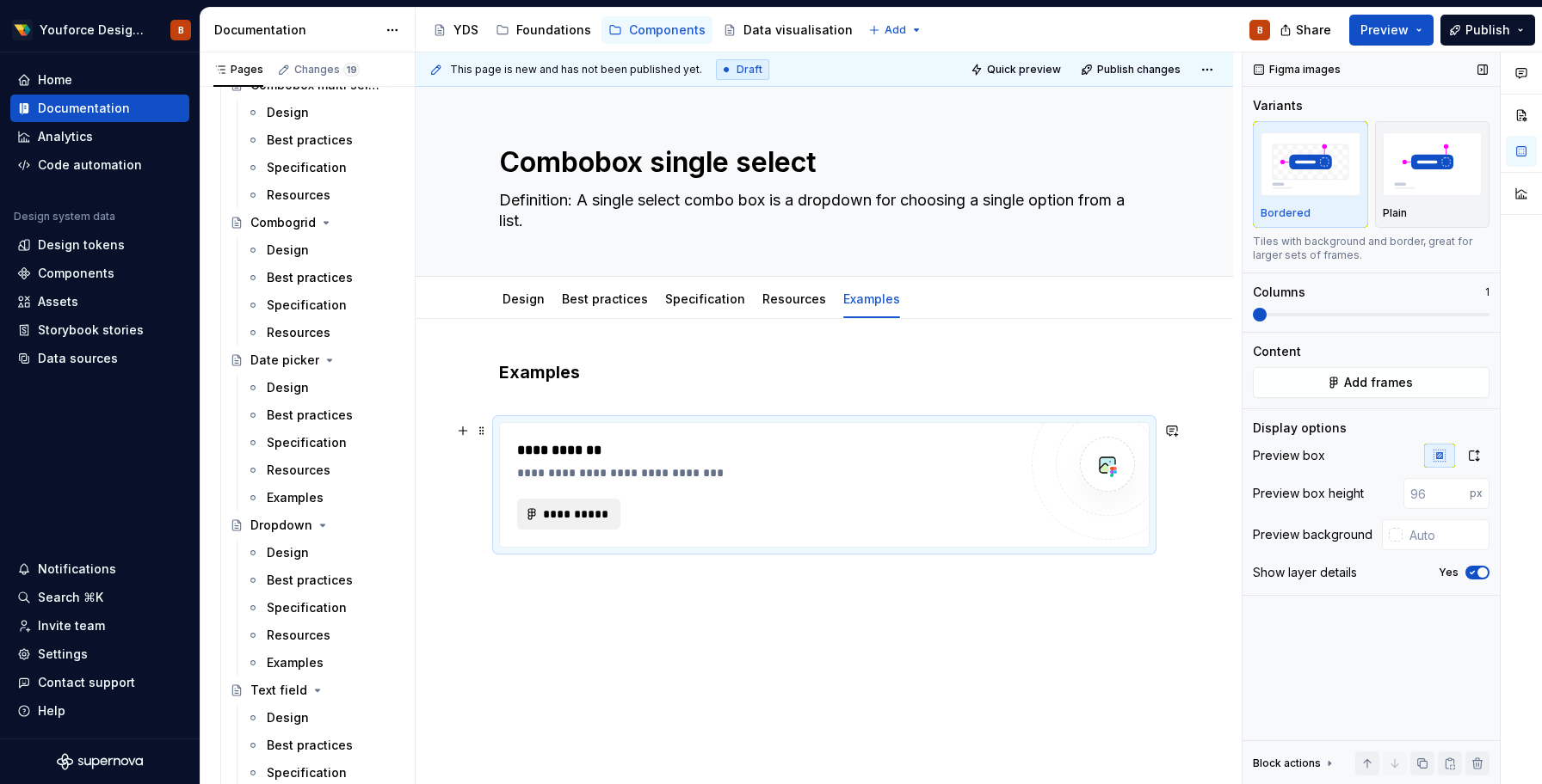
click at [574, 521] on span "**********" at bounding box center [576, 514] width 67 height 17
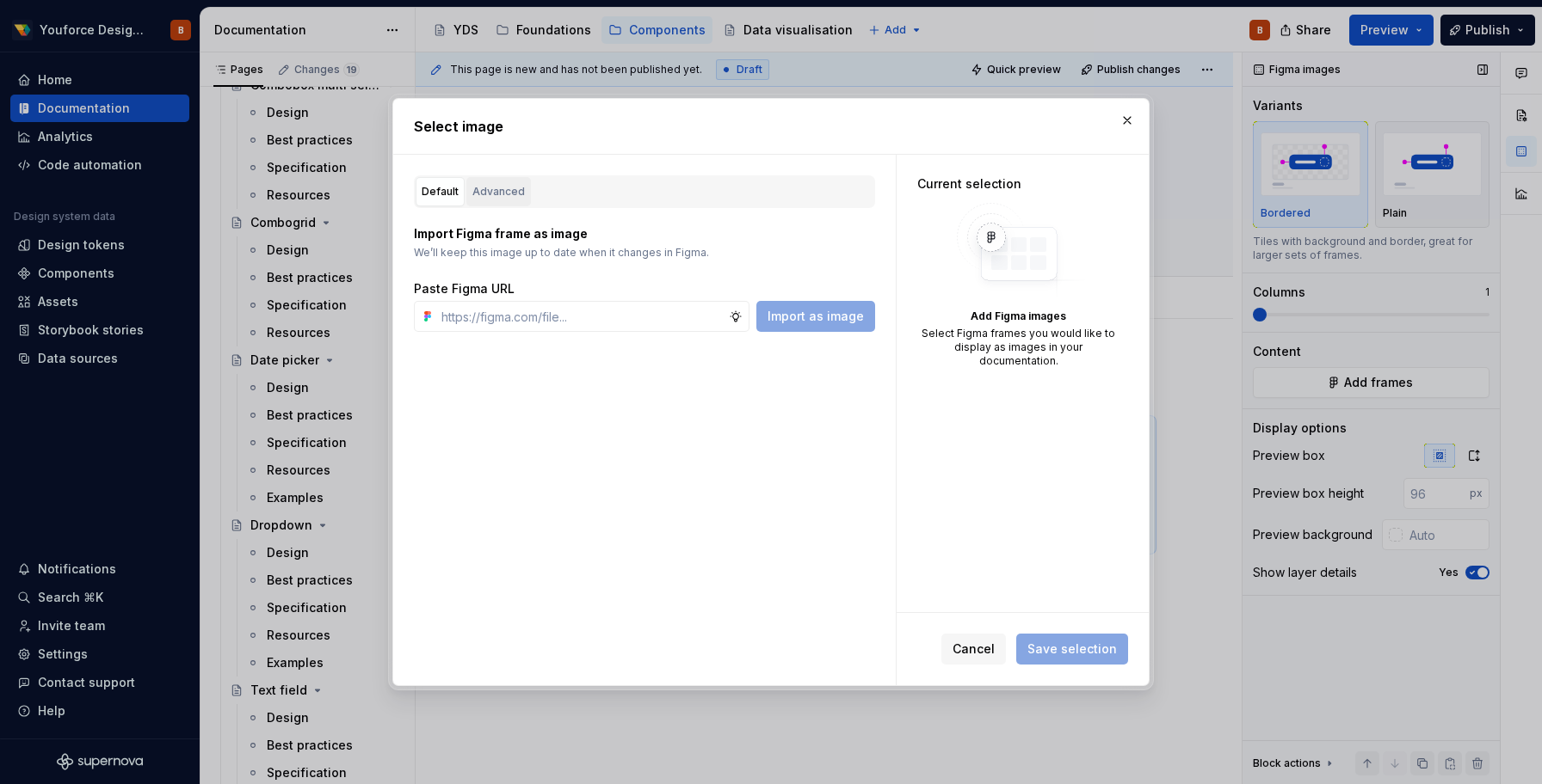
click at [492, 196] on div "Advanced" at bounding box center [499, 191] width 53 height 17
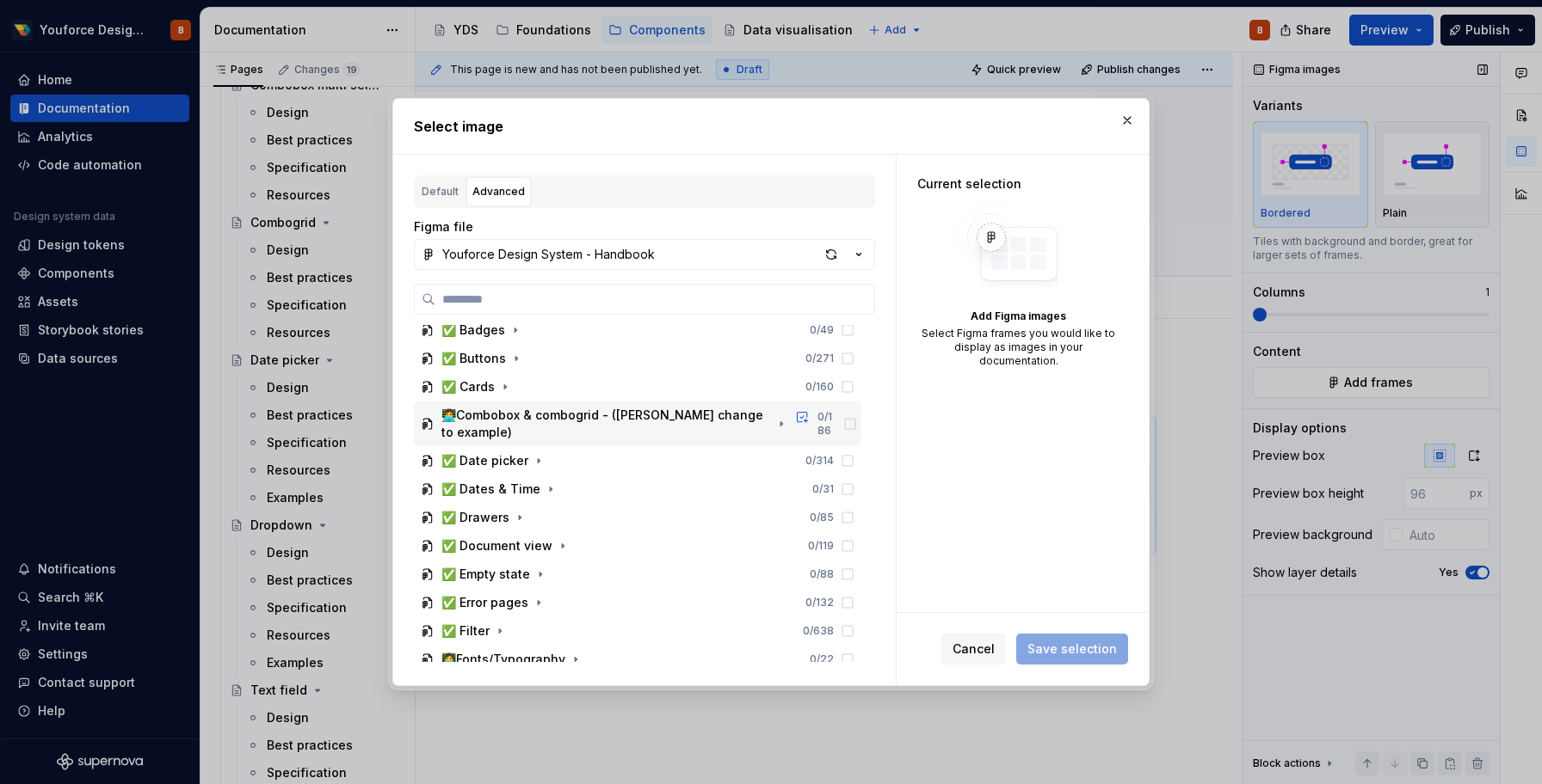
scroll to position [76, 0]
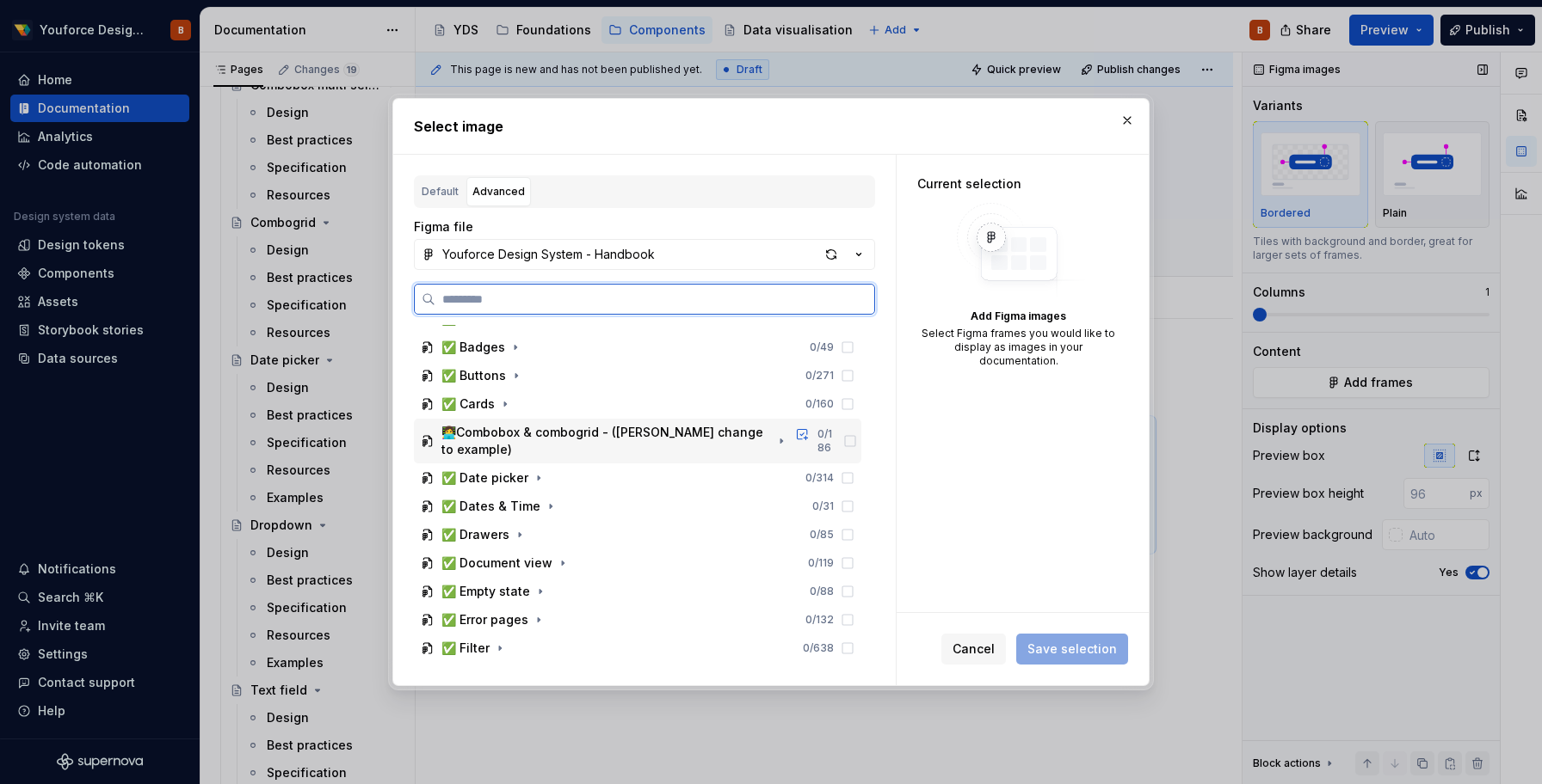
click at [639, 431] on div "👩‍💻Combobox & combogrid - ([PERSON_NAME] change to example)" at bounding box center [606, 441] width 329 height 34
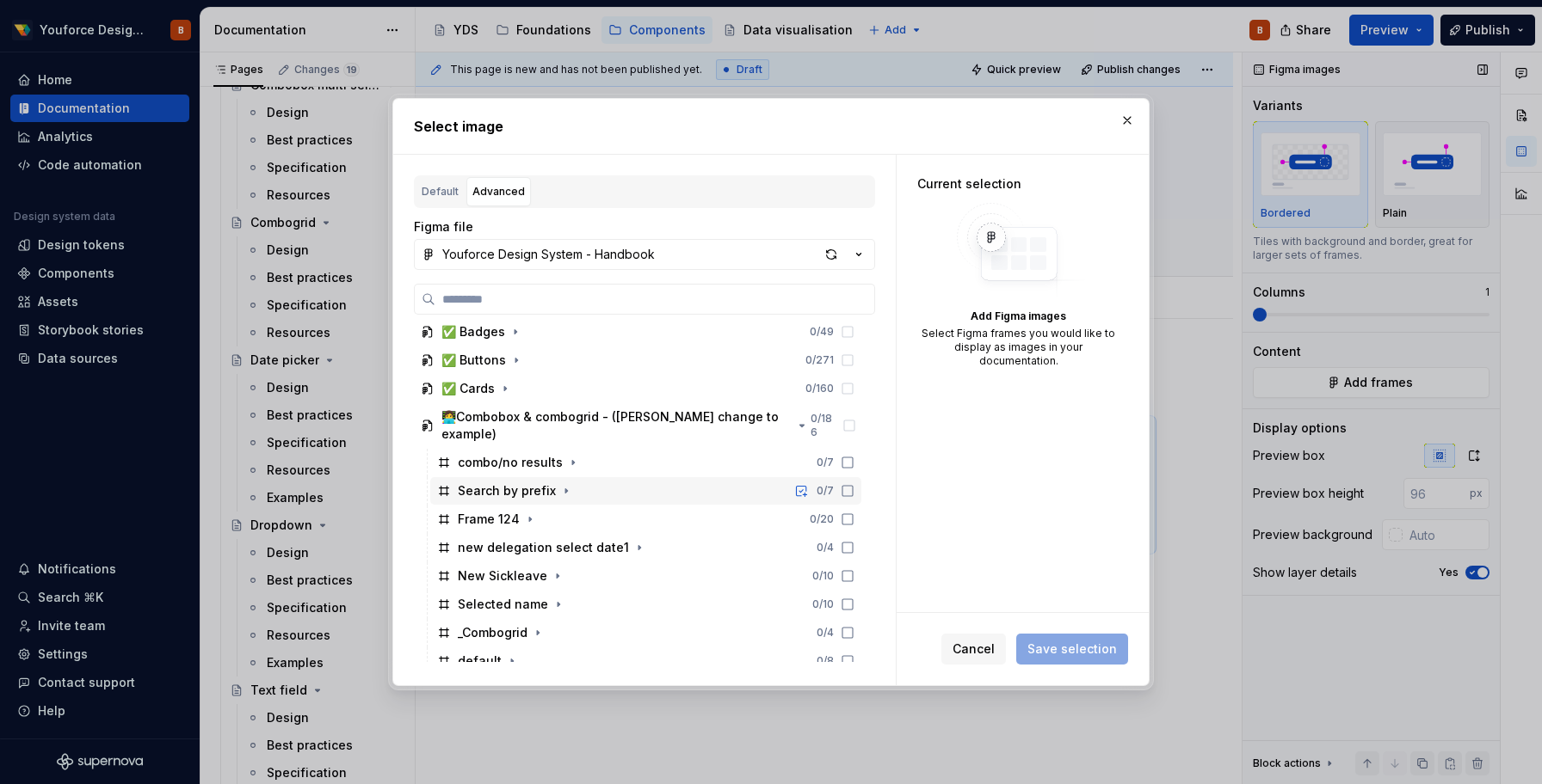
scroll to position [92, 0]
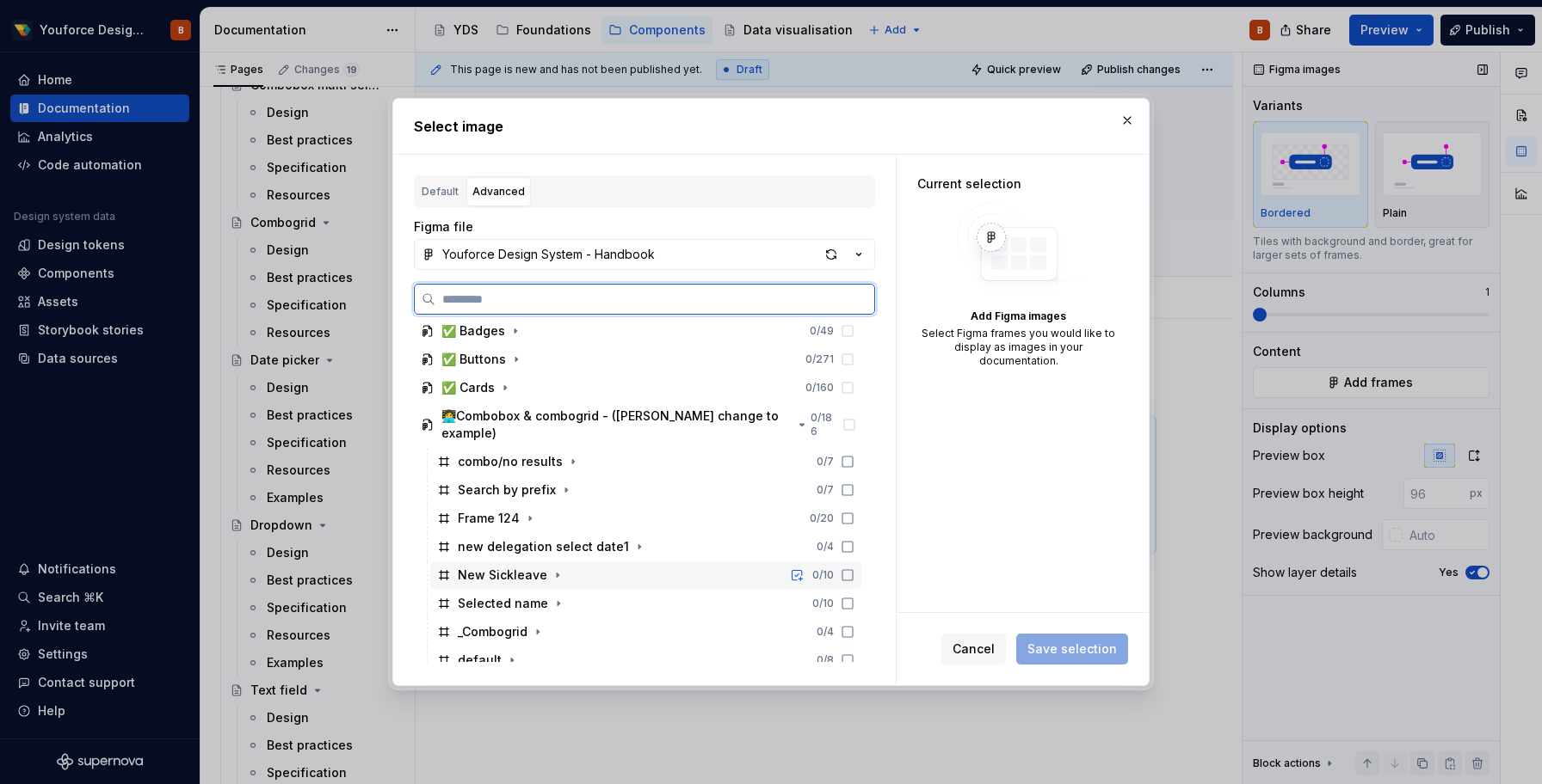
click at [519, 566] on div "New Sickleave" at bounding box center [502, 575] width 90 height 17
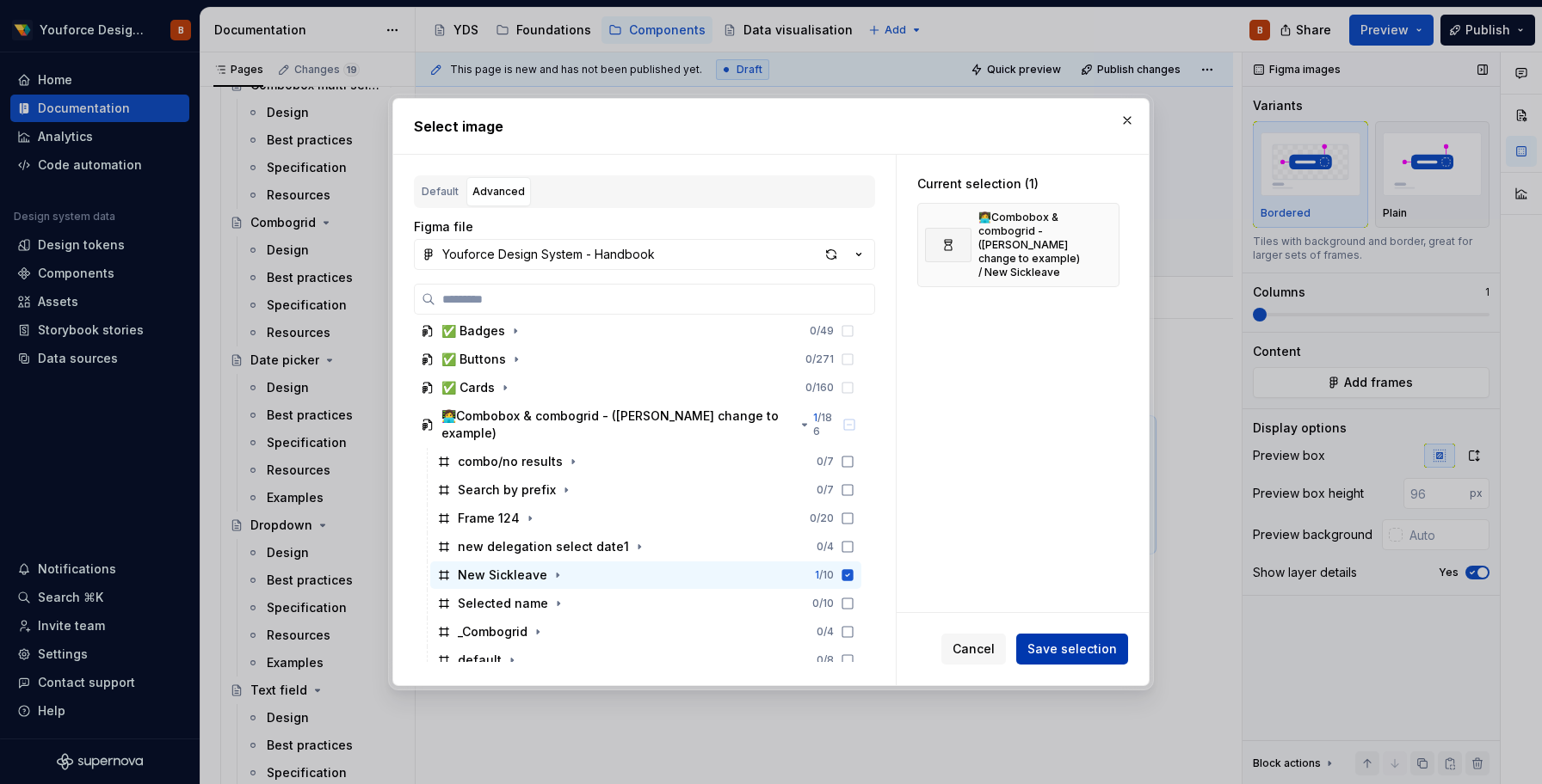
click at [1066, 645] on span "Save selection" at bounding box center [1072, 649] width 90 height 17
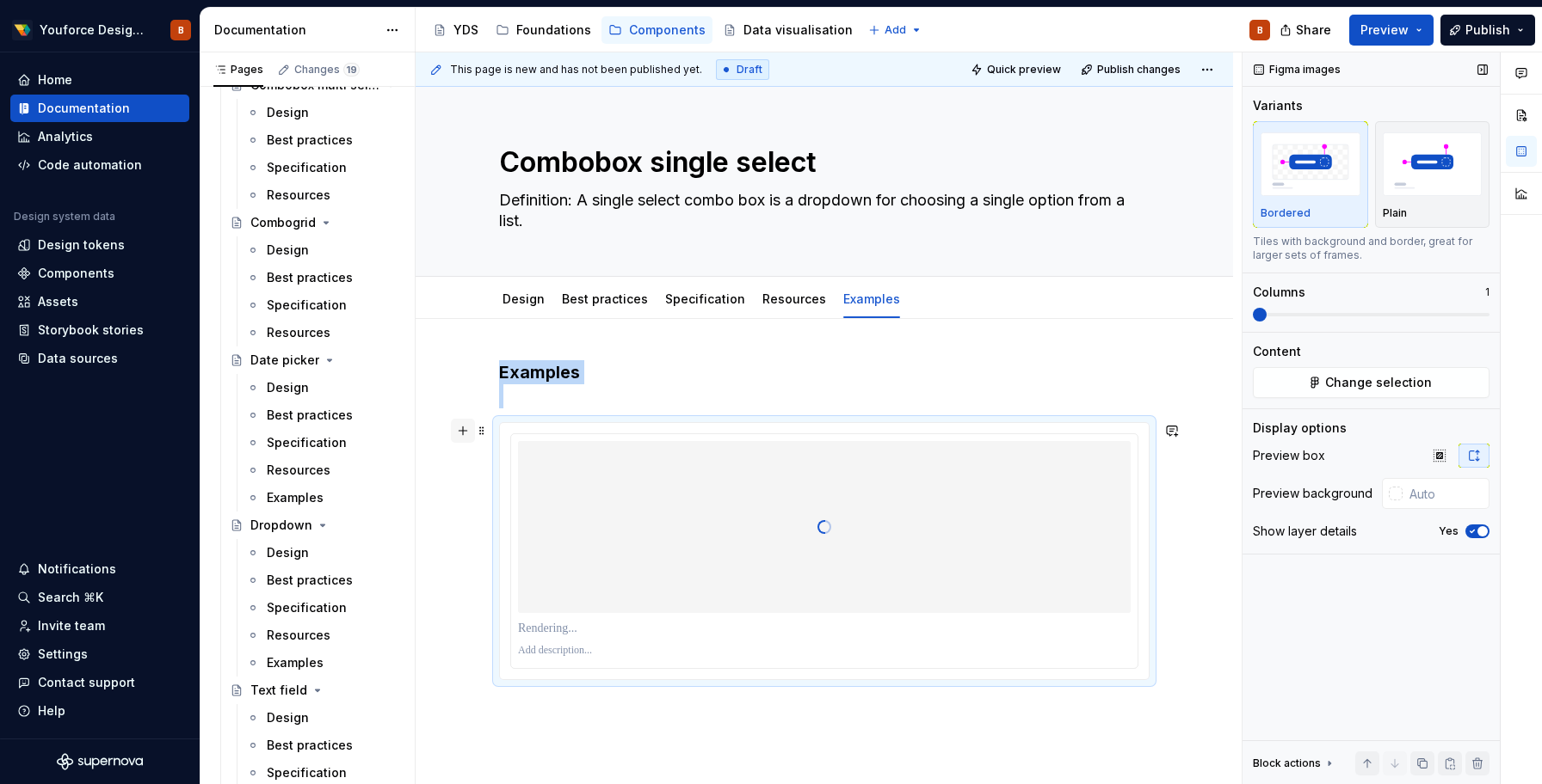
click at [469, 430] on button "button" at bounding box center [462, 431] width 24 height 24
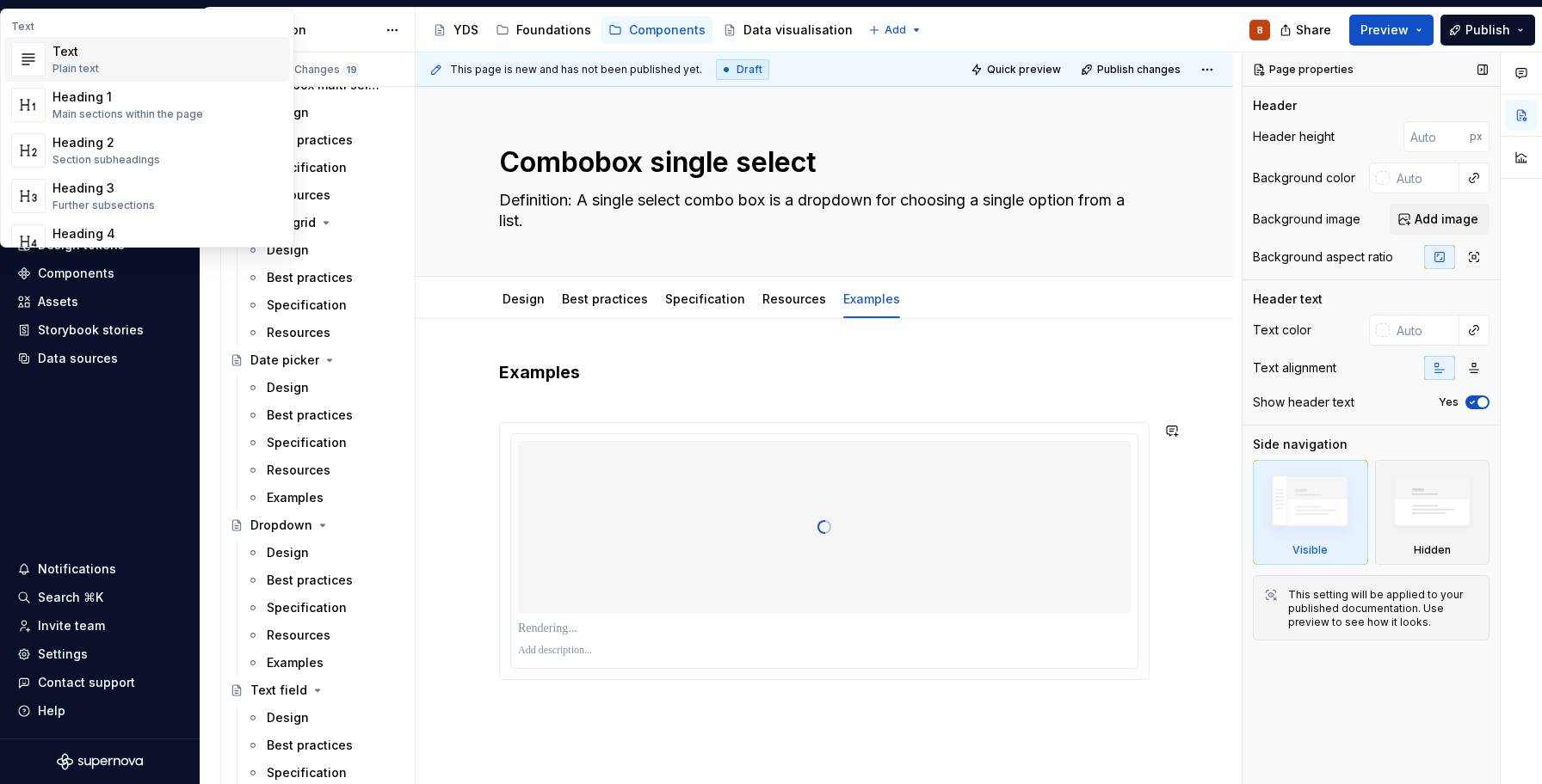
click at [447, 638] on div "Examples" at bounding box center [824, 627] width 818 height 617
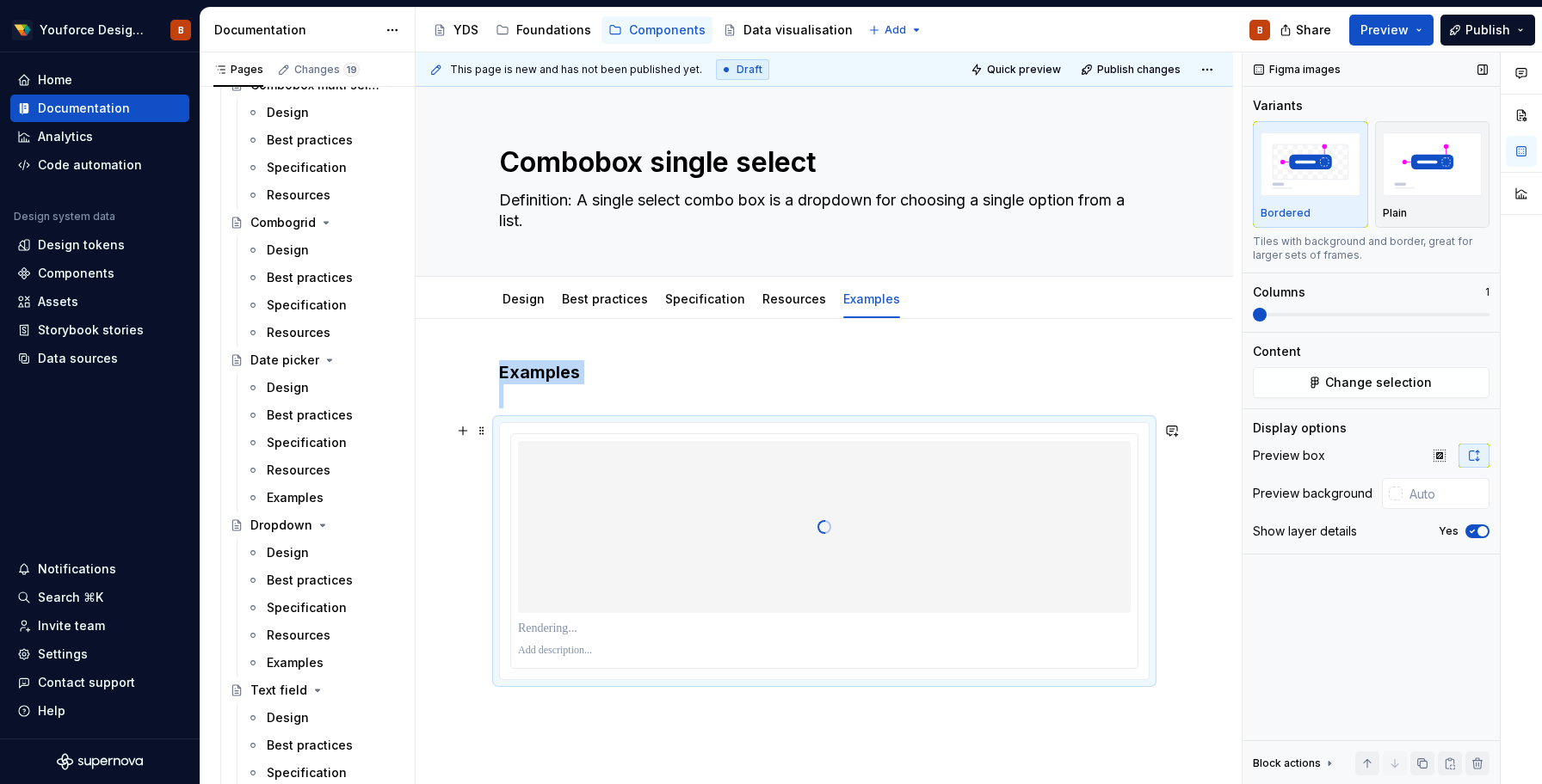
click at [632, 493] on div at bounding box center [824, 528] width 613 height 172
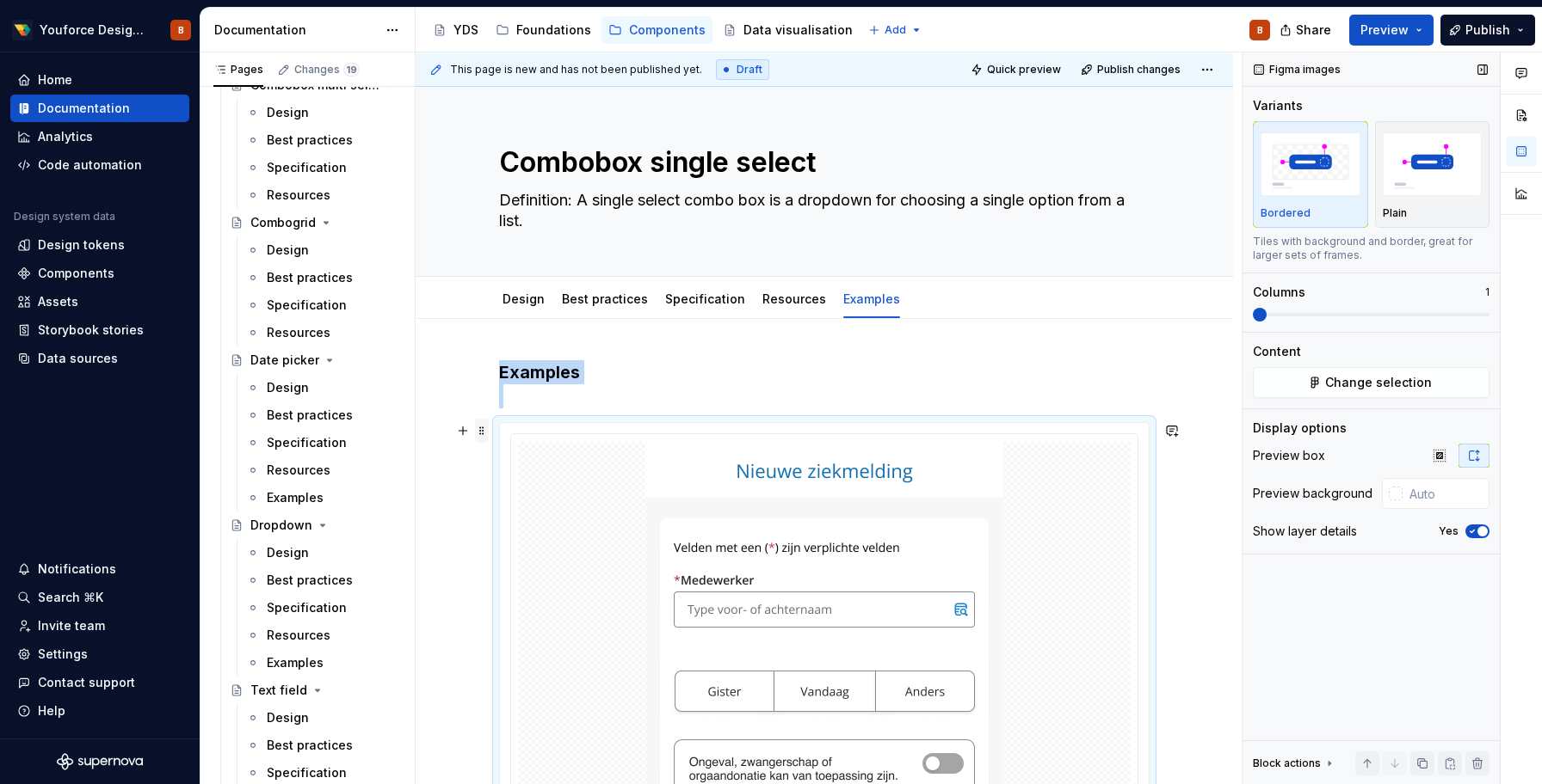
click at [485, 431] on span at bounding box center [481, 431] width 14 height 24
click at [518, 585] on div "Delete" at bounding box center [567, 583] width 112 height 17
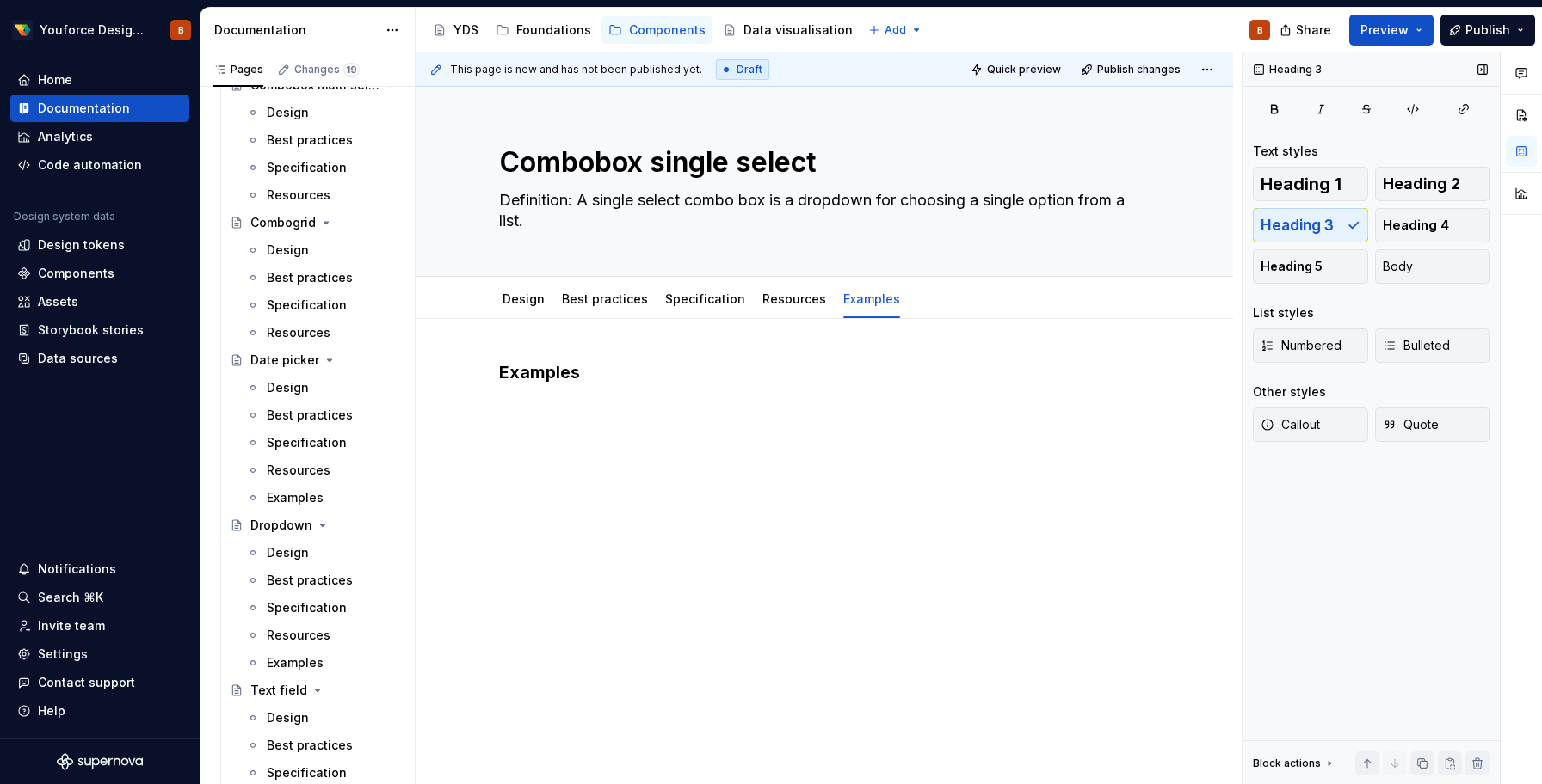
click at [516, 436] on div "Examples" at bounding box center [823, 403] width 650 height 86
click at [516, 475] on div "Examples" at bounding box center [824, 500] width 818 height 363
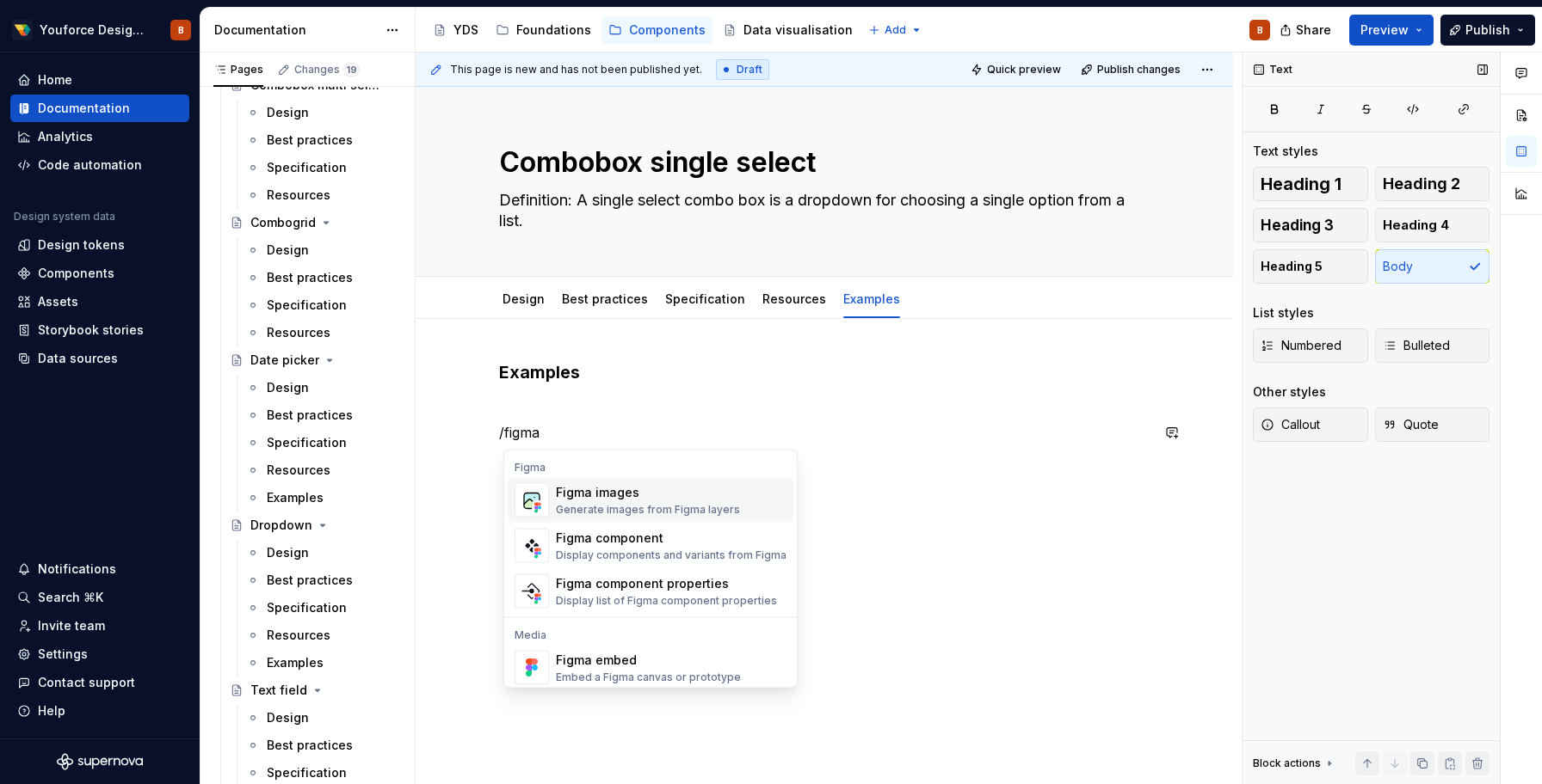
click at [577, 494] on div "Figma images" at bounding box center [647, 492] width 184 height 17
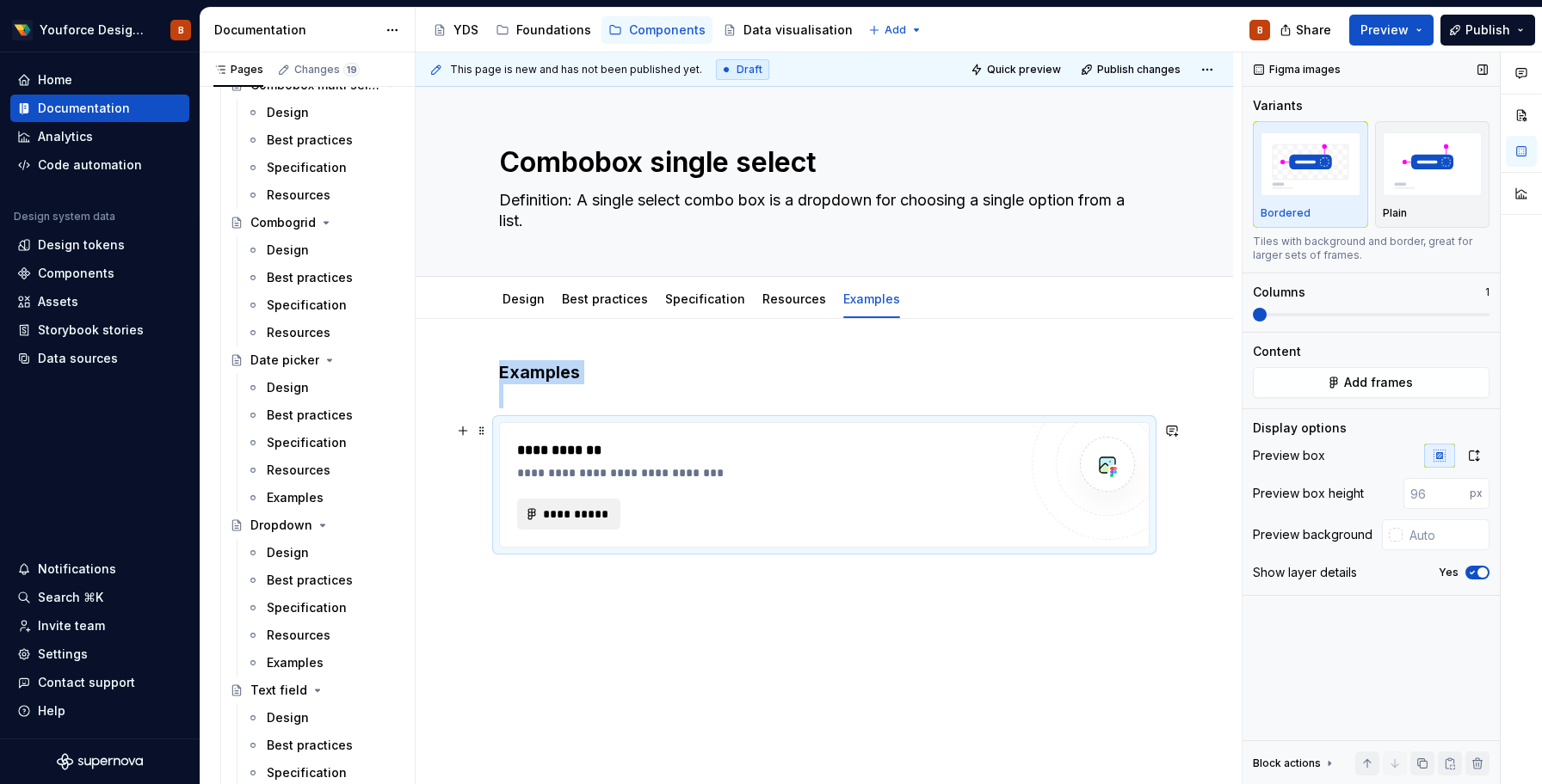
click at [577, 521] on span "**********" at bounding box center [576, 514] width 67 height 17
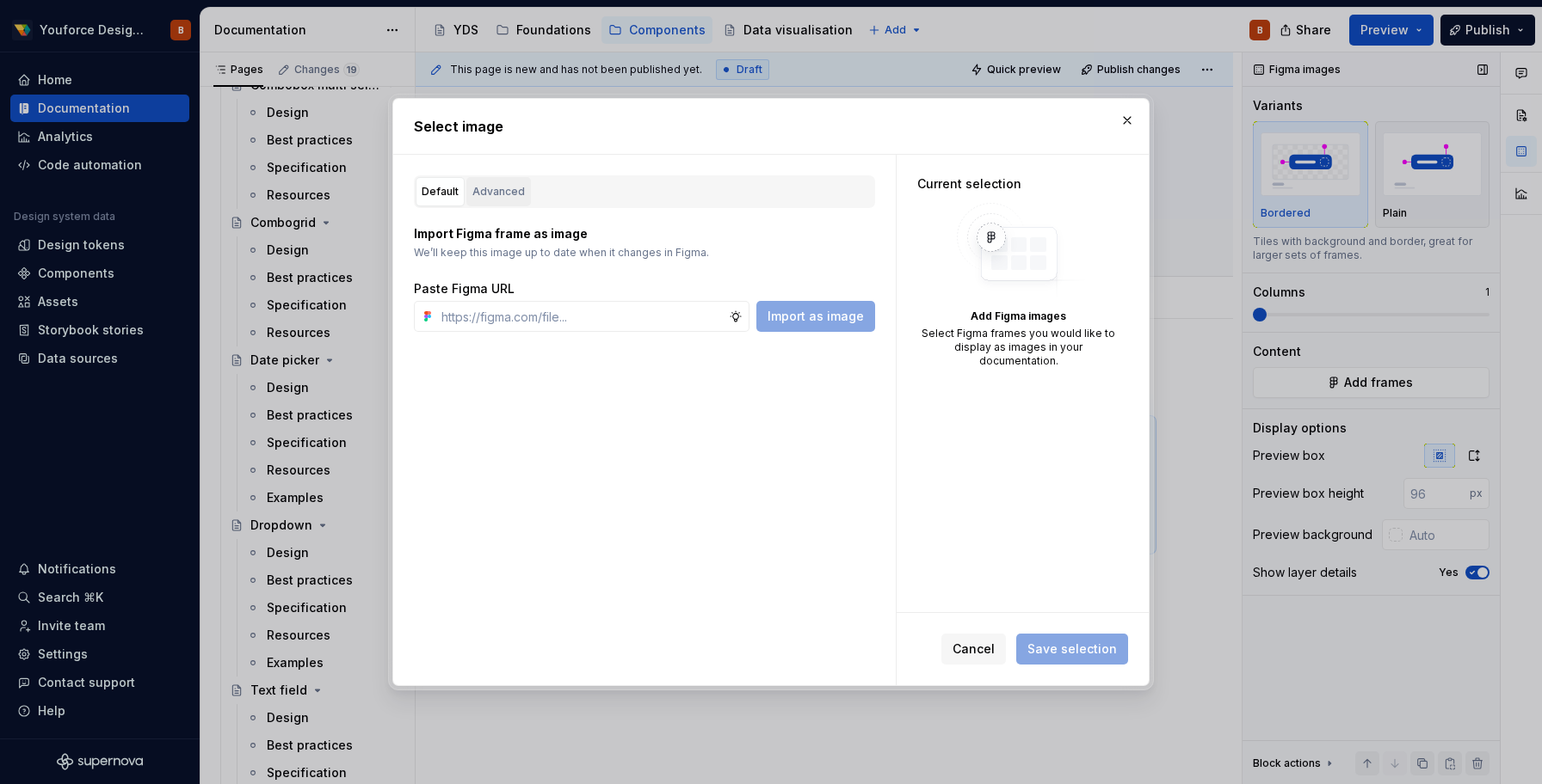
click at [499, 201] on button "Advanced" at bounding box center [498, 191] width 64 height 29
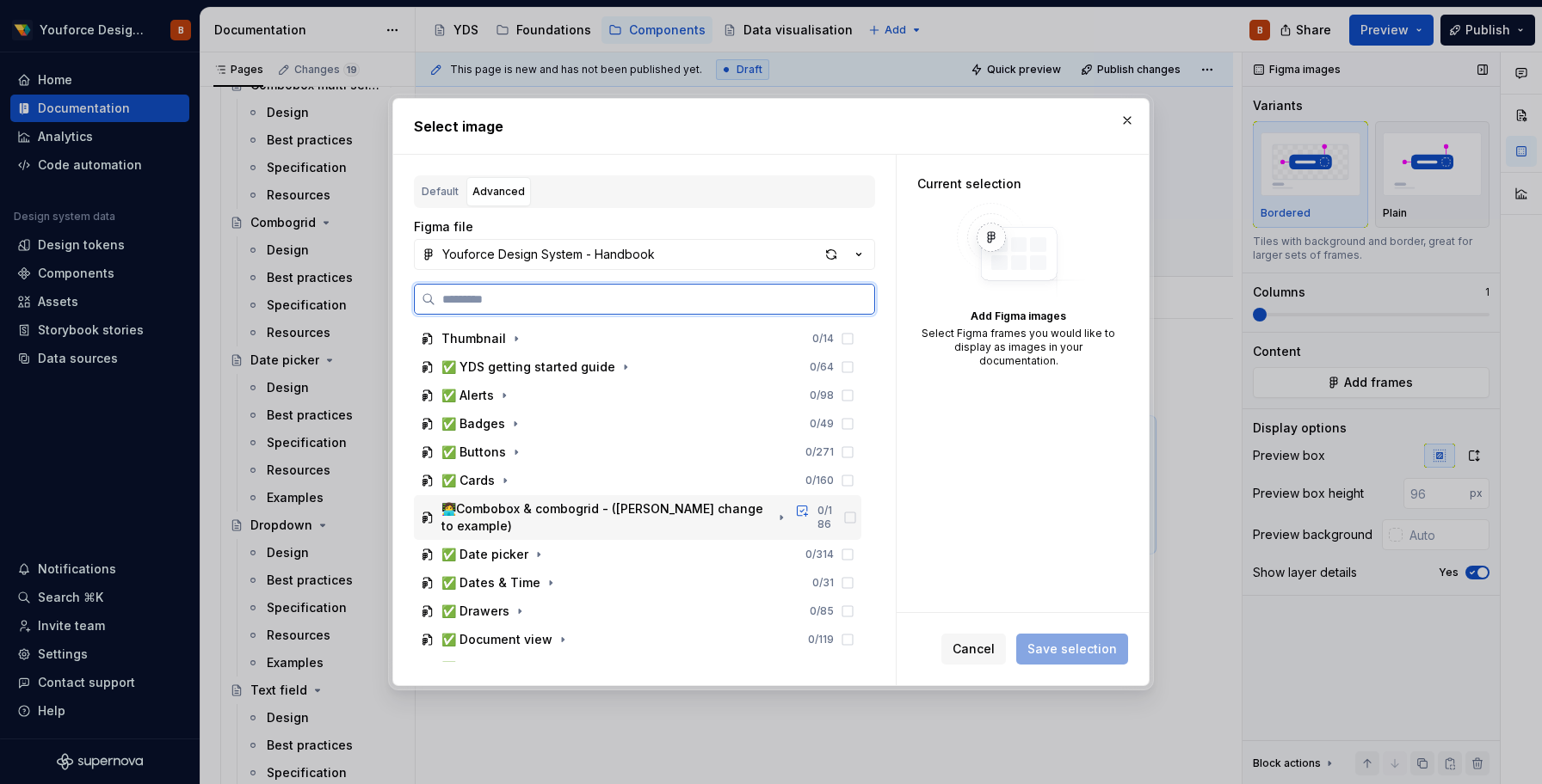
click at [491, 510] on div "👩‍💻Combobox & combogrid - ([PERSON_NAME] change to example)" at bounding box center [606, 518] width 329 height 34
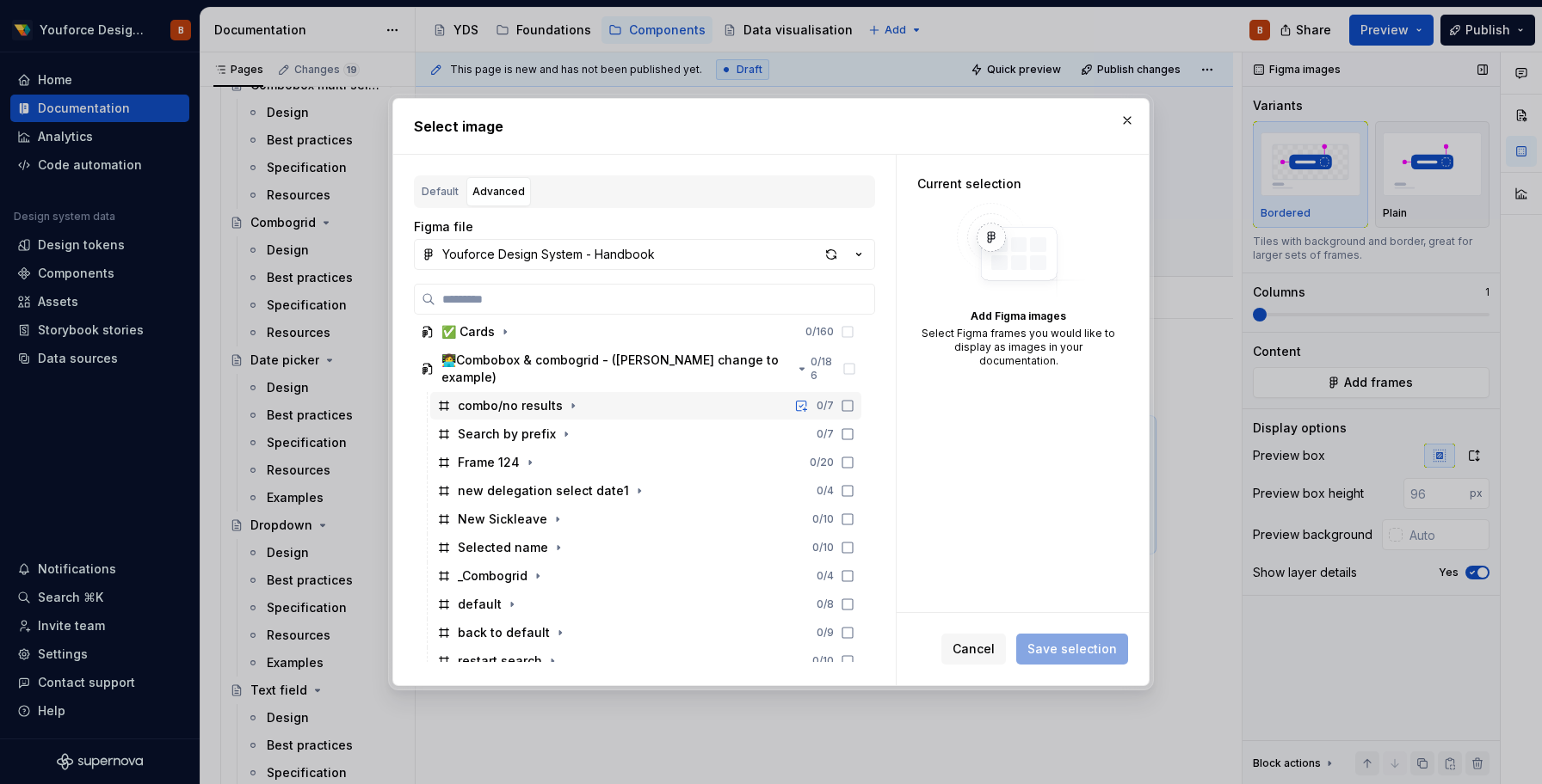
scroll to position [120, 0]
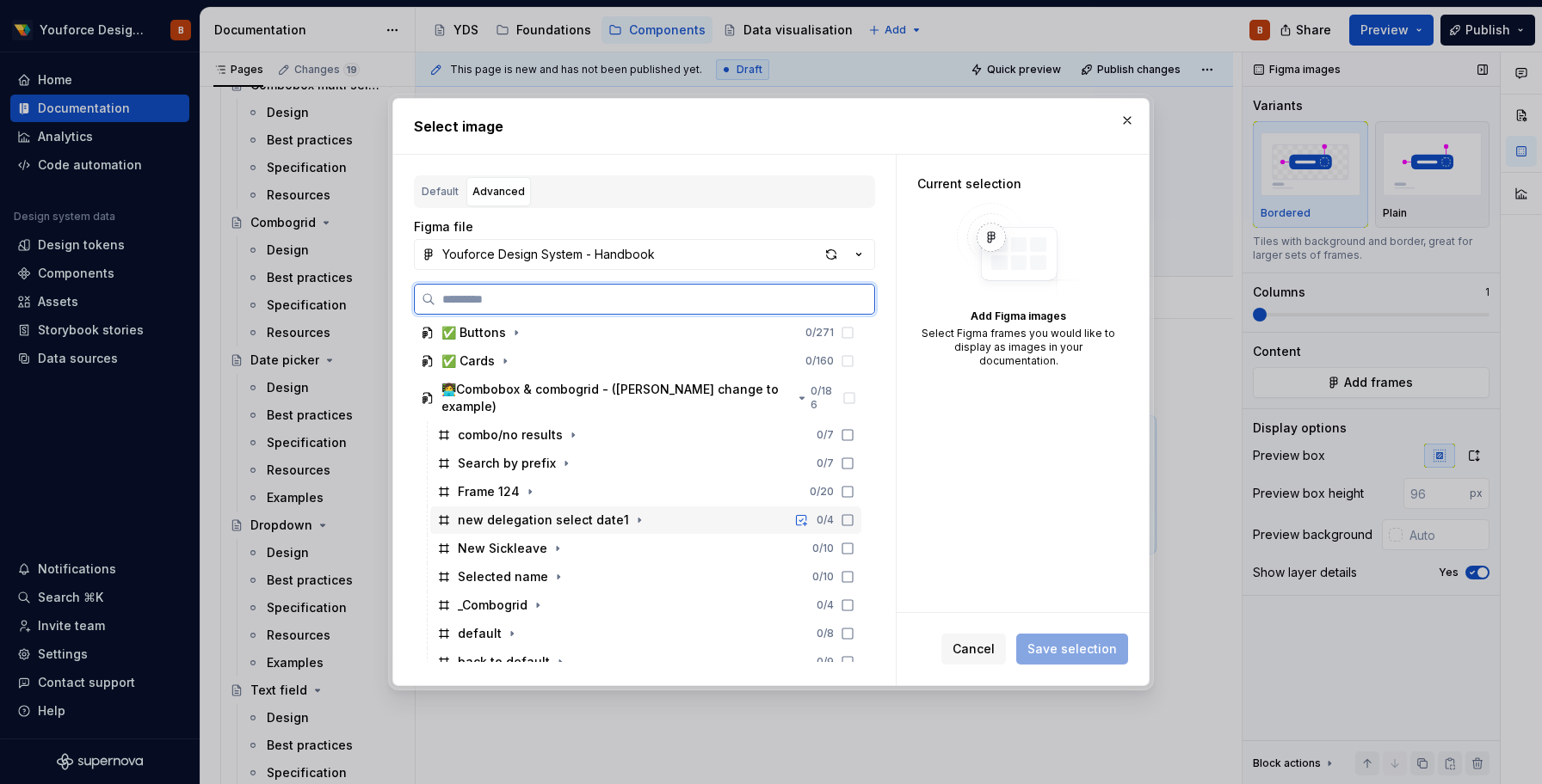
click at [854, 514] on icon at bounding box center [847, 520] width 14 height 14
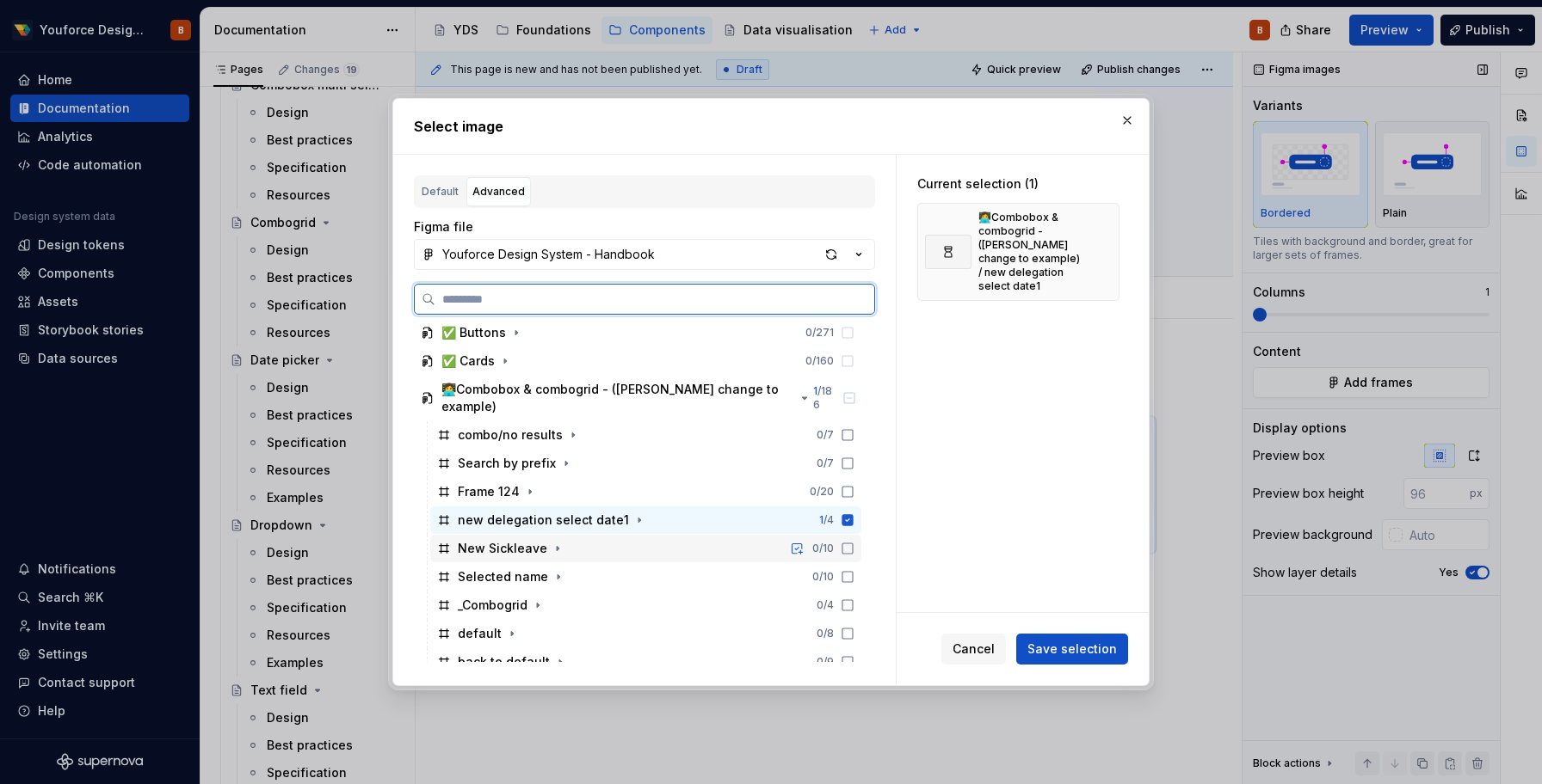
click at [854, 542] on icon at bounding box center [847, 548] width 14 height 14
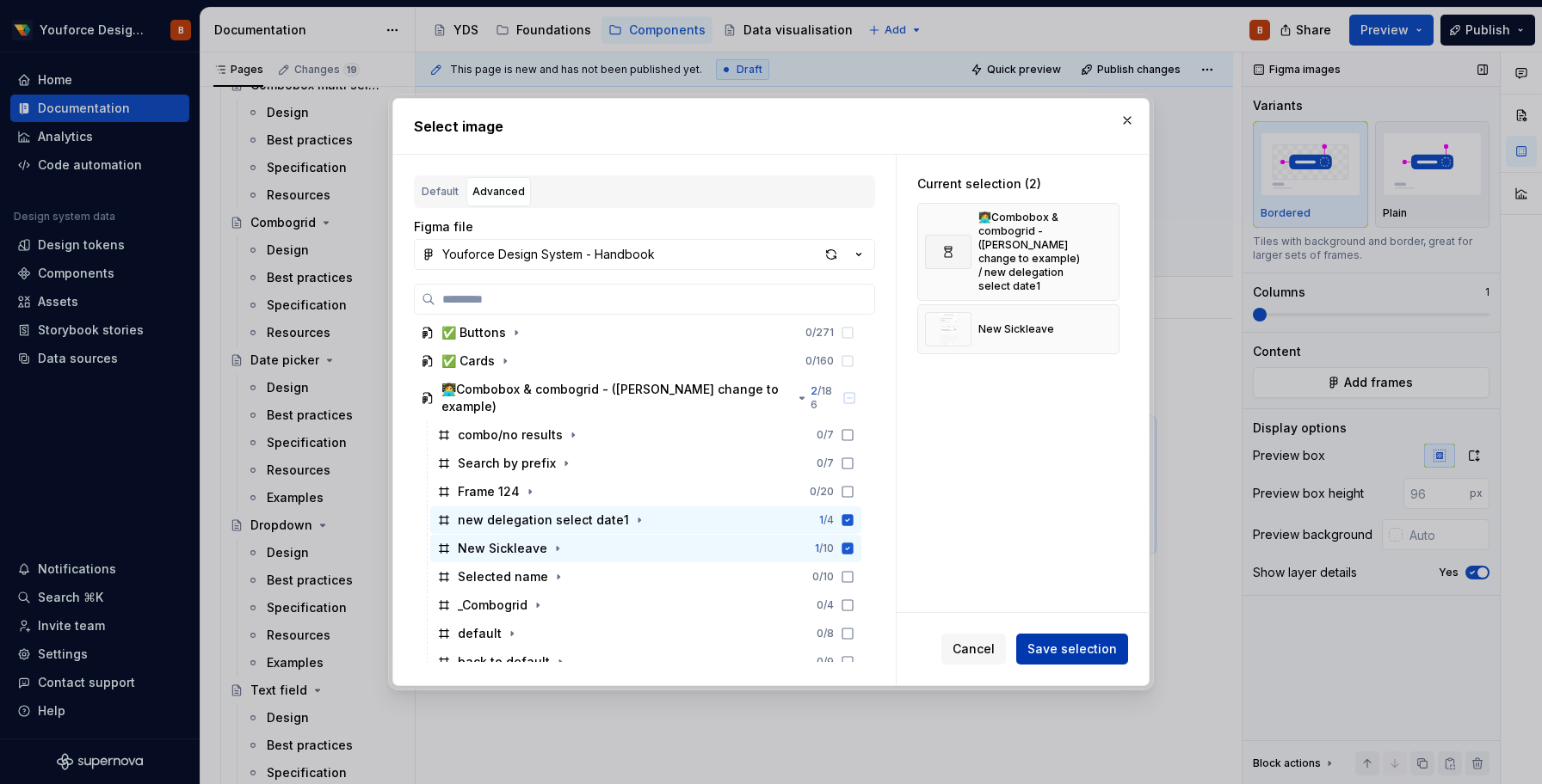
click at [1072, 653] on span "Save selection" at bounding box center [1072, 649] width 90 height 17
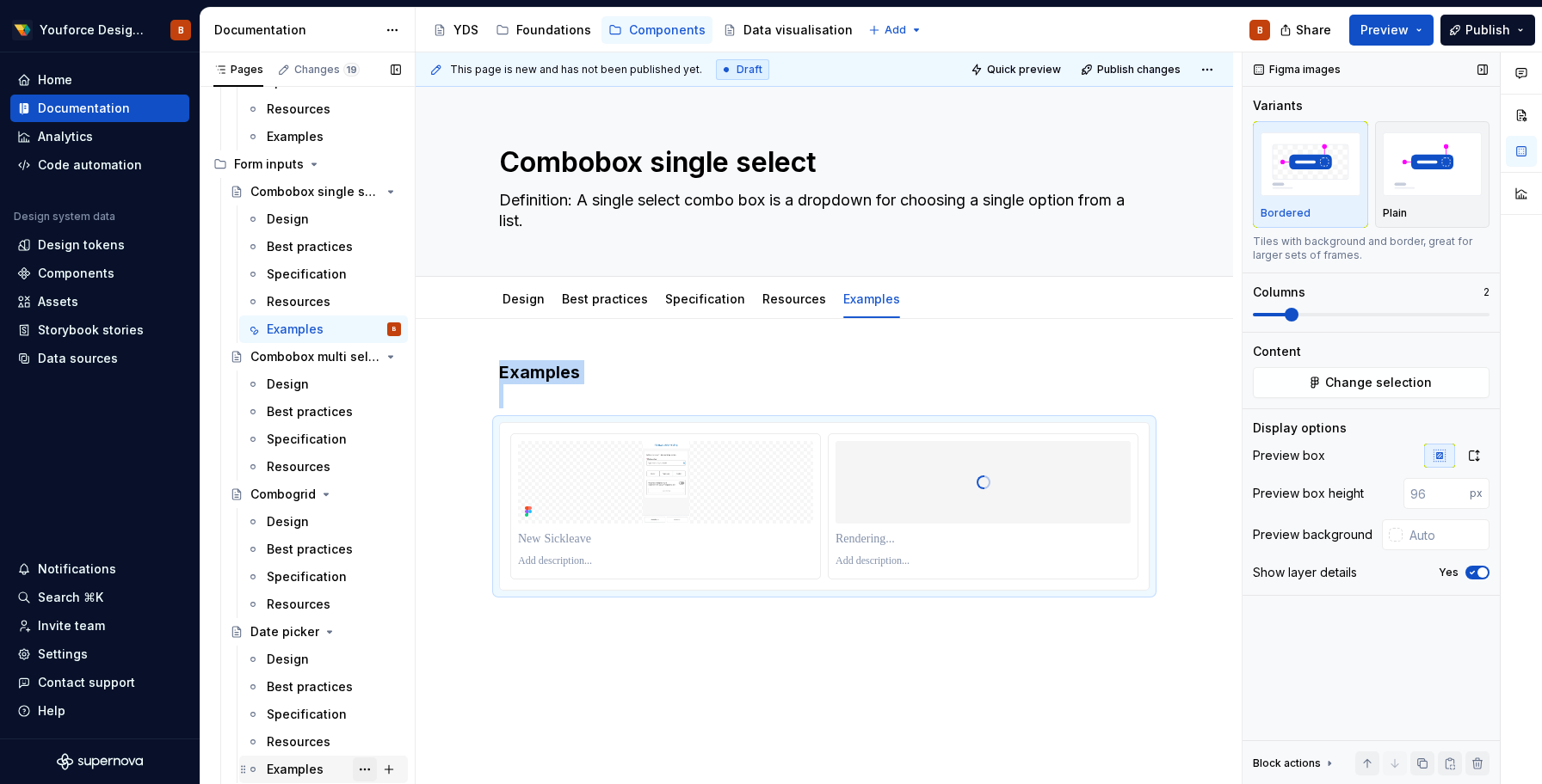
scroll to position [3468, 0]
click at [321, 360] on div "Combobox multi select" at bounding box center [291, 358] width 82 height 17
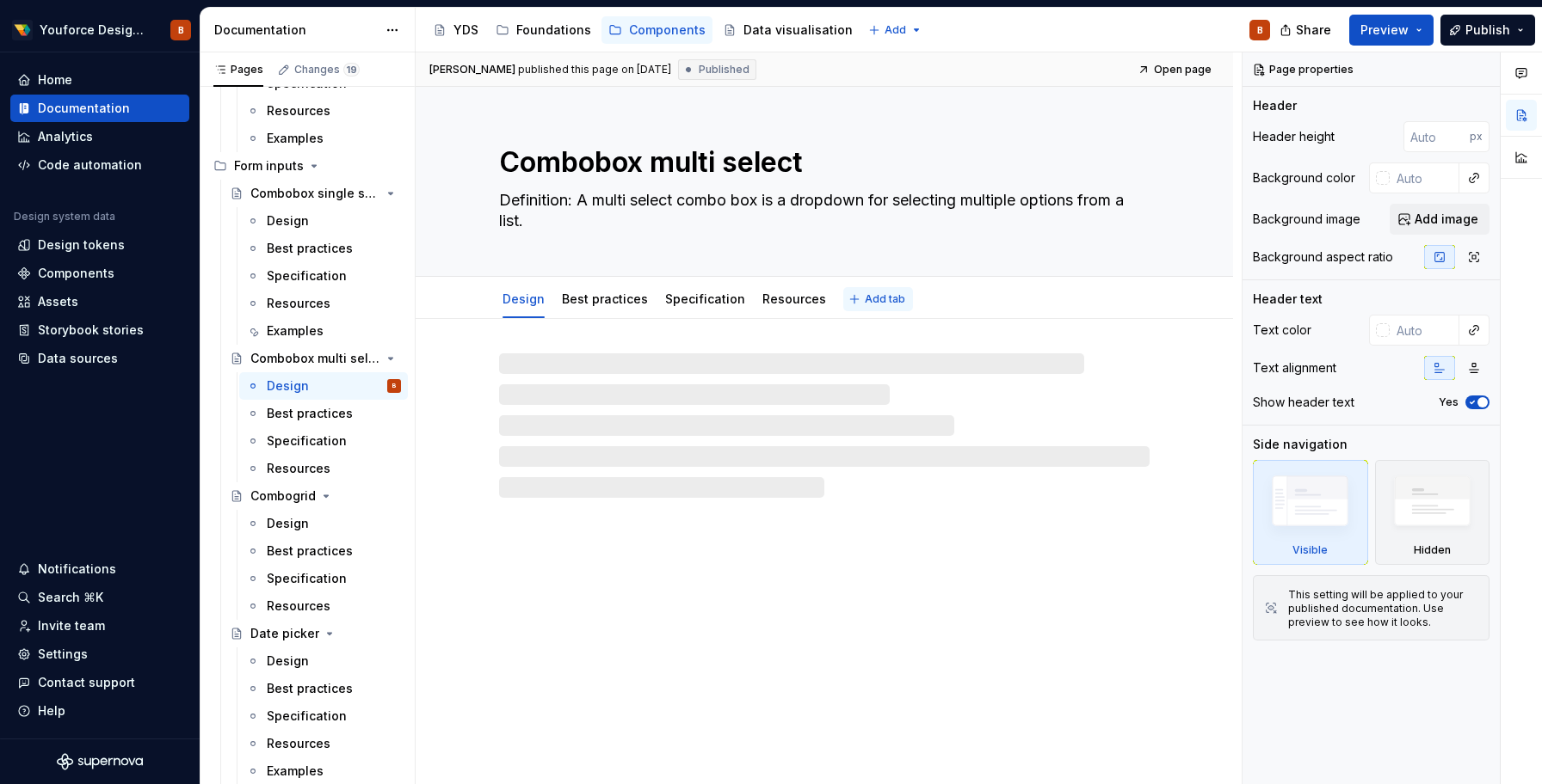
click at [865, 295] on span "Add tab" at bounding box center [885, 299] width 41 height 14
type textarea "*"
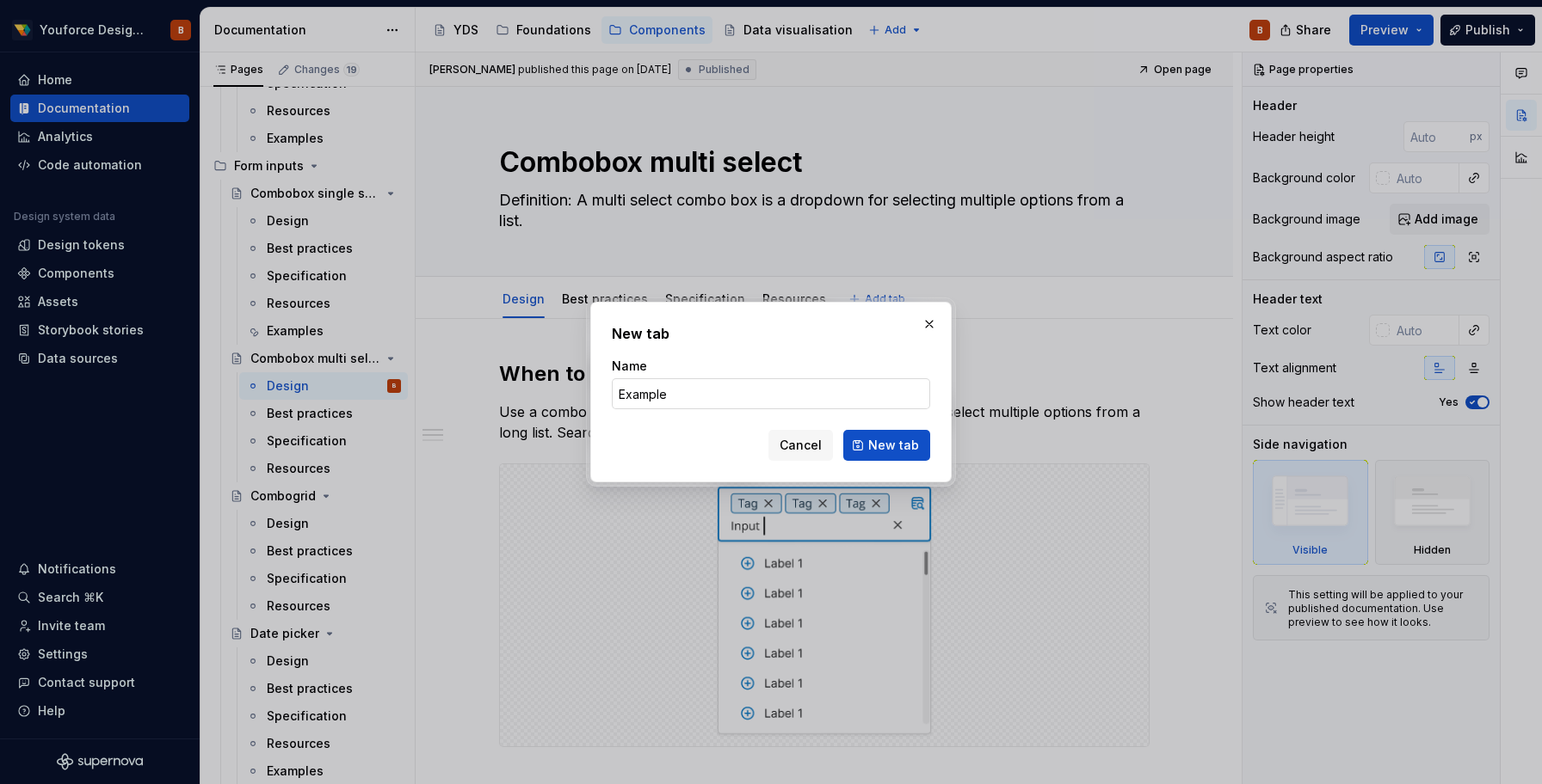
type input "Examples"
type textarea "*"
type input "Examples"
click at [871, 438] on span "New tab" at bounding box center [894, 445] width 51 height 17
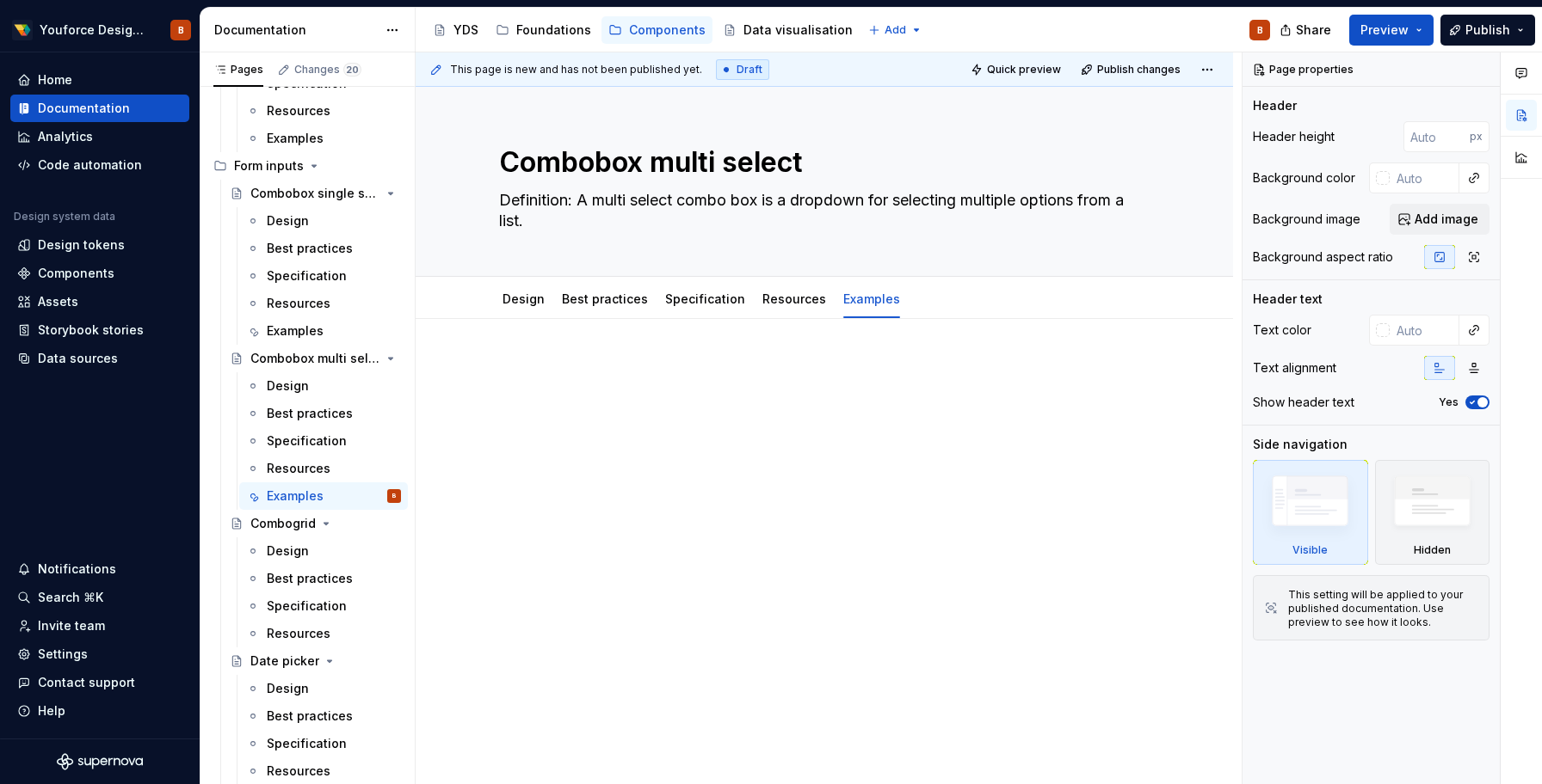
click at [567, 368] on p at bounding box center [823, 371] width 650 height 21
click at [563, 341] on div at bounding box center [824, 500] width 818 height 363
click at [558, 346] on div at bounding box center [824, 500] width 818 height 363
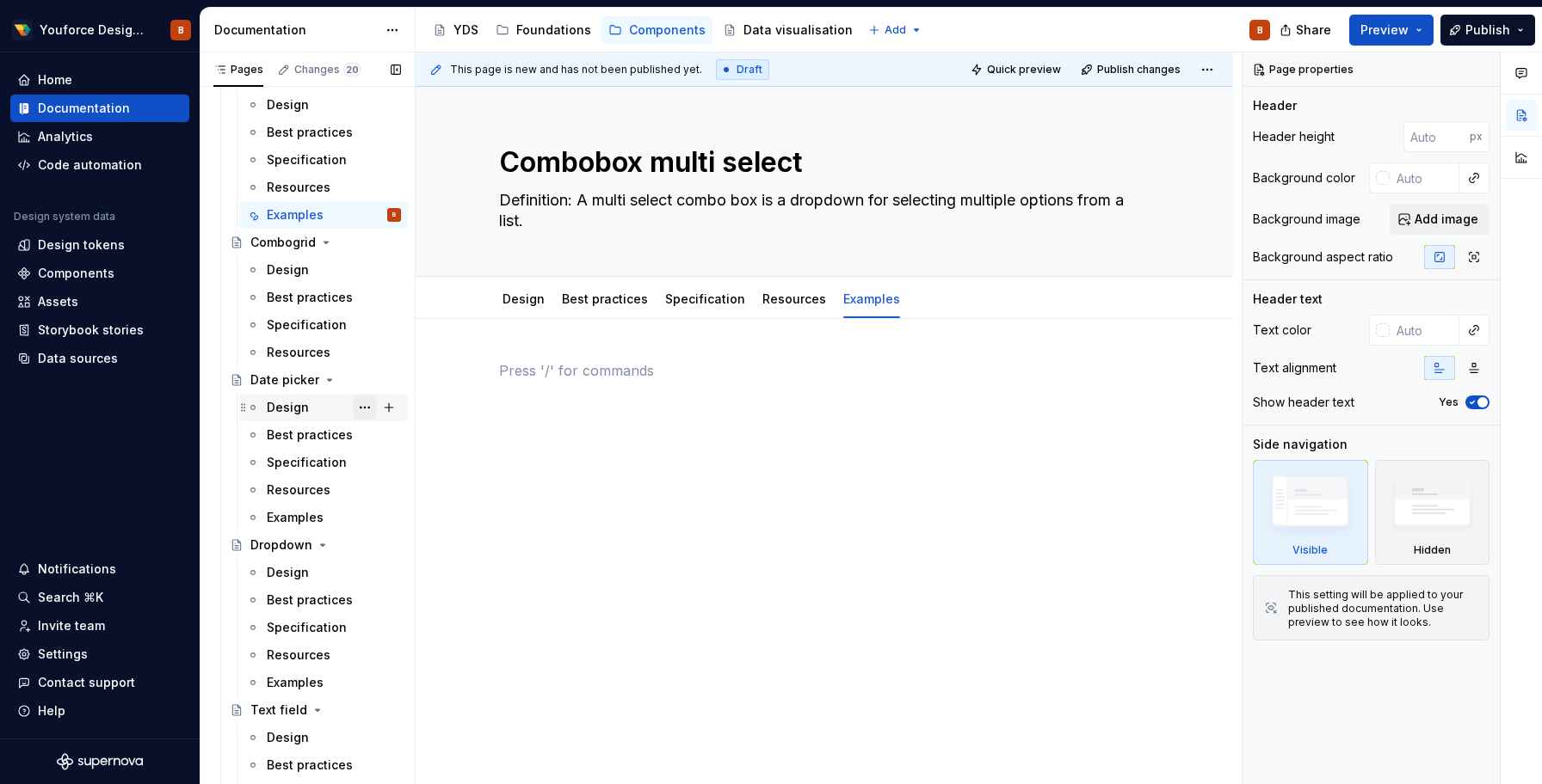
scroll to position [3766, 0]
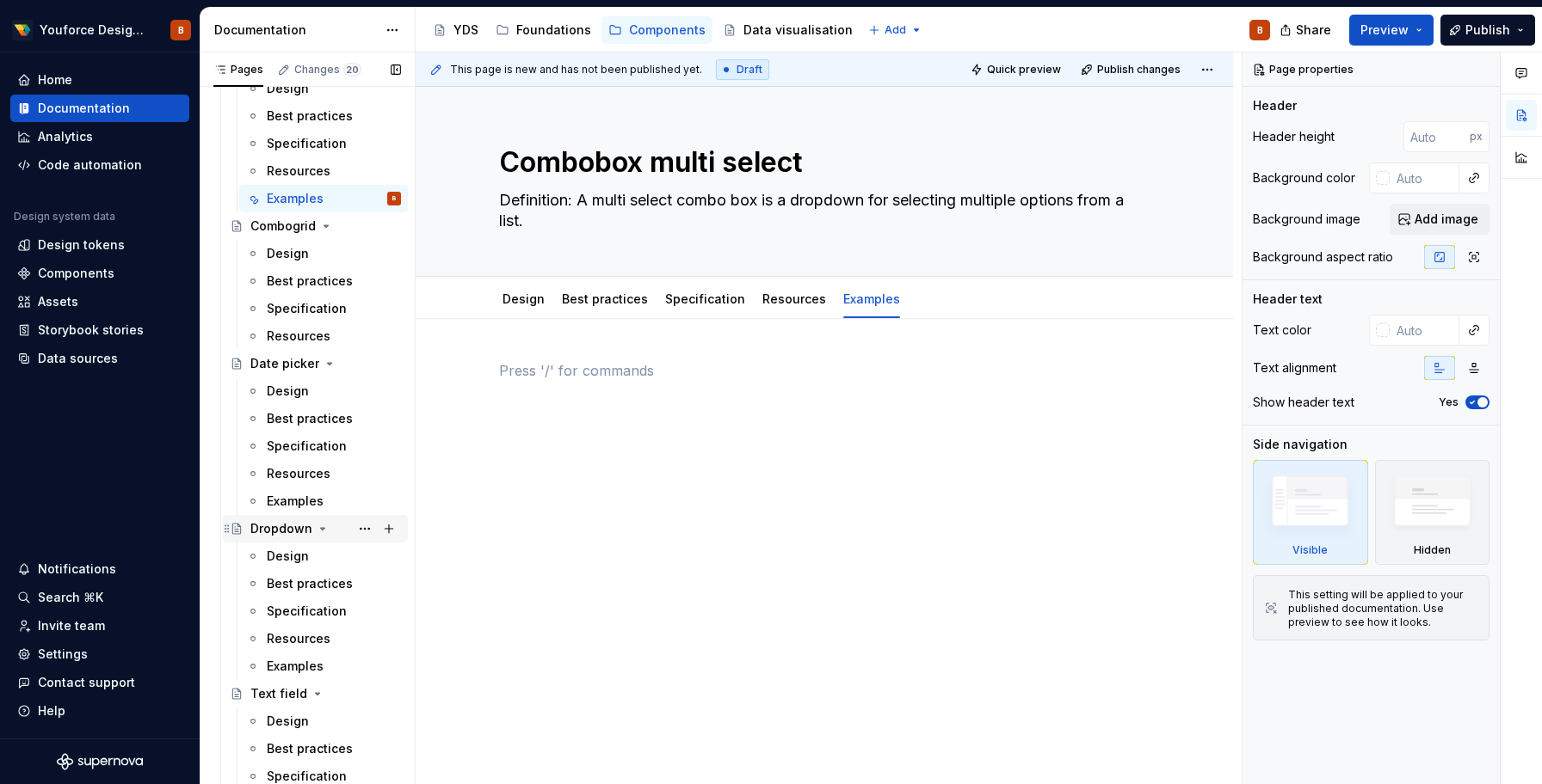
click at [285, 526] on div "Dropdown" at bounding box center [281, 528] width 62 height 17
click at [287, 665] on div "Examples" at bounding box center [295, 666] width 57 height 17
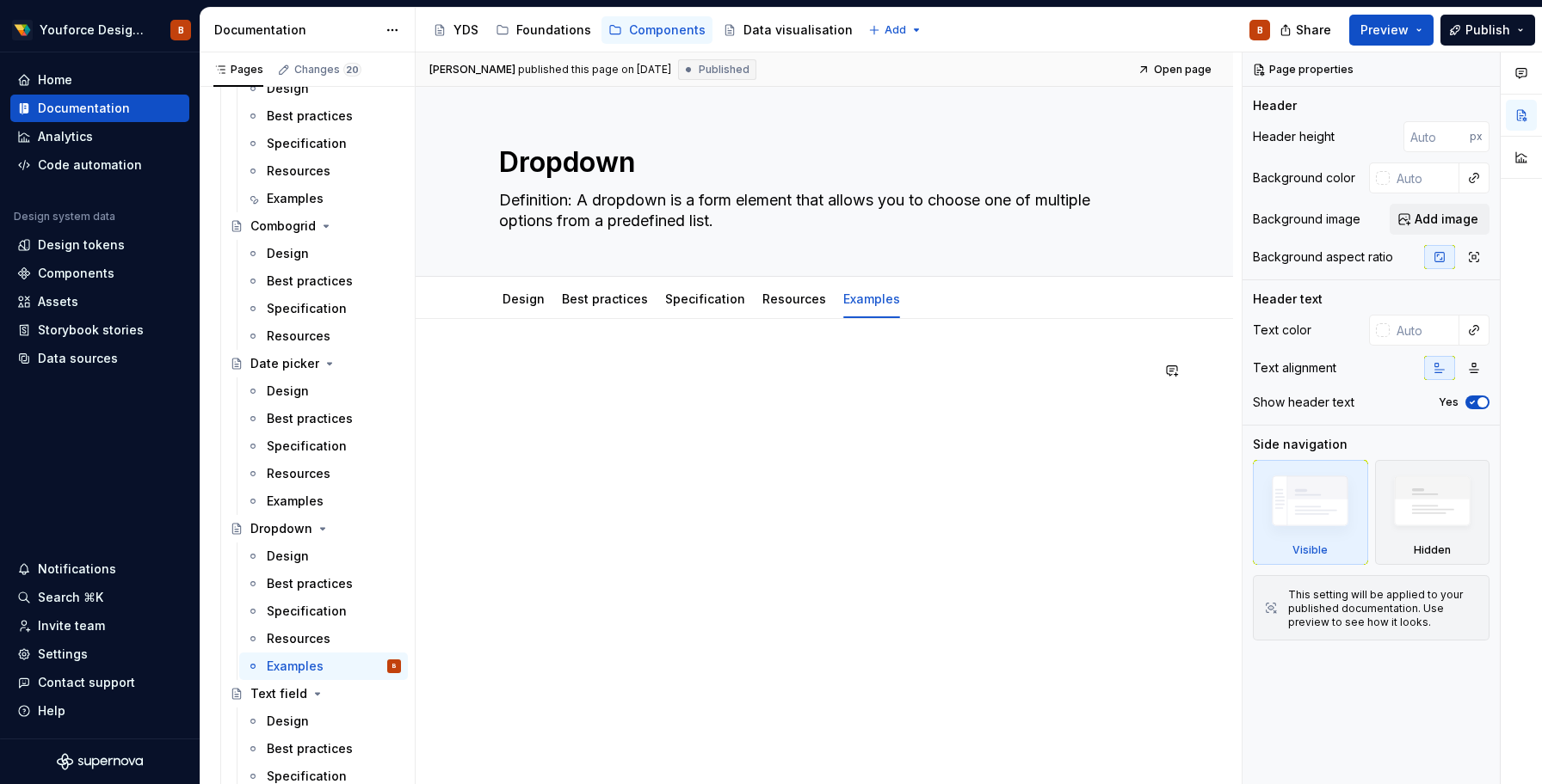
click at [695, 365] on p at bounding box center [823, 371] width 650 height 21
type textarea "*"
